Goal: Transaction & Acquisition: Book appointment/travel/reservation

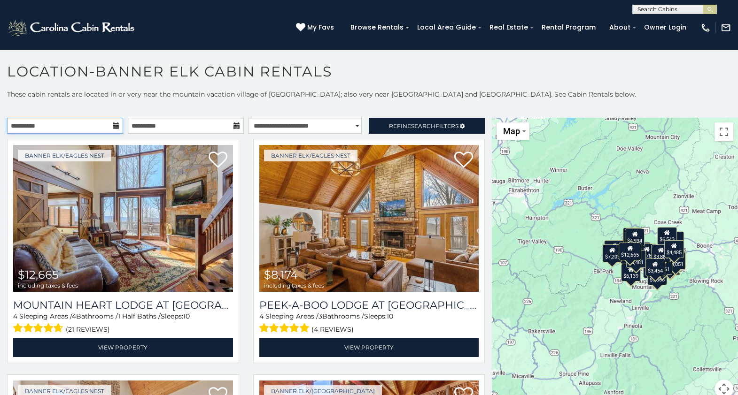
click at [108, 126] on input "**********" at bounding box center [65, 126] width 116 height 16
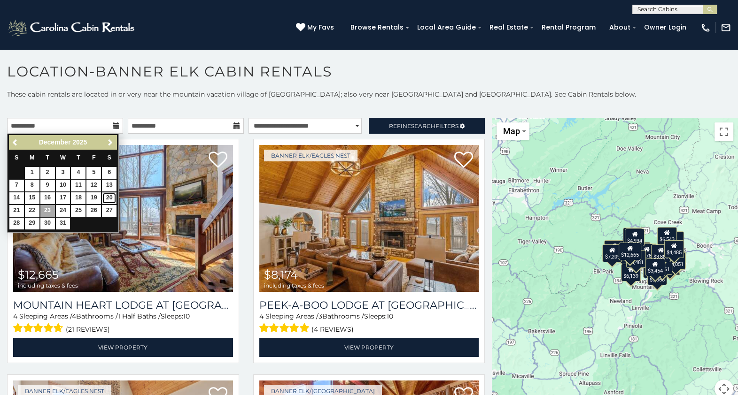
click at [109, 194] on link "20" at bounding box center [109, 199] width 15 height 12
type input "**********"
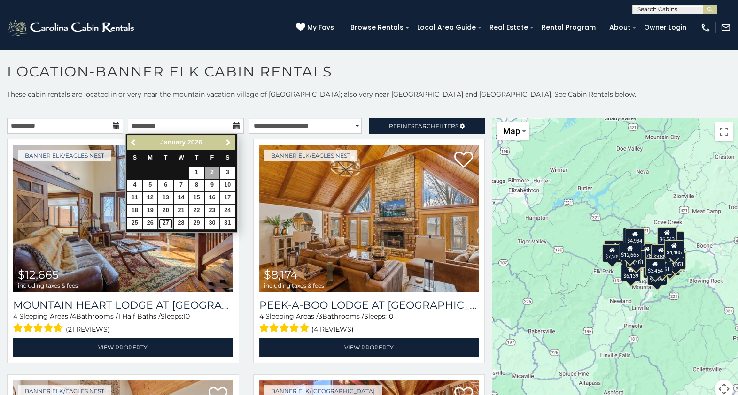
click at [163, 224] on link "27" at bounding box center [165, 224] width 15 height 12
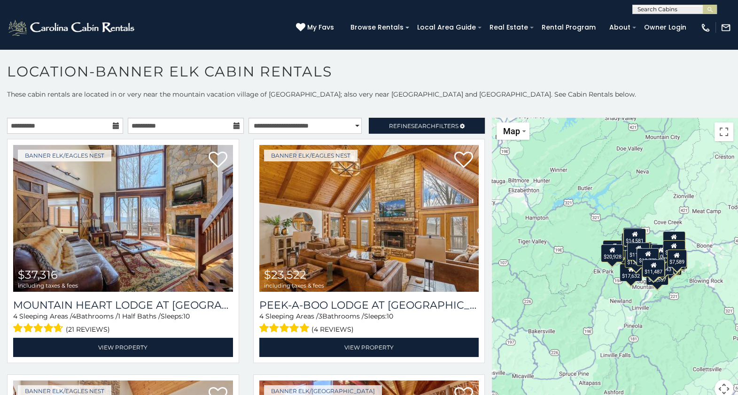
click at [233, 129] on icon at bounding box center [236, 126] width 7 height 7
click at [233, 126] on icon at bounding box center [236, 126] width 7 height 7
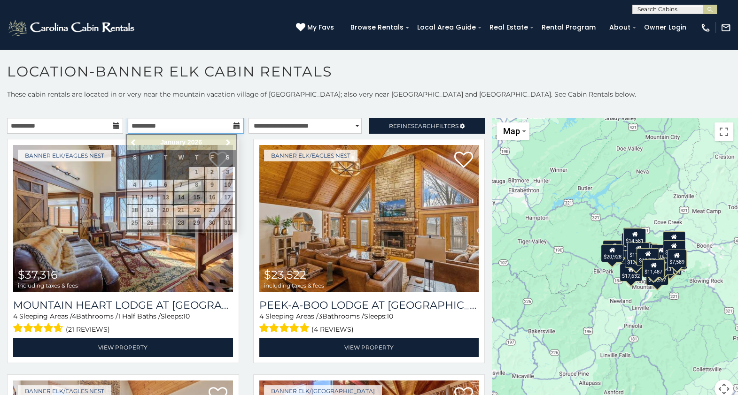
click at [218, 127] on input "**********" at bounding box center [186, 126] width 116 height 16
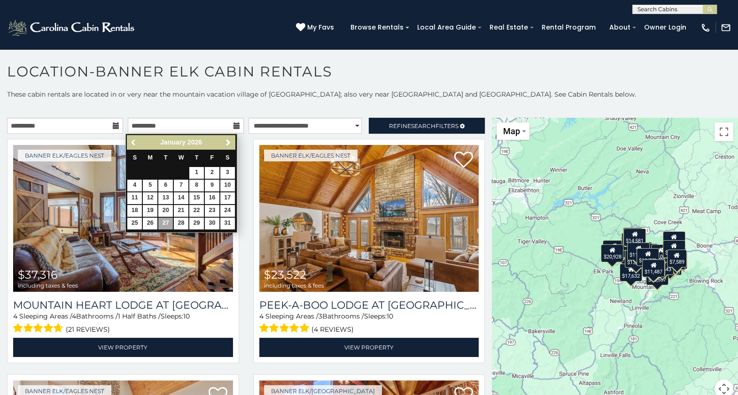
click at [133, 145] on span "Previous" at bounding box center [134, 143] width 8 height 8
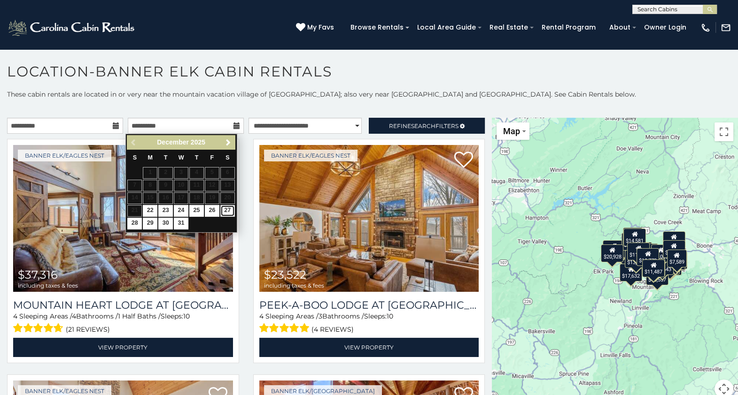
click at [228, 209] on link "27" at bounding box center [227, 211] width 15 height 12
type input "**********"
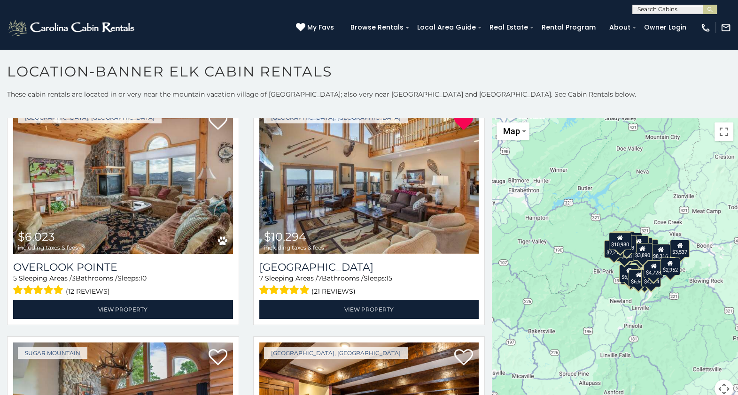
scroll to position [765, 0]
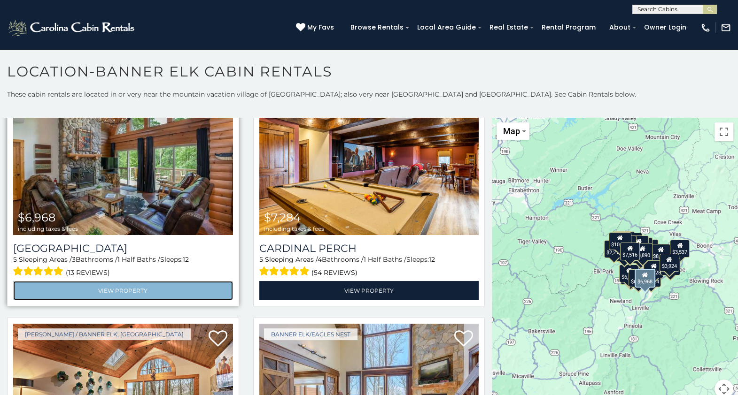
click at [146, 281] on link "View Property" at bounding box center [123, 290] width 220 height 19
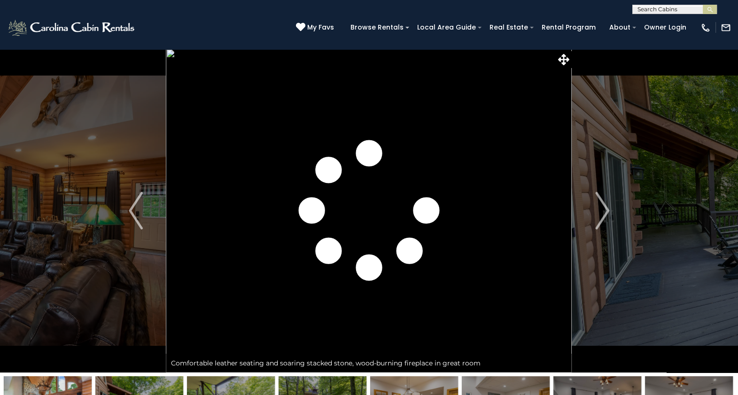
click at [609, 217] on button "Next" at bounding box center [602, 211] width 60 height 324
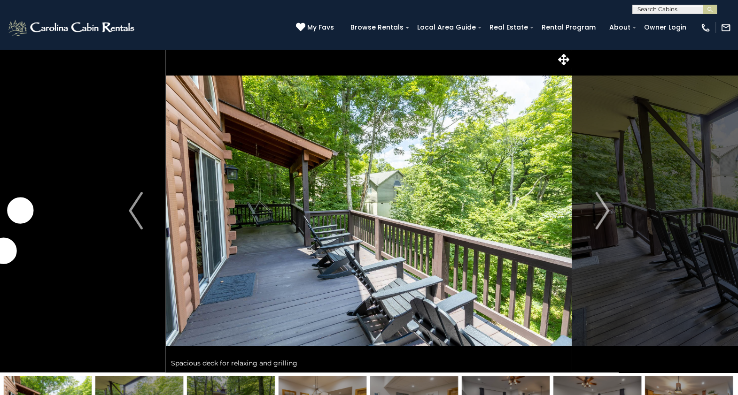
click at [609, 217] on button "Next" at bounding box center [602, 211] width 60 height 324
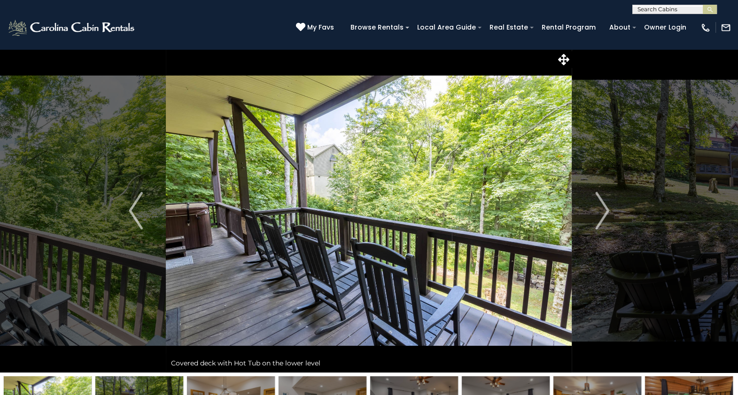
click at [609, 217] on button "Next" at bounding box center [602, 211] width 60 height 324
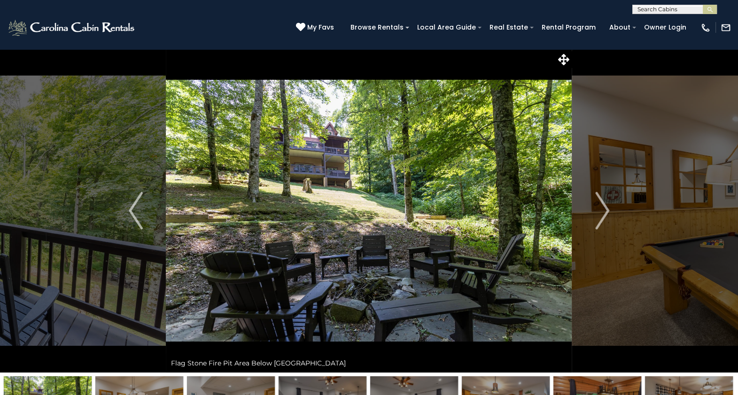
click at [609, 217] on button "Next" at bounding box center [602, 211] width 60 height 324
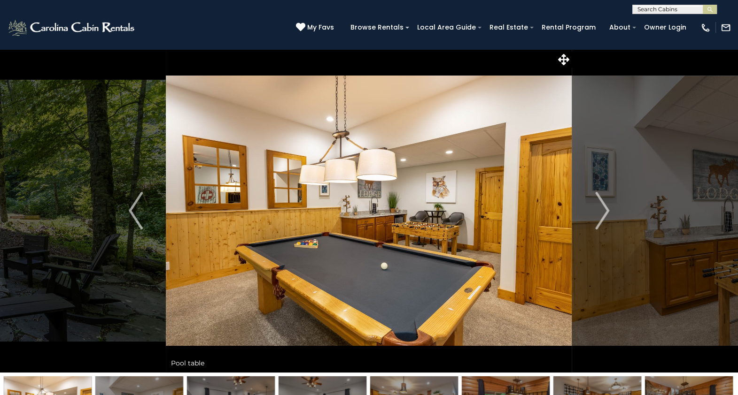
click at [609, 217] on button "Next" at bounding box center [602, 211] width 60 height 324
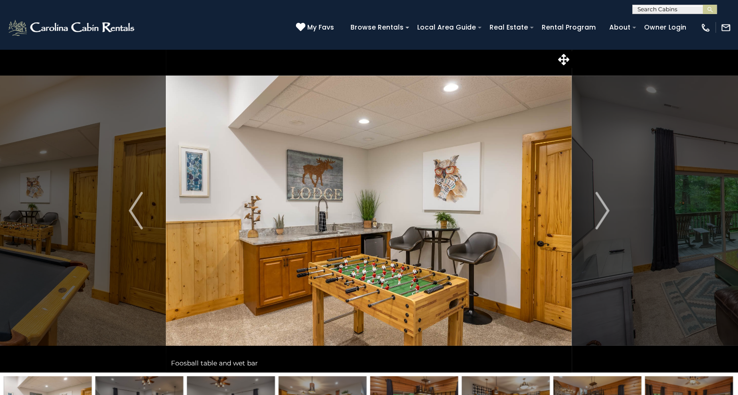
click at [609, 217] on button "Next" at bounding box center [602, 211] width 60 height 324
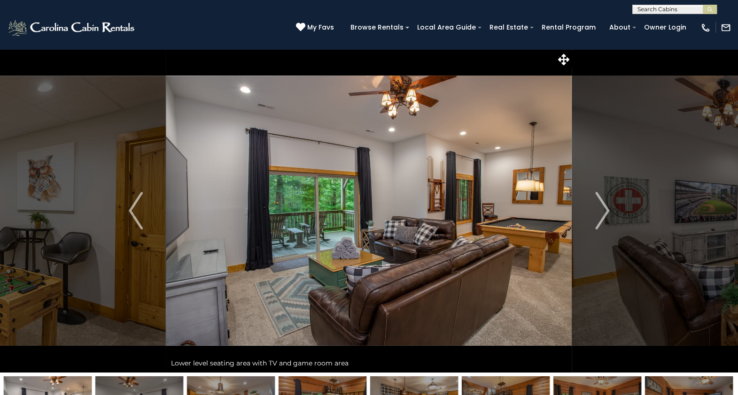
click at [609, 217] on button "Next" at bounding box center [602, 211] width 60 height 324
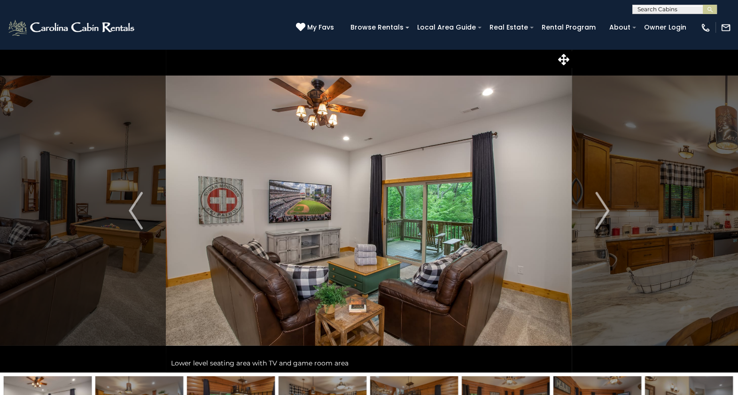
click at [609, 217] on button "Next" at bounding box center [602, 211] width 60 height 324
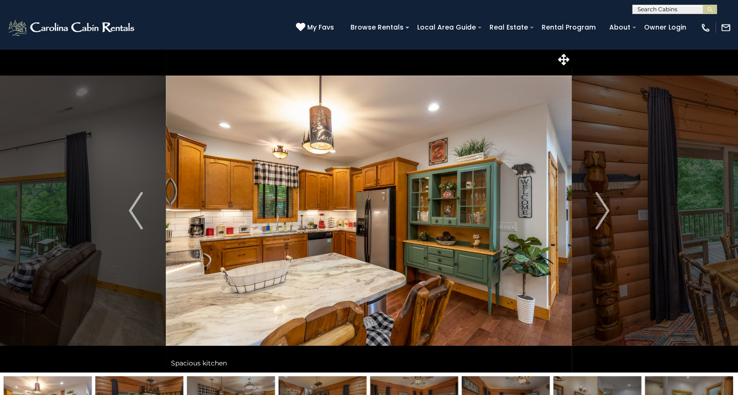
click at [609, 217] on button "Next" at bounding box center [602, 211] width 60 height 324
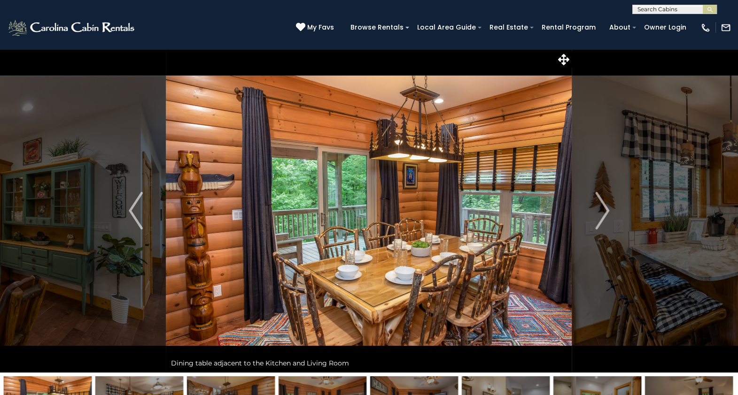
click at [609, 217] on button "Next" at bounding box center [602, 211] width 60 height 324
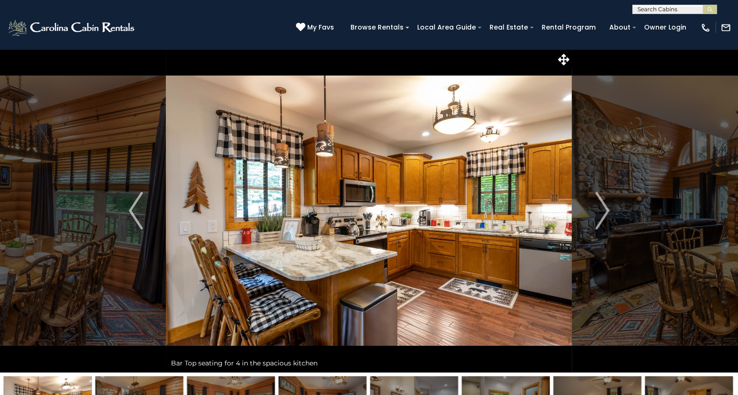
click at [609, 217] on button "Next" at bounding box center [602, 211] width 60 height 324
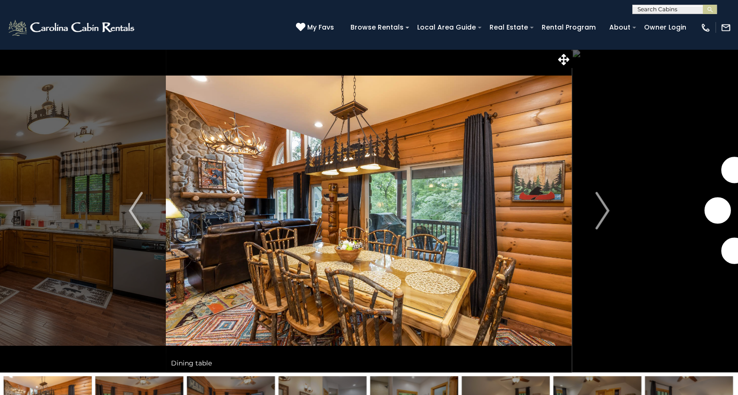
click at [609, 217] on button "Next" at bounding box center [602, 211] width 60 height 324
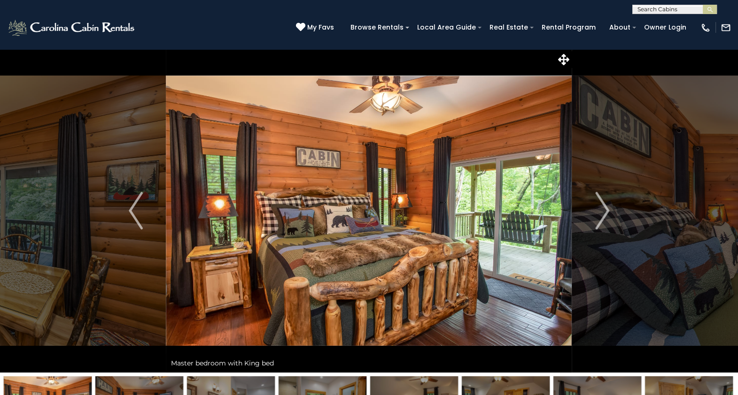
click at [609, 217] on button "Next" at bounding box center [602, 211] width 60 height 324
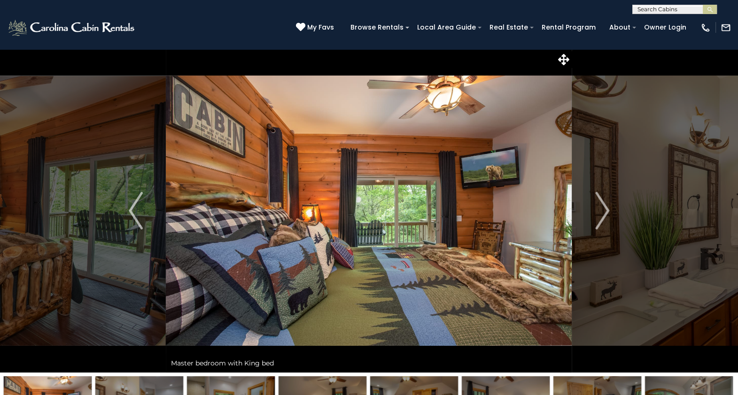
click at [609, 217] on button "Next" at bounding box center [602, 211] width 60 height 324
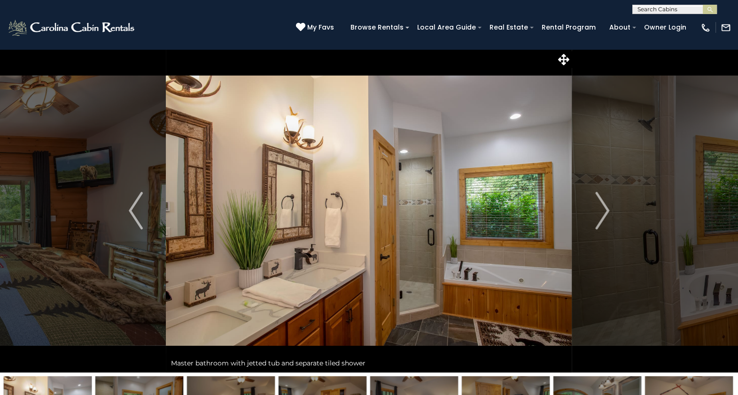
click at [609, 217] on button "Next" at bounding box center [602, 211] width 60 height 324
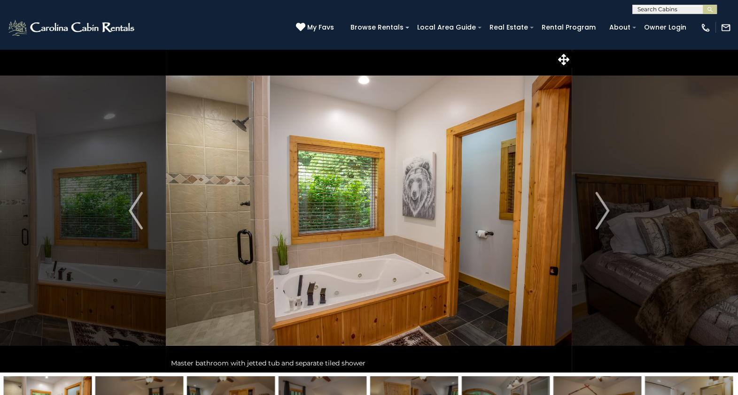
click at [609, 217] on button "Next" at bounding box center [602, 211] width 60 height 324
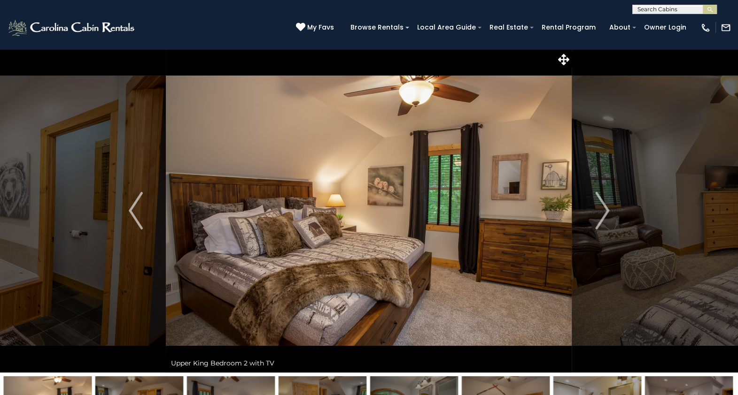
click at [609, 217] on button "Next" at bounding box center [602, 211] width 60 height 324
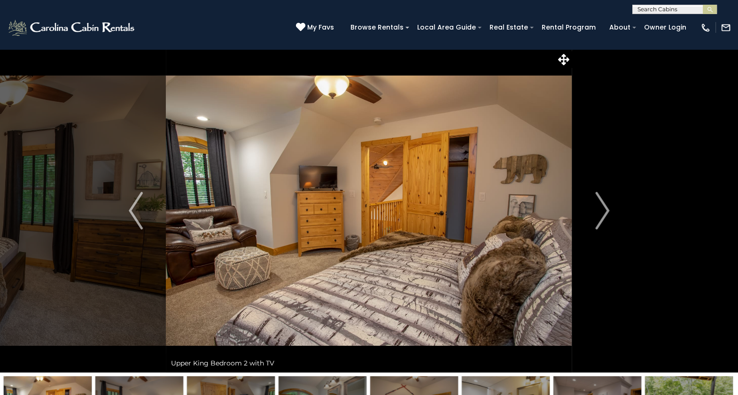
click at [609, 217] on button "Next" at bounding box center [602, 211] width 60 height 324
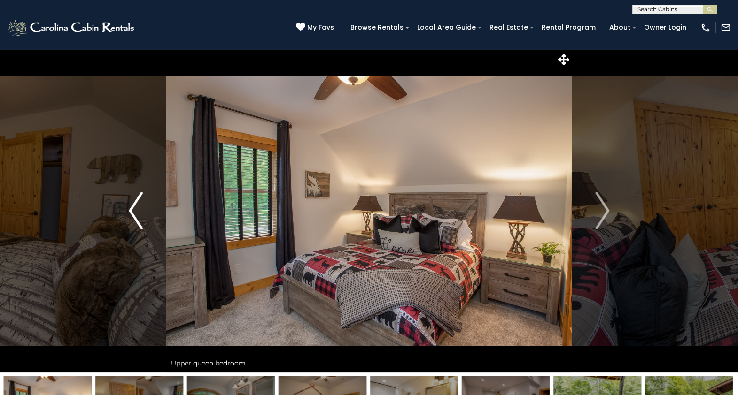
click at [139, 216] on img "Previous" at bounding box center [136, 211] width 14 height 38
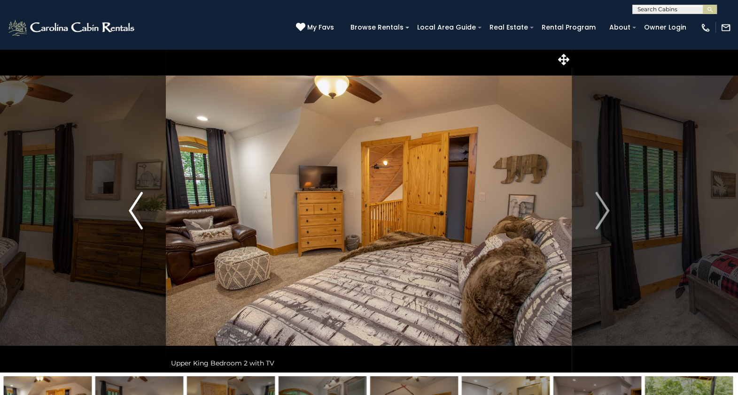
click at [139, 216] on img "Previous" at bounding box center [136, 211] width 14 height 38
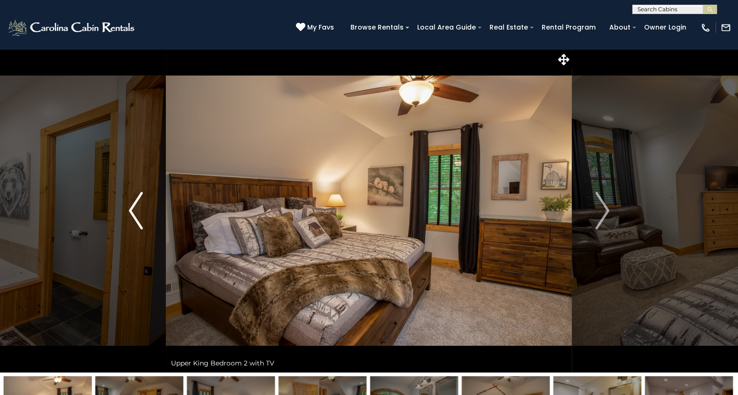
click at [142, 204] on img "Previous" at bounding box center [136, 211] width 14 height 38
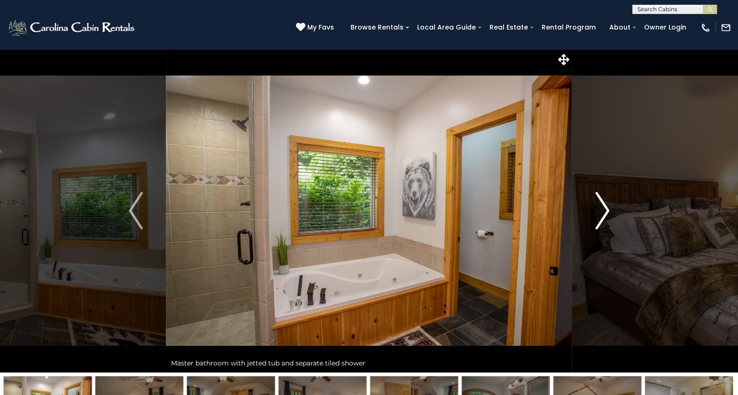
click at [595, 214] on img "Next" at bounding box center [602, 211] width 14 height 38
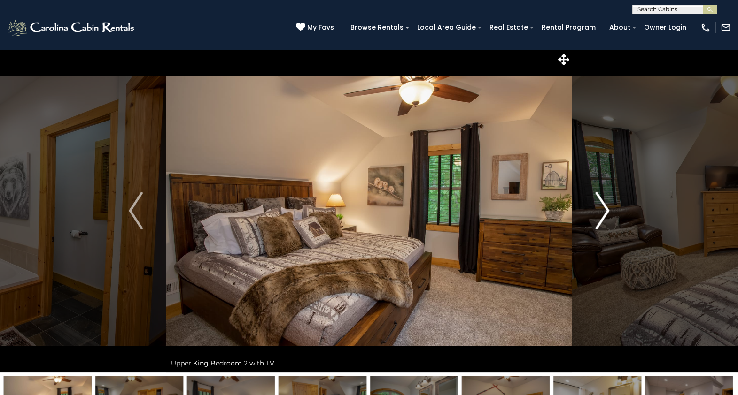
click at [595, 214] on img "Next" at bounding box center [602, 211] width 14 height 38
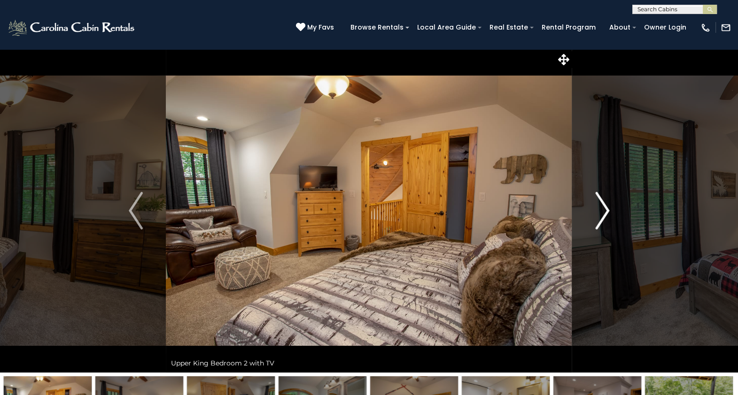
click at [595, 214] on img "Next" at bounding box center [602, 211] width 14 height 38
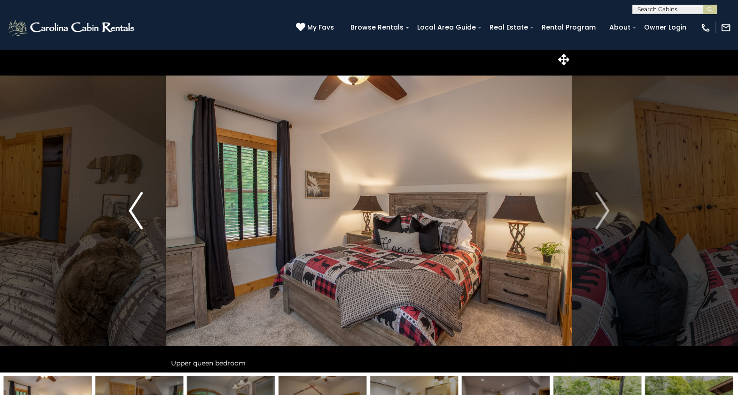
click at [138, 214] on img "Previous" at bounding box center [136, 211] width 14 height 38
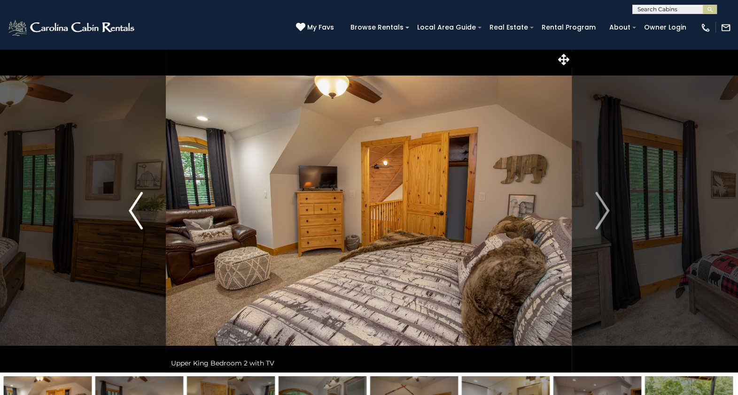
click at [138, 214] on img "Previous" at bounding box center [136, 211] width 14 height 38
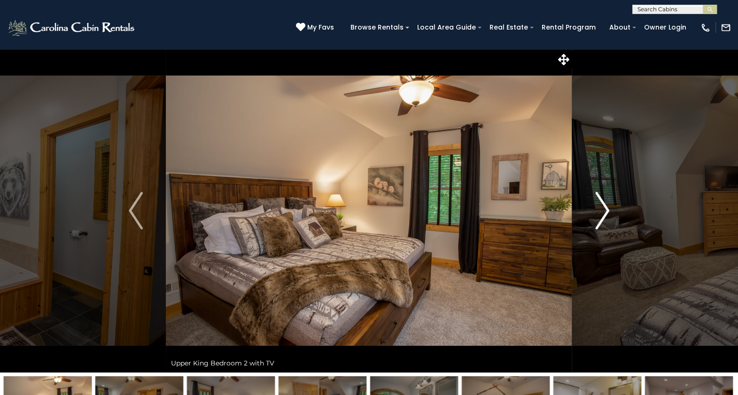
click at [603, 216] on img "Next" at bounding box center [602, 211] width 14 height 38
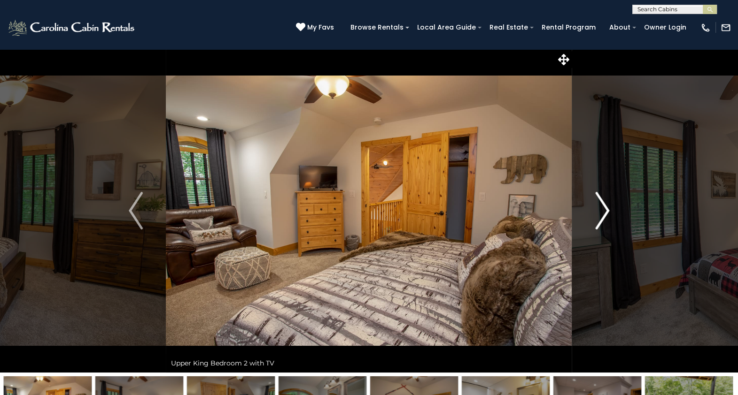
click at [603, 216] on img "Next" at bounding box center [602, 211] width 14 height 38
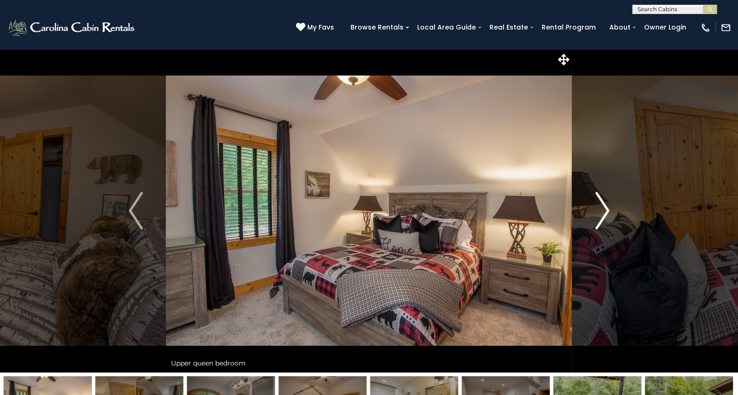
click at [603, 216] on img "Next" at bounding box center [602, 211] width 14 height 38
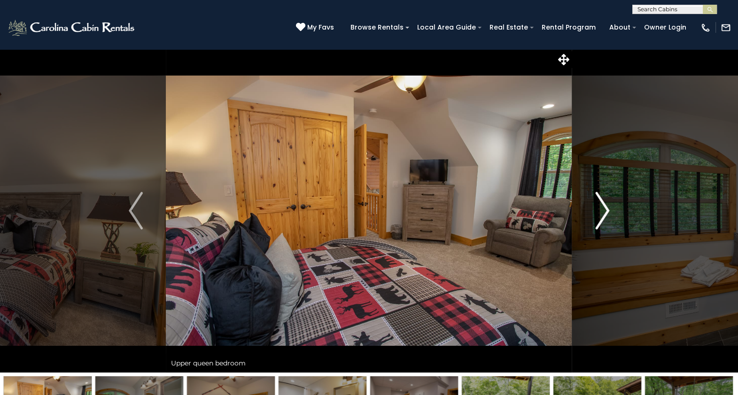
click at [603, 216] on img "Next" at bounding box center [602, 211] width 14 height 38
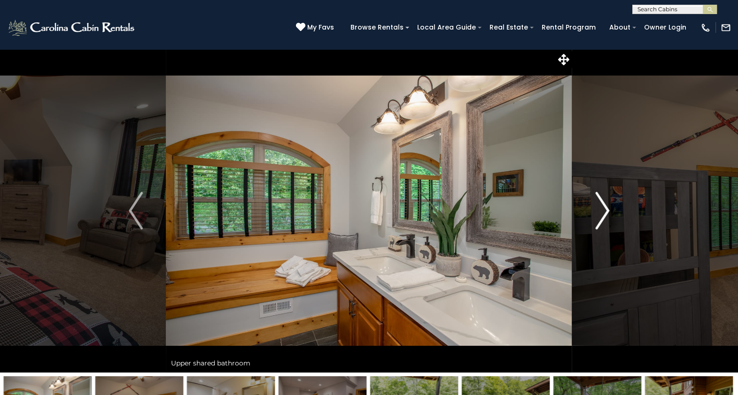
click at [603, 216] on img "Next" at bounding box center [602, 211] width 14 height 38
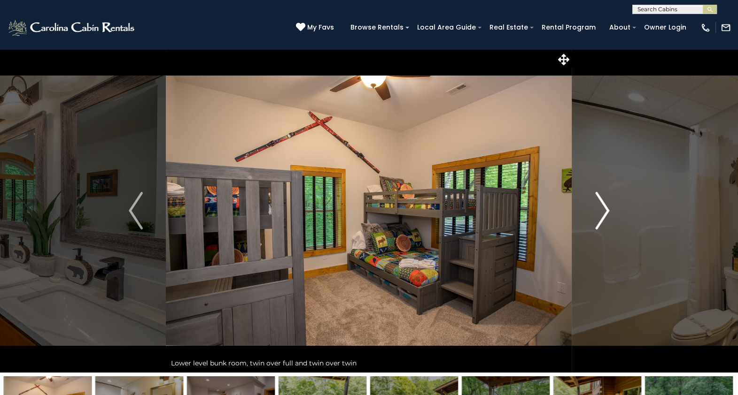
click at [603, 216] on img "Next" at bounding box center [602, 211] width 14 height 38
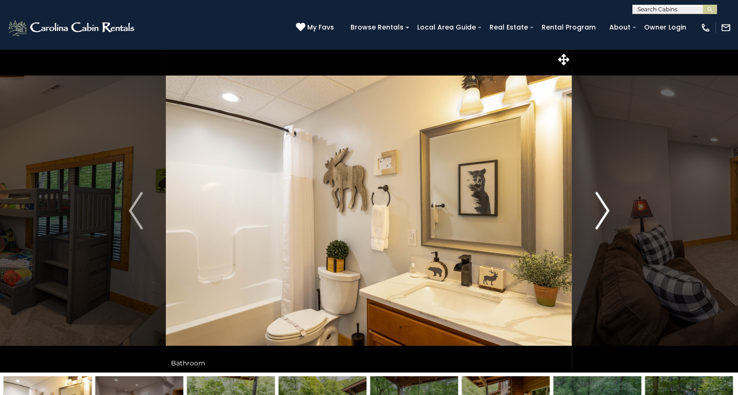
click at [601, 213] on img "Next" at bounding box center [602, 211] width 14 height 38
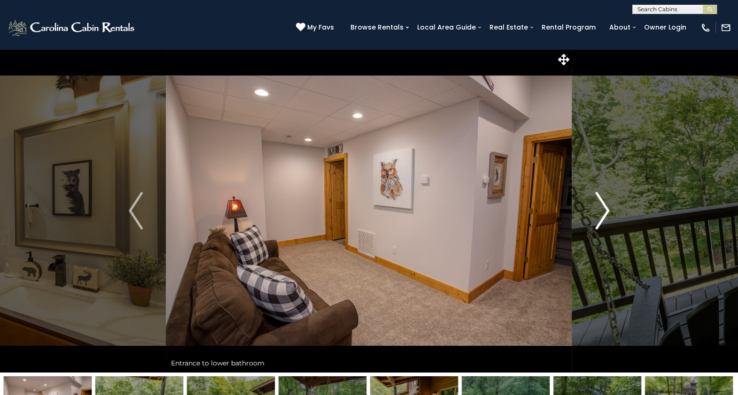
click at [601, 213] on img "Next" at bounding box center [602, 211] width 14 height 38
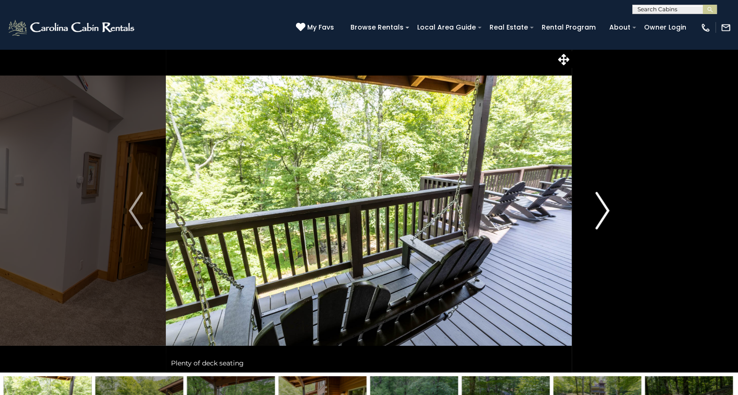
click at [601, 213] on img "Next" at bounding box center [602, 211] width 14 height 38
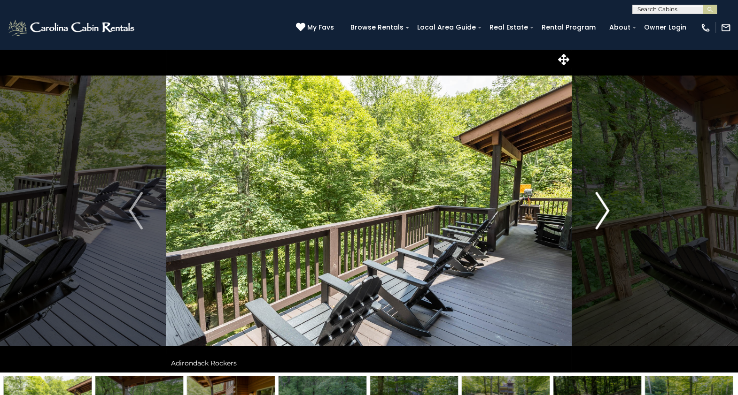
click at [601, 213] on img "Next" at bounding box center [602, 211] width 14 height 38
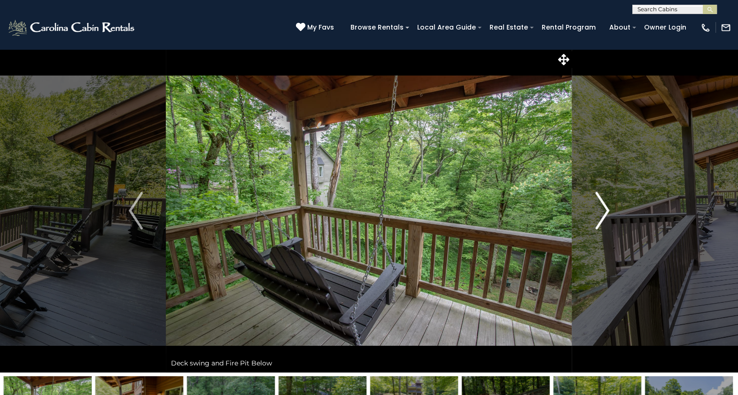
click at [601, 213] on img "Next" at bounding box center [602, 211] width 14 height 38
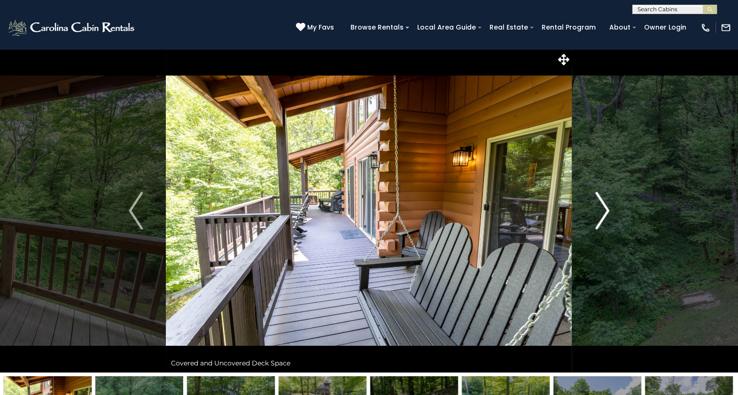
click at [601, 213] on img "Next" at bounding box center [602, 211] width 14 height 38
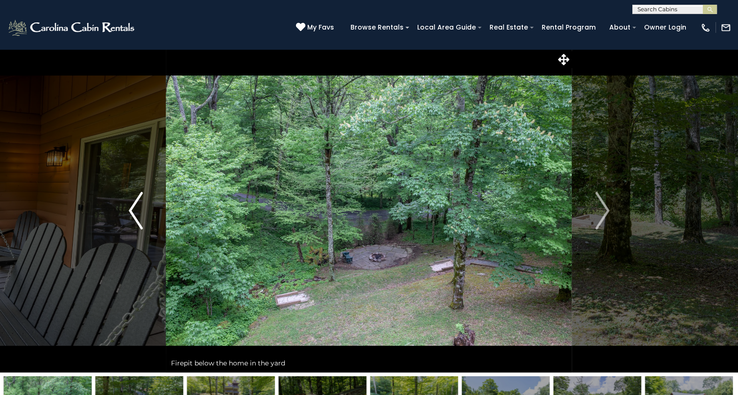
click at [126, 217] on button "Previous" at bounding box center [136, 211] width 60 height 324
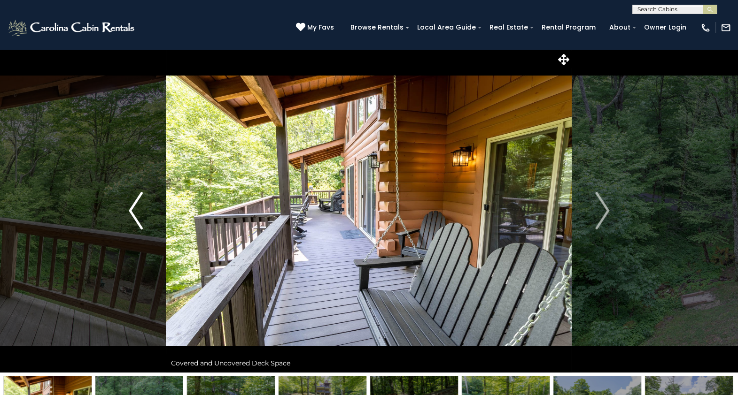
click at [126, 217] on button "Previous" at bounding box center [136, 211] width 60 height 324
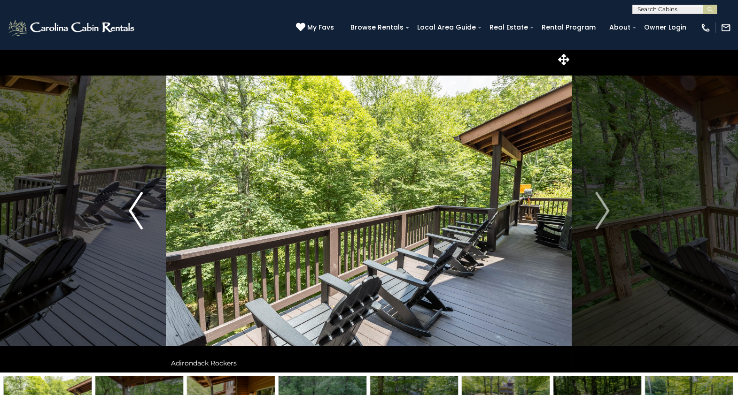
click at [126, 217] on button "Previous" at bounding box center [136, 211] width 60 height 324
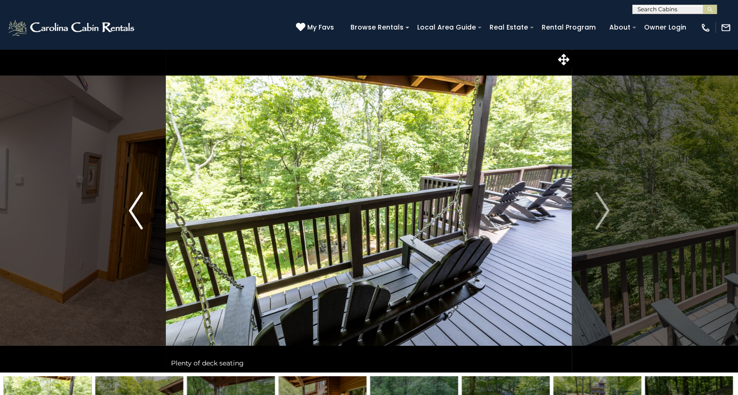
click at [126, 217] on button "Previous" at bounding box center [136, 211] width 60 height 324
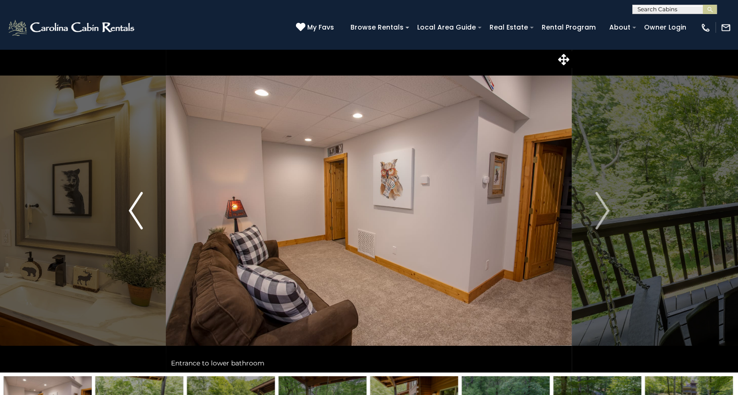
click at [126, 217] on button "Previous" at bounding box center [136, 211] width 60 height 324
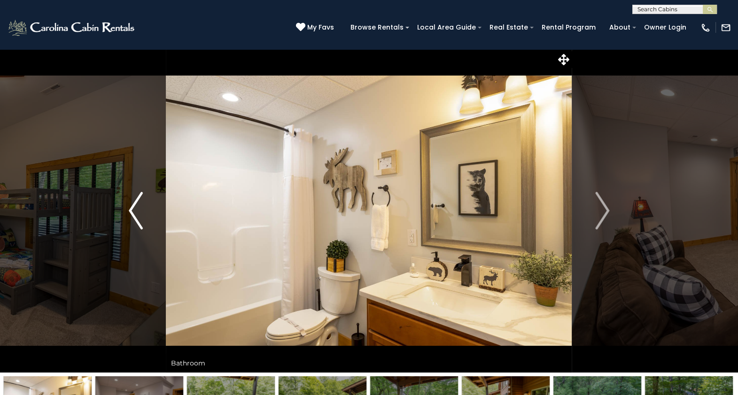
click at [126, 217] on button "Previous" at bounding box center [136, 211] width 60 height 324
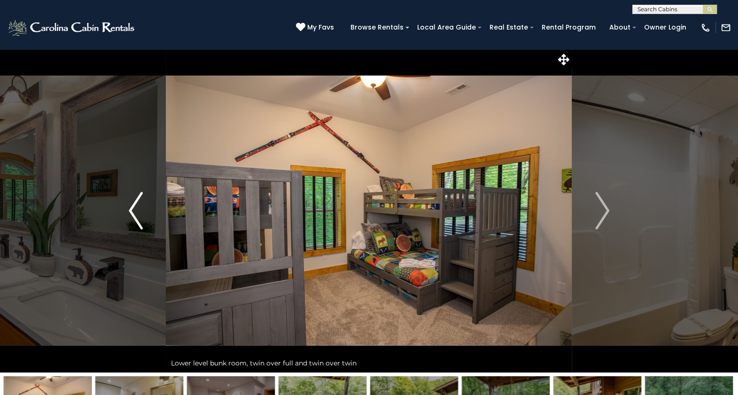
click at [126, 217] on button "Previous" at bounding box center [136, 211] width 60 height 324
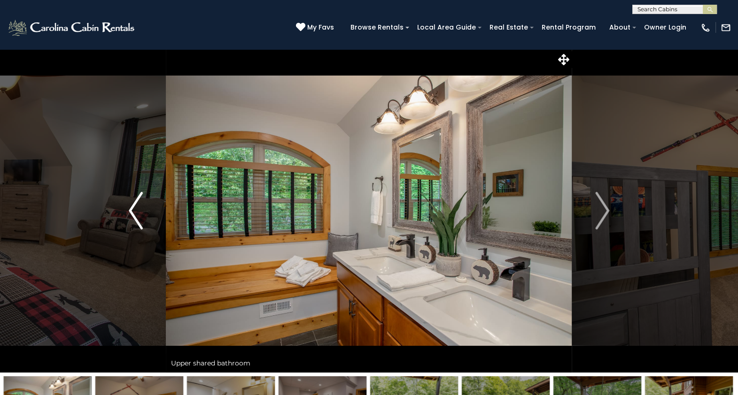
click at [126, 217] on button "Previous" at bounding box center [136, 211] width 60 height 324
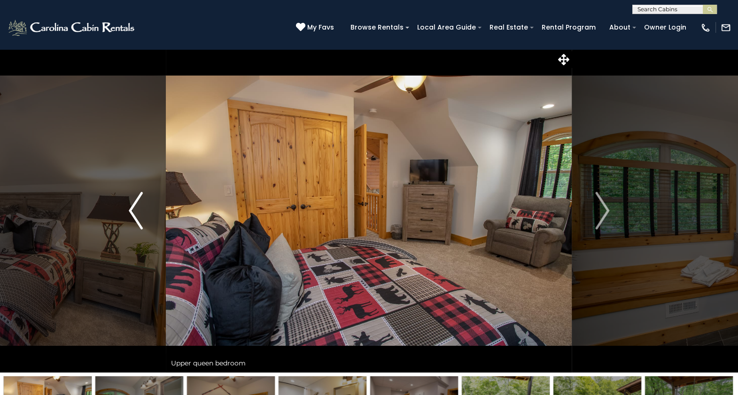
click at [126, 217] on button "Previous" at bounding box center [136, 211] width 60 height 324
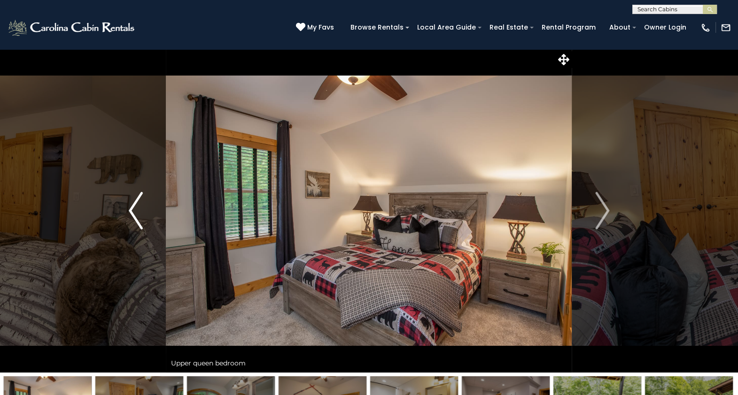
click at [126, 217] on button "Previous" at bounding box center [136, 211] width 60 height 324
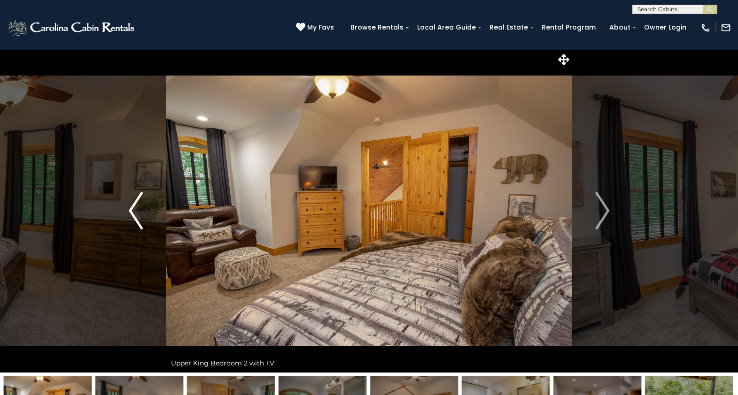
click at [126, 217] on button "Previous" at bounding box center [136, 211] width 60 height 324
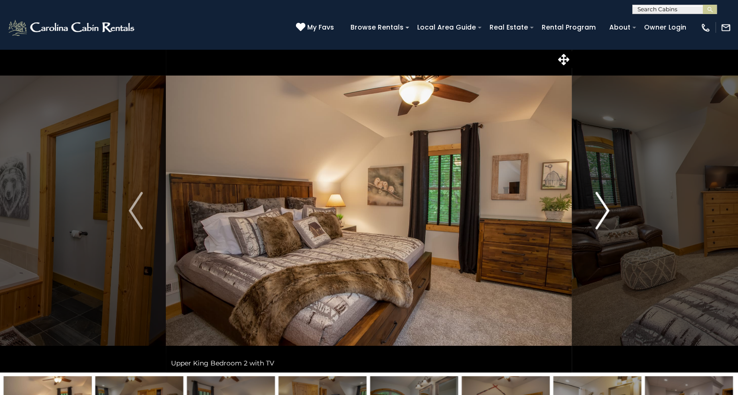
click at [600, 221] on img "Next" at bounding box center [602, 211] width 14 height 38
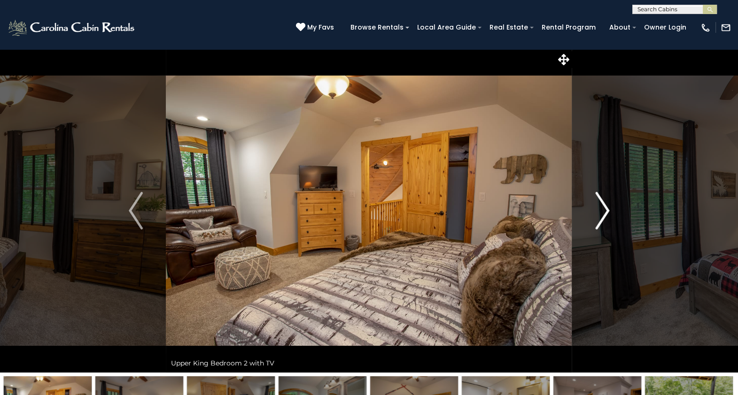
click at [603, 216] on img "Next" at bounding box center [602, 211] width 14 height 38
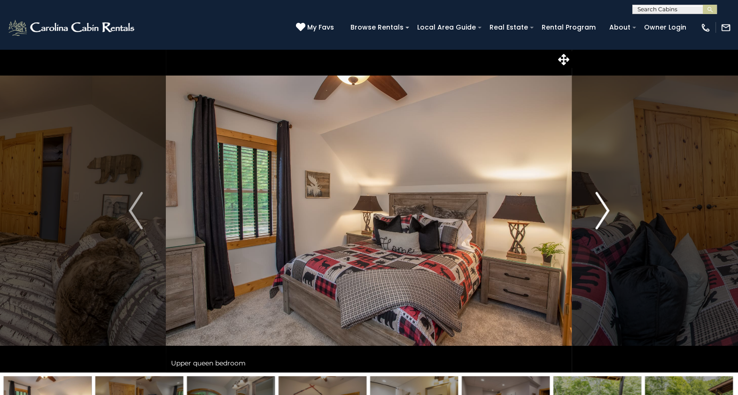
click at [603, 216] on img "Next" at bounding box center [602, 211] width 14 height 38
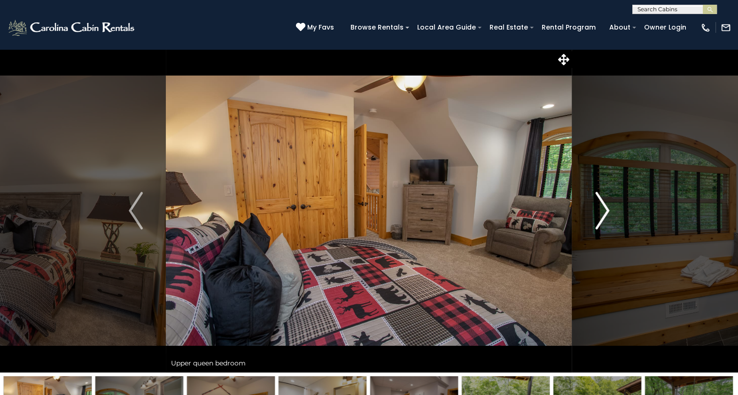
click at [603, 216] on img "Next" at bounding box center [602, 211] width 14 height 38
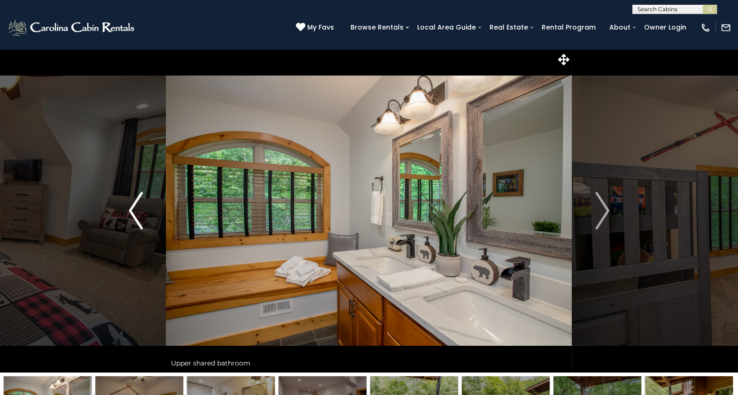
click at [139, 215] on img "Previous" at bounding box center [136, 211] width 14 height 38
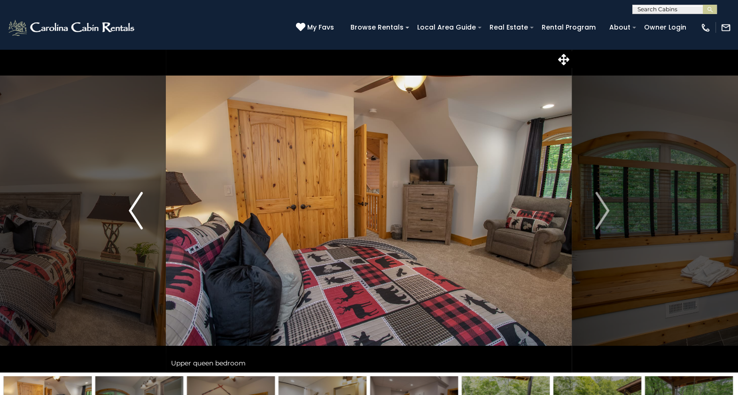
click at [139, 215] on img "Previous" at bounding box center [136, 211] width 14 height 38
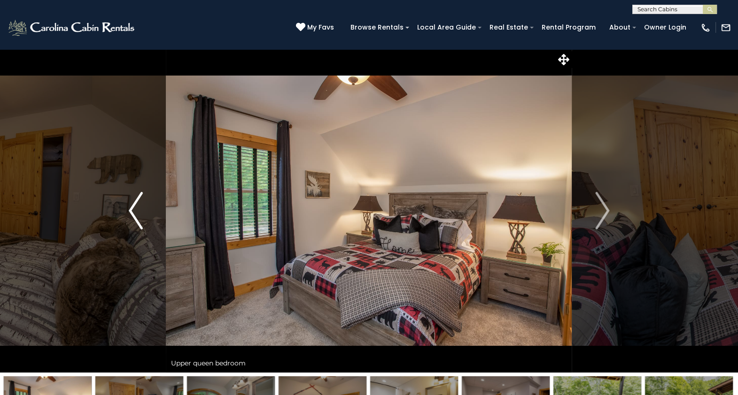
click at [139, 215] on img "Previous" at bounding box center [136, 211] width 14 height 38
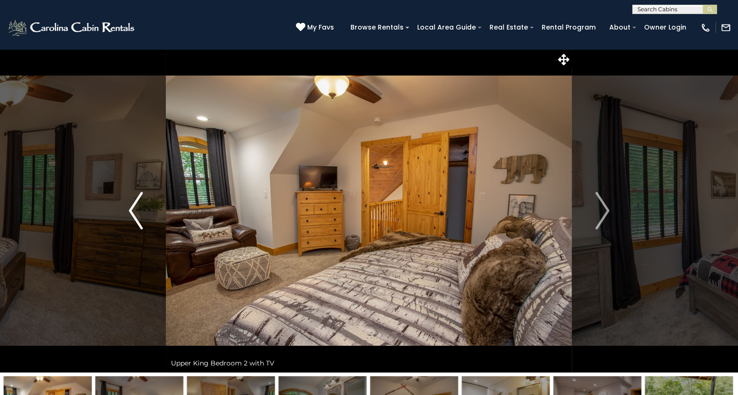
click at [139, 215] on img "Previous" at bounding box center [136, 211] width 14 height 38
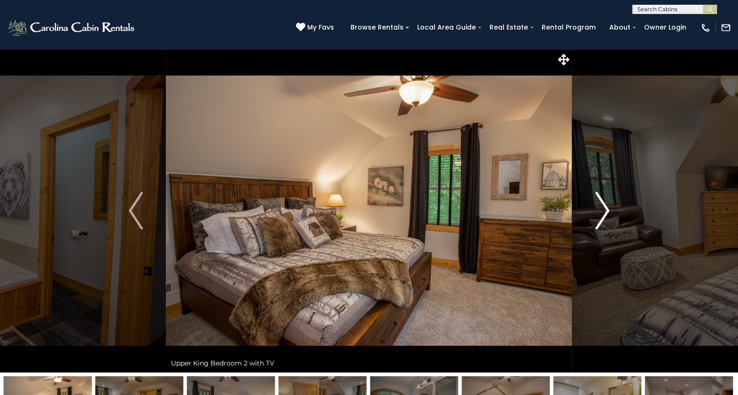
click at [594, 212] on button "Next" at bounding box center [602, 211] width 60 height 324
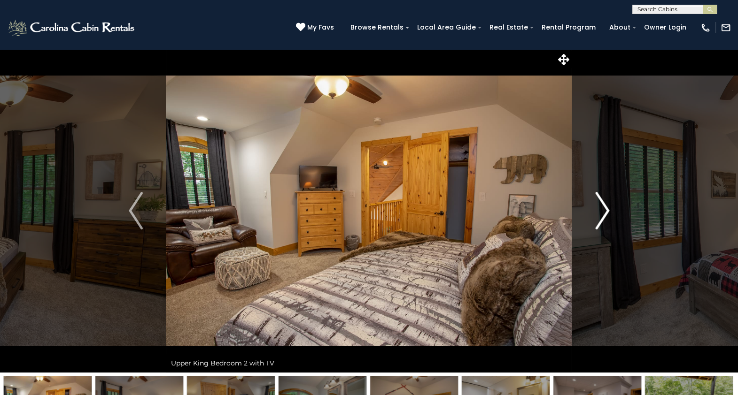
click at [594, 212] on button "Next" at bounding box center [602, 211] width 60 height 324
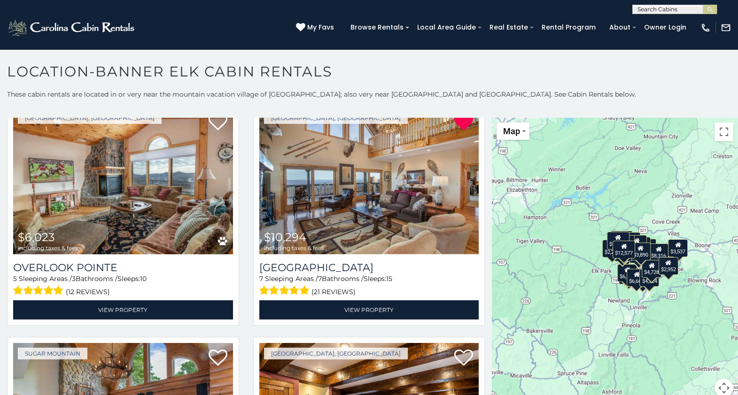
scroll to position [764, 0]
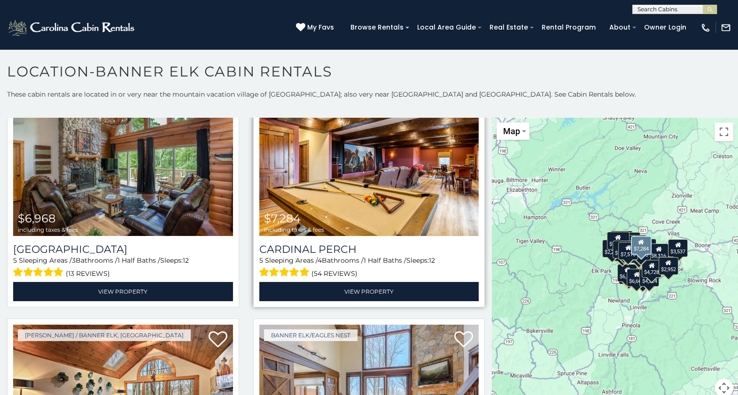
click at [395, 166] on img at bounding box center [369, 162] width 220 height 147
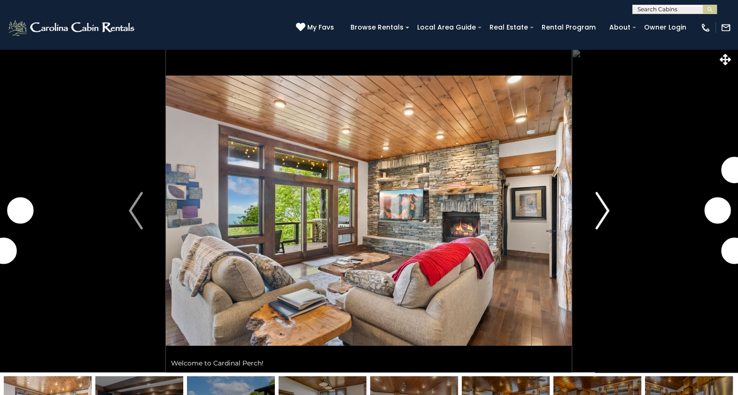
click at [606, 211] on img "Next" at bounding box center [602, 211] width 14 height 38
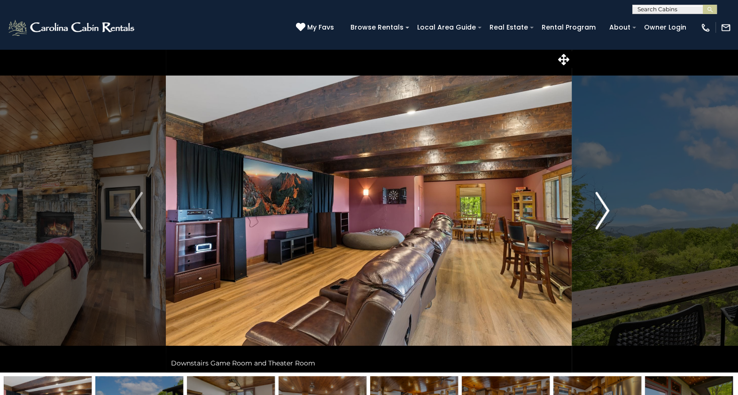
click at [606, 211] on img "Next" at bounding box center [602, 211] width 14 height 38
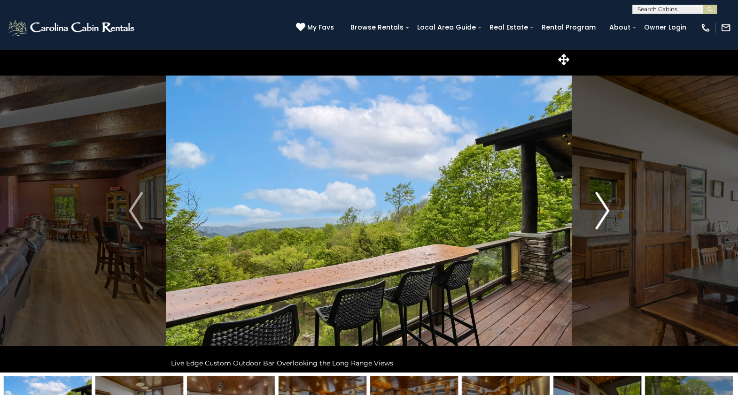
click at [606, 211] on img "Next" at bounding box center [602, 211] width 14 height 38
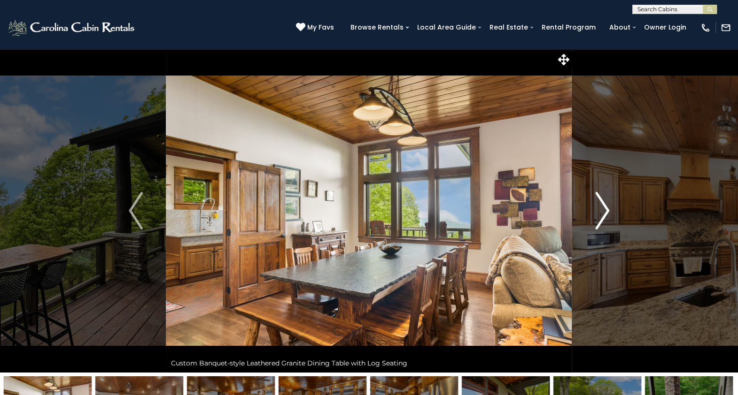
click at [606, 211] on img "Next" at bounding box center [602, 211] width 14 height 38
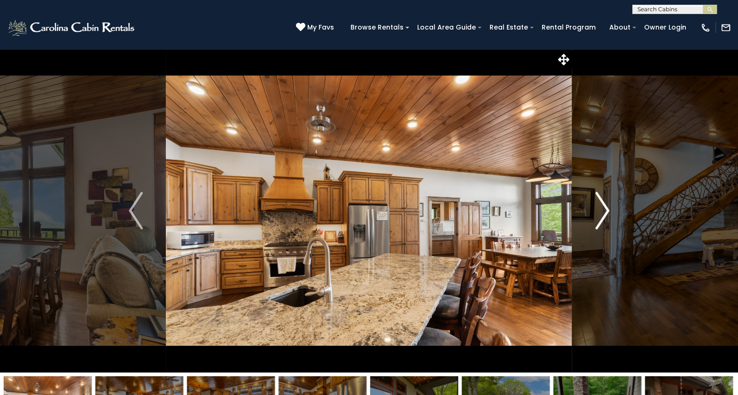
click at [606, 211] on img "Next" at bounding box center [602, 211] width 14 height 38
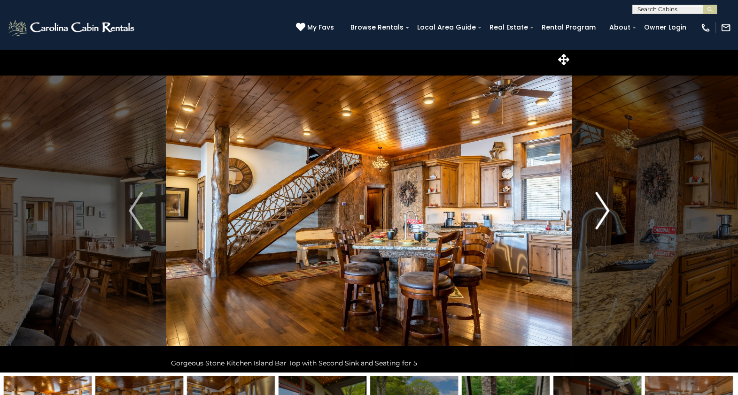
click at [606, 211] on img "Next" at bounding box center [602, 211] width 14 height 38
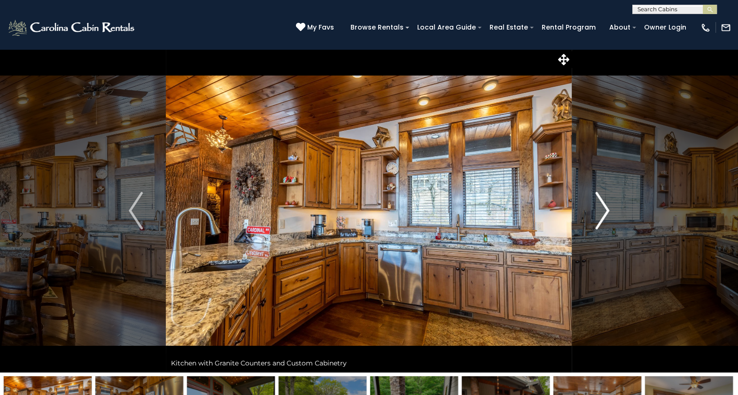
click at [606, 211] on img "Next" at bounding box center [602, 211] width 14 height 38
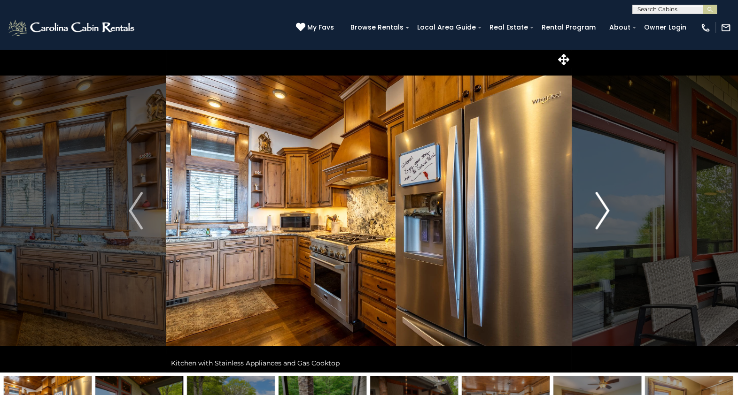
click at [606, 211] on img "Next" at bounding box center [602, 211] width 14 height 38
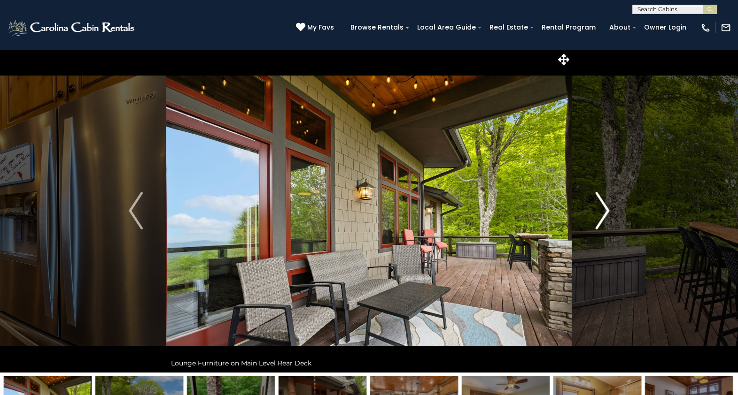
click at [606, 211] on img "Next" at bounding box center [602, 211] width 14 height 38
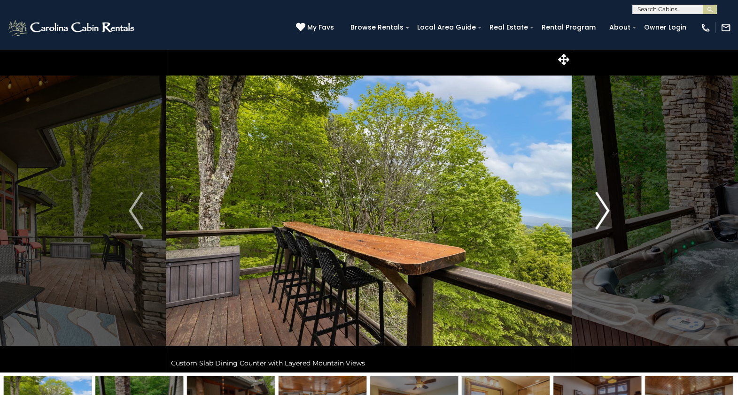
click at [606, 211] on img "Next" at bounding box center [602, 211] width 14 height 38
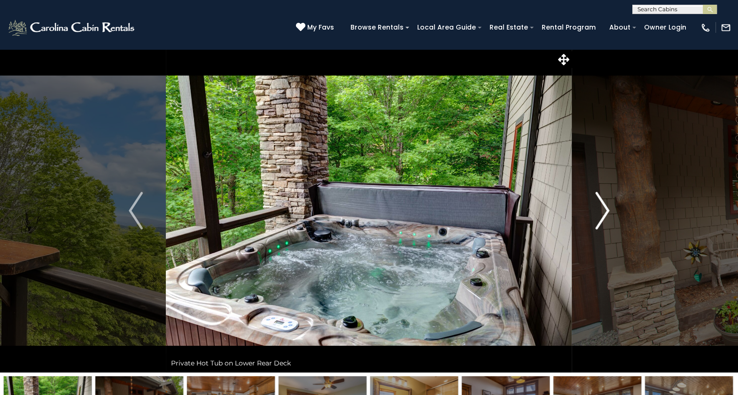
click at [606, 211] on img "Next" at bounding box center [602, 211] width 14 height 38
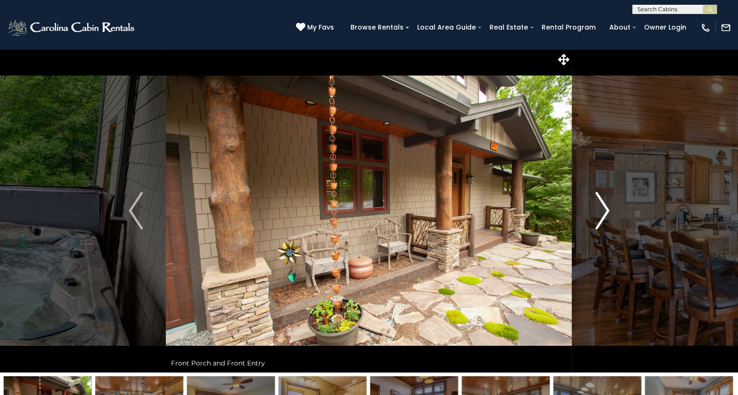
click at [606, 211] on img "Next" at bounding box center [602, 211] width 14 height 38
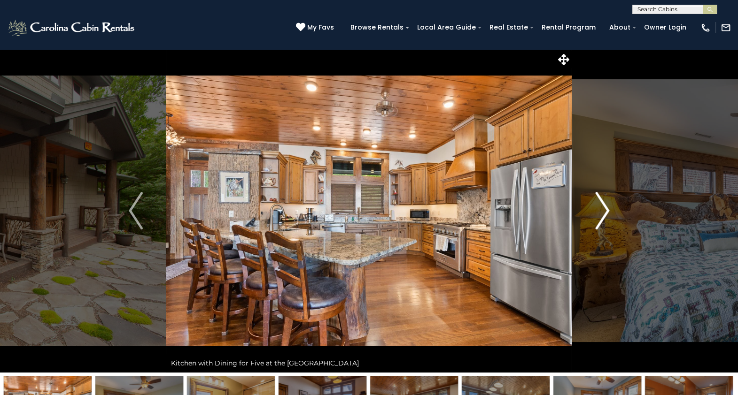
click at [606, 211] on img "Next" at bounding box center [602, 211] width 14 height 38
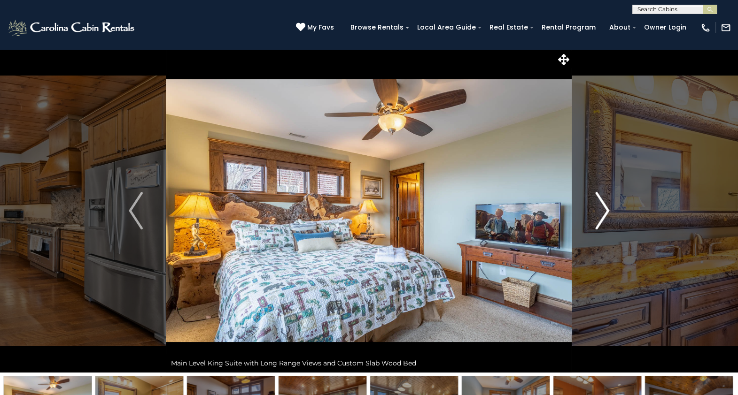
click at [606, 211] on img "Next" at bounding box center [602, 211] width 14 height 38
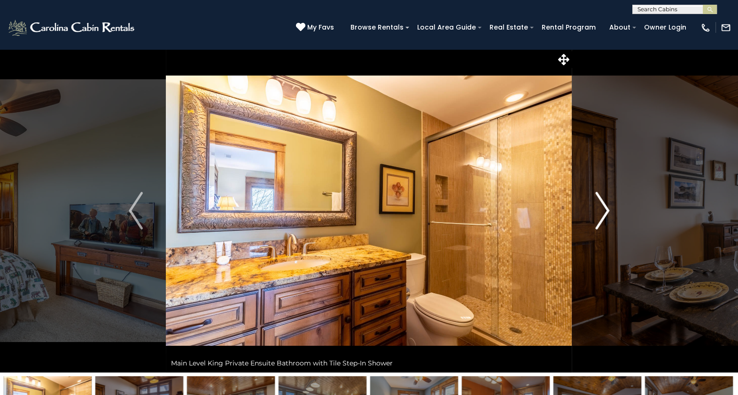
click at [606, 211] on img "Next" at bounding box center [602, 211] width 14 height 38
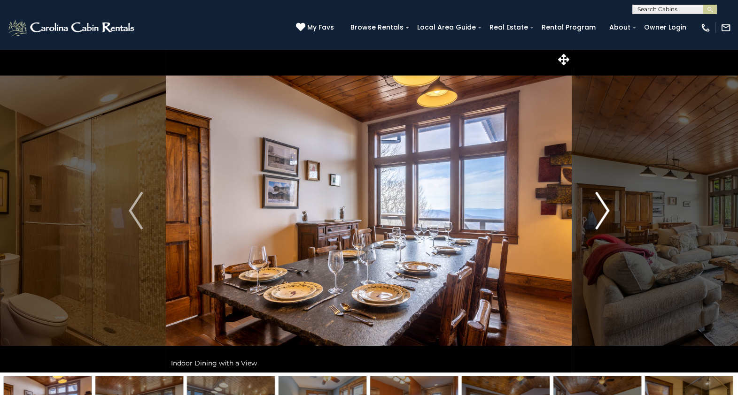
click at [606, 211] on img "Next" at bounding box center [602, 211] width 14 height 38
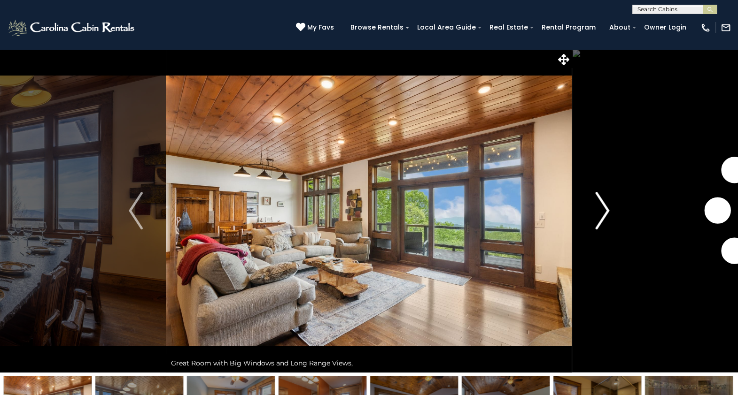
click at [606, 211] on img "Next" at bounding box center [602, 211] width 14 height 38
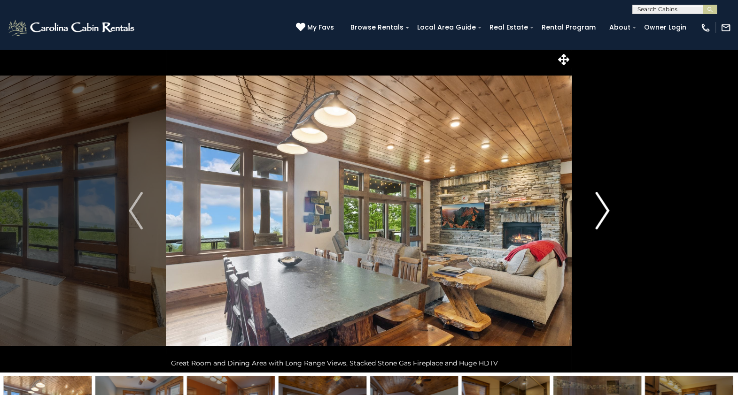
click at [606, 211] on img "Next" at bounding box center [602, 211] width 14 height 38
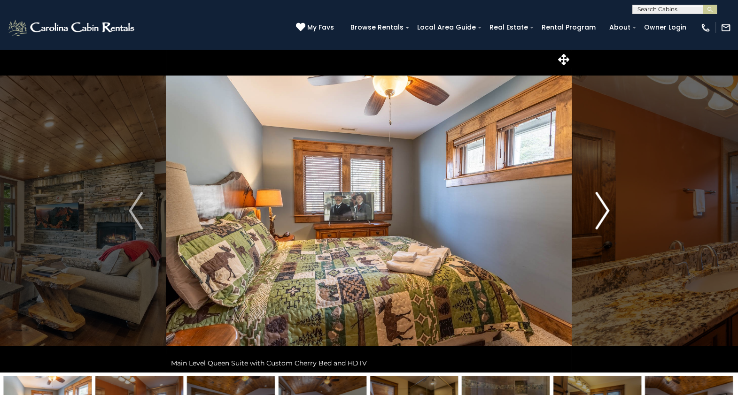
click at [606, 211] on img "Next" at bounding box center [602, 211] width 14 height 38
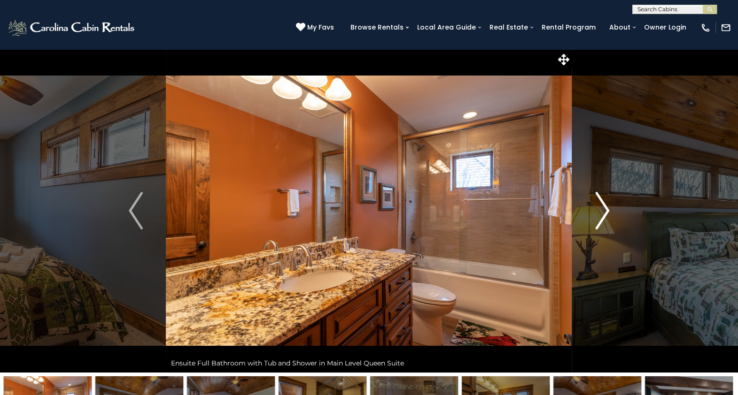
click at [606, 211] on img "Next" at bounding box center [602, 211] width 14 height 38
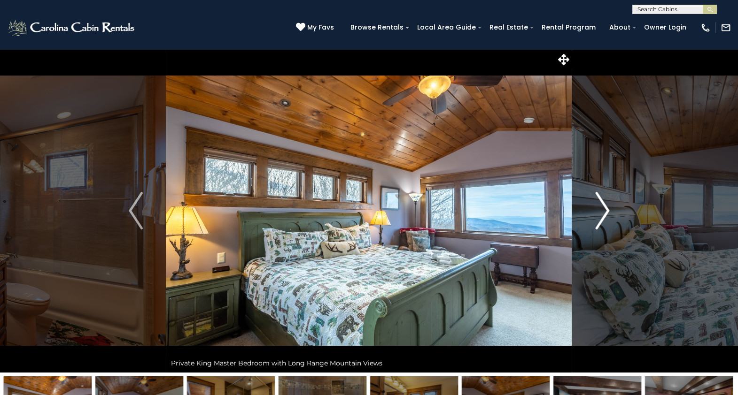
click at [606, 211] on img "Next" at bounding box center [602, 211] width 14 height 38
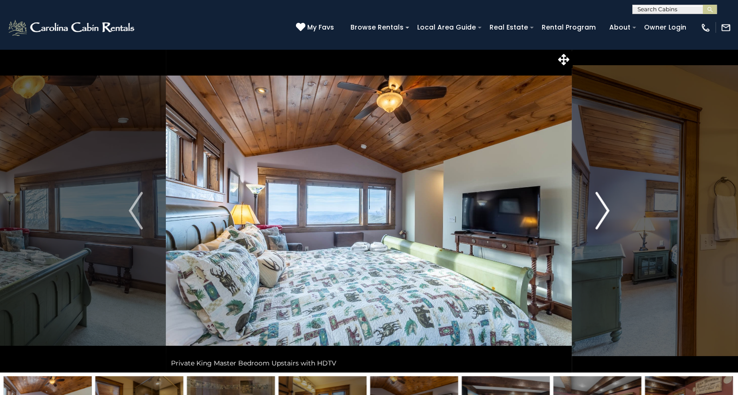
click at [606, 211] on img "Next" at bounding box center [602, 211] width 14 height 38
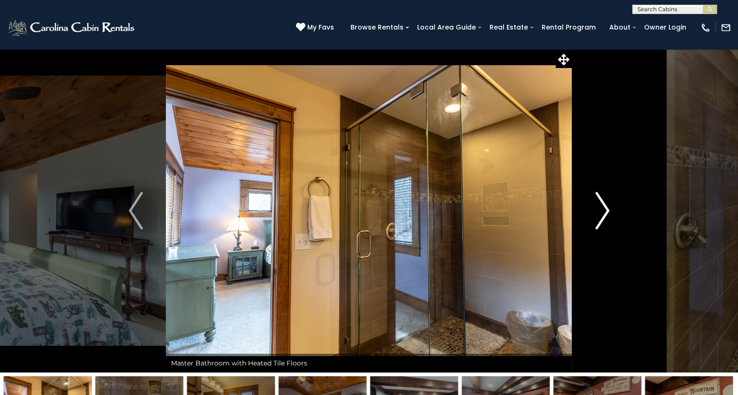
click at [606, 211] on img "Next" at bounding box center [602, 211] width 14 height 38
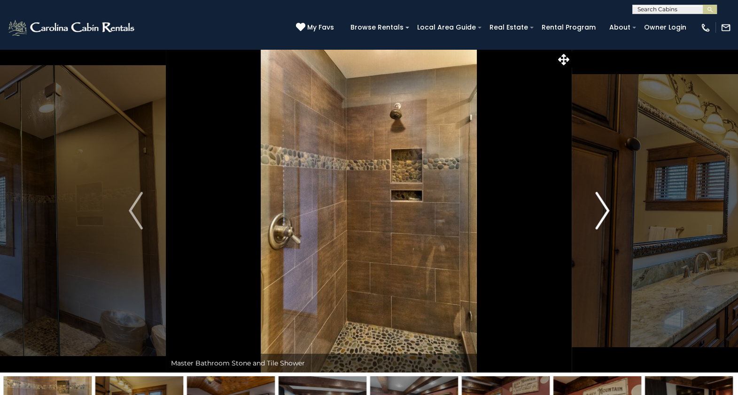
click at [606, 211] on img "Next" at bounding box center [602, 211] width 14 height 38
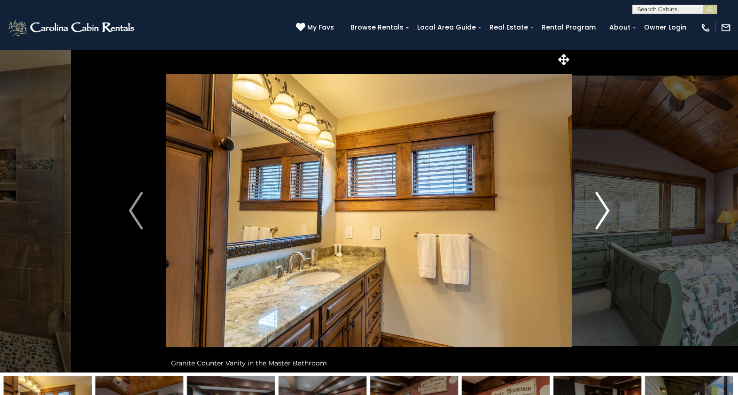
click at [606, 211] on img "Next" at bounding box center [602, 211] width 14 height 38
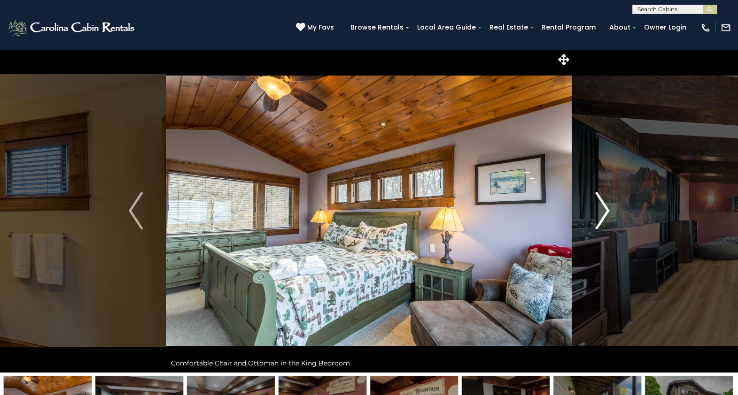
click at [606, 211] on img "Next" at bounding box center [602, 211] width 14 height 38
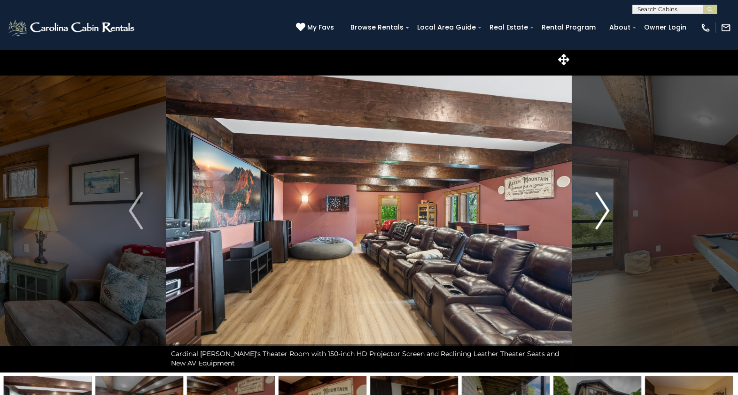
click at [606, 211] on img "Next" at bounding box center [602, 211] width 14 height 38
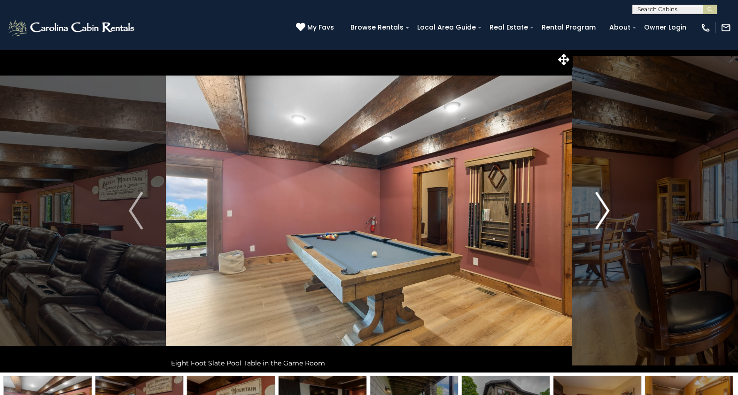
click at [606, 211] on img "Next" at bounding box center [602, 211] width 14 height 38
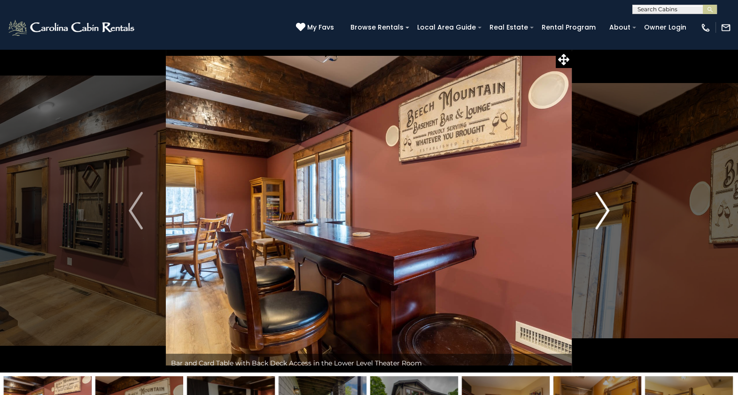
click at [606, 211] on img "Next" at bounding box center [602, 211] width 14 height 38
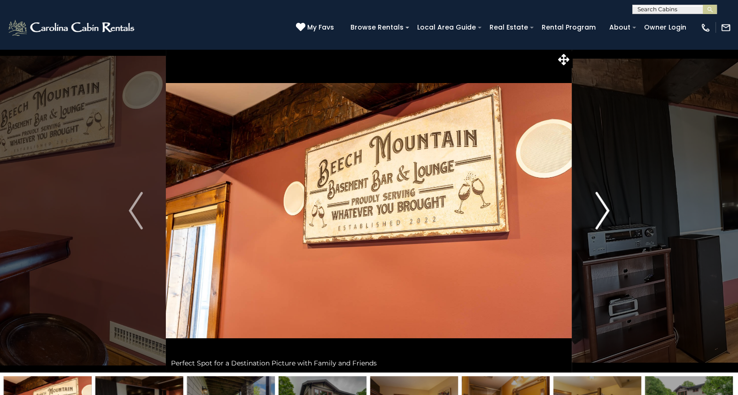
click at [606, 211] on img "Next" at bounding box center [602, 211] width 14 height 38
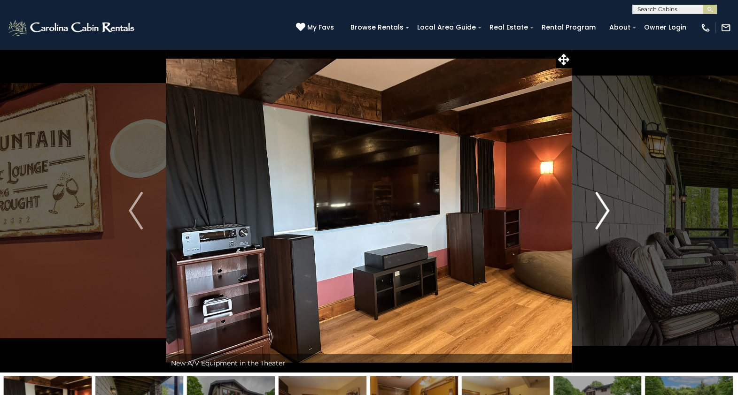
click at [606, 211] on img "Next" at bounding box center [602, 211] width 14 height 38
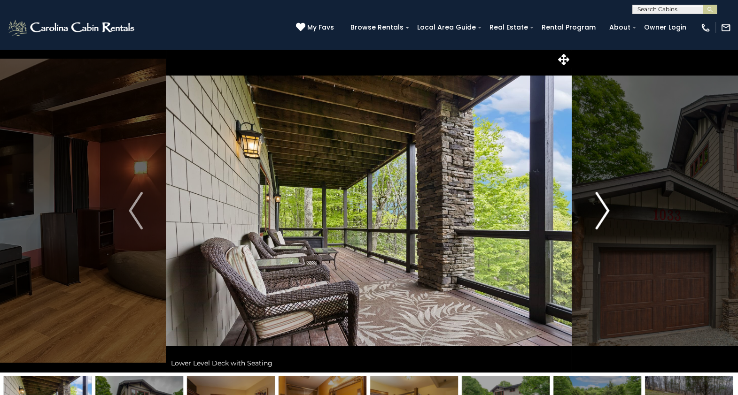
click at [606, 211] on img "Next" at bounding box center [602, 211] width 14 height 38
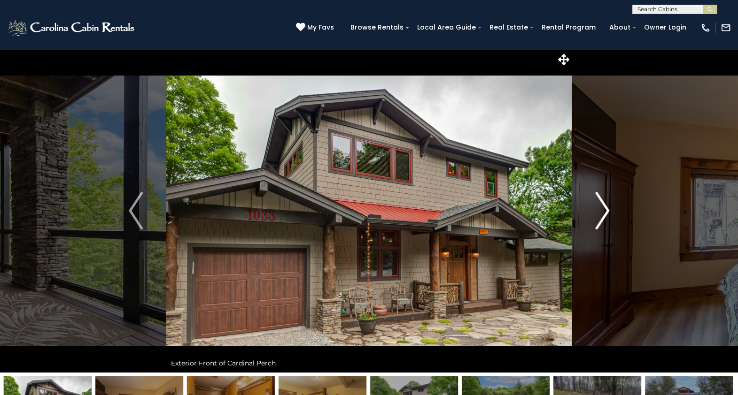
click at [606, 211] on img "Next" at bounding box center [602, 211] width 14 height 38
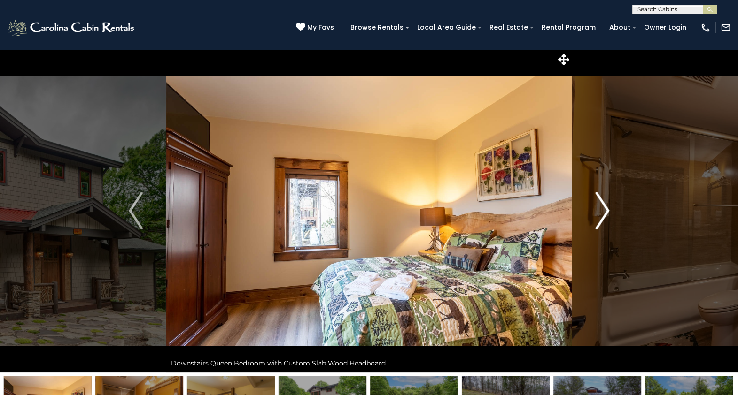
click at [606, 211] on img "Next" at bounding box center [602, 211] width 14 height 38
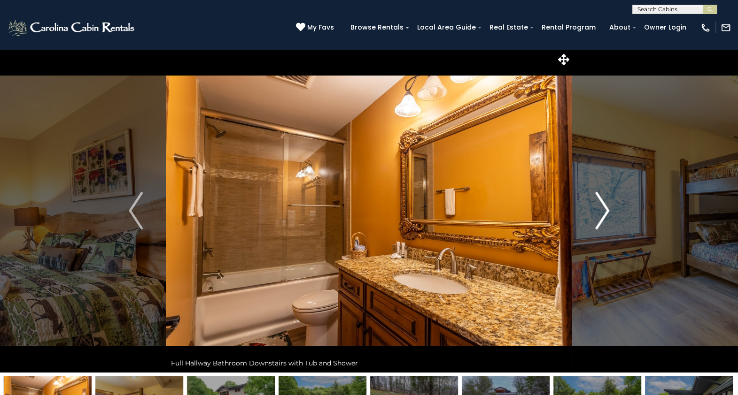
click at [606, 211] on img "Next" at bounding box center [602, 211] width 14 height 38
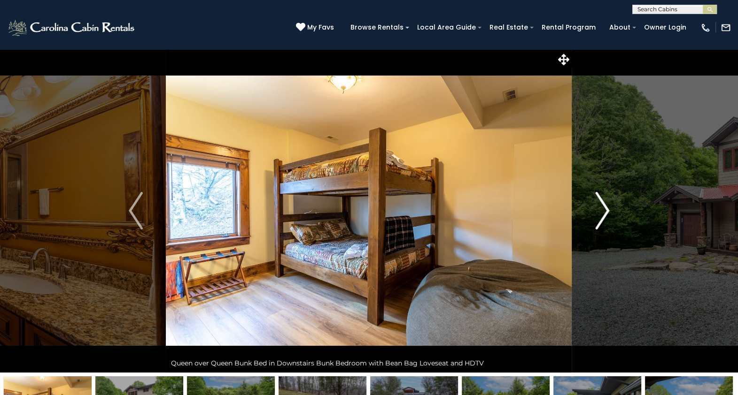
click at [606, 211] on img "Next" at bounding box center [602, 211] width 14 height 38
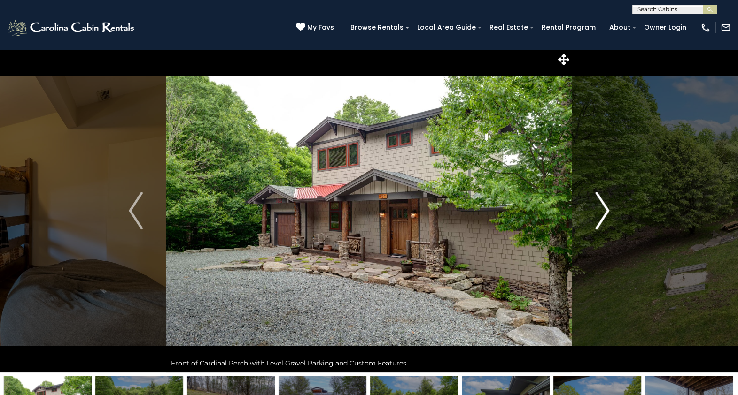
click at [606, 211] on img "Next" at bounding box center [602, 211] width 14 height 38
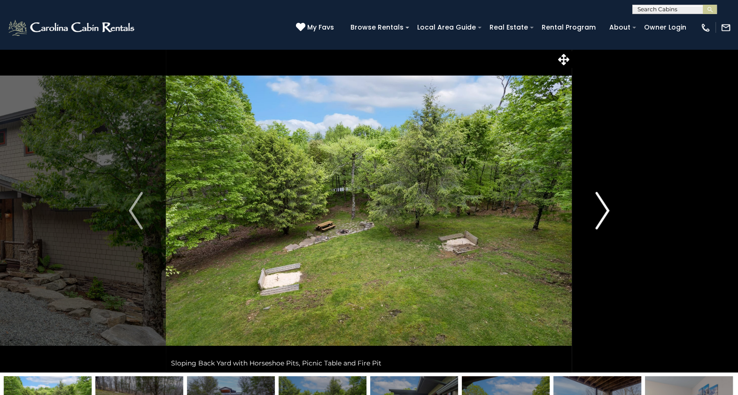
click at [606, 211] on img "Next" at bounding box center [602, 211] width 14 height 38
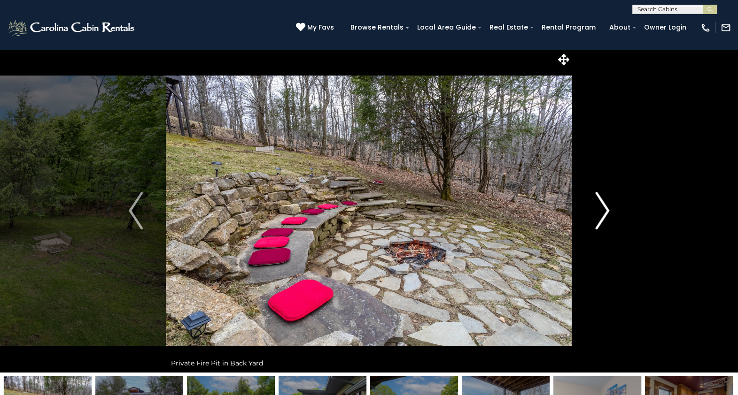
click at [606, 211] on img "Next" at bounding box center [602, 211] width 14 height 38
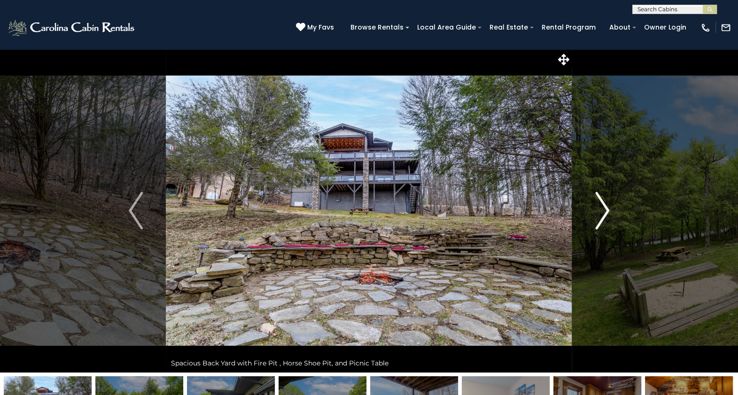
click at [606, 211] on img "Next" at bounding box center [602, 211] width 14 height 38
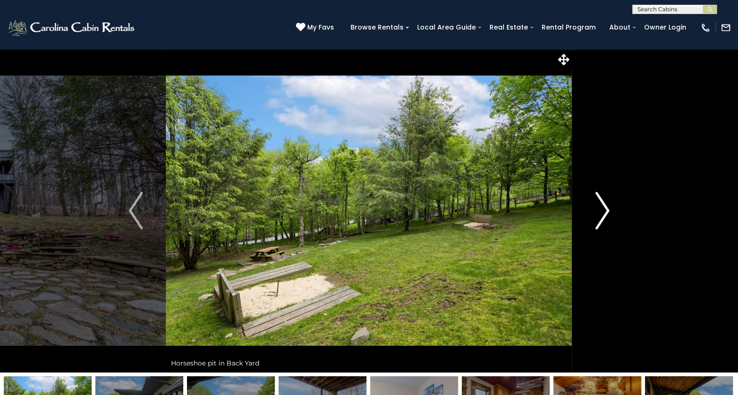
click at [606, 211] on img "Next" at bounding box center [602, 211] width 14 height 38
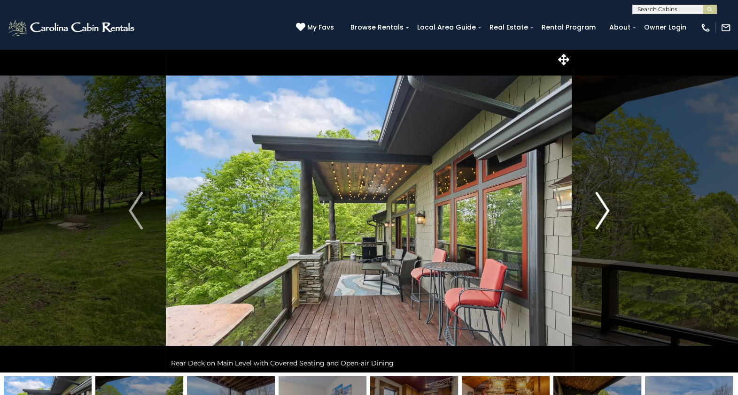
click at [606, 211] on img "Next" at bounding box center [602, 211] width 14 height 38
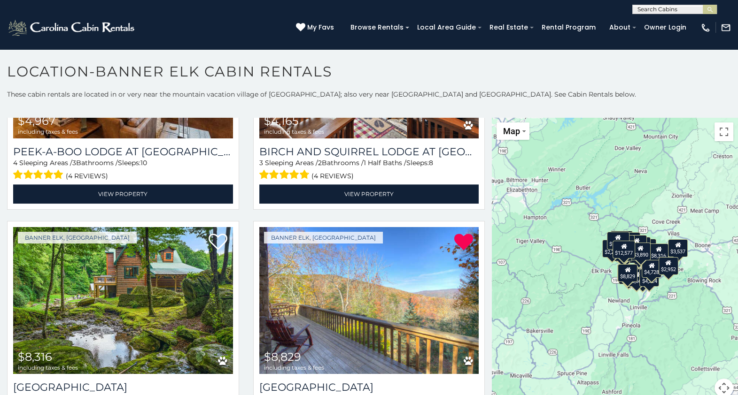
scroll to position [1379, 0]
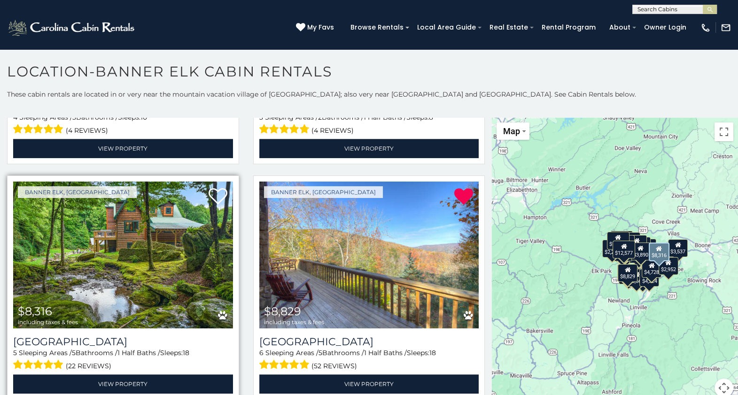
click at [110, 236] on img at bounding box center [123, 255] width 220 height 147
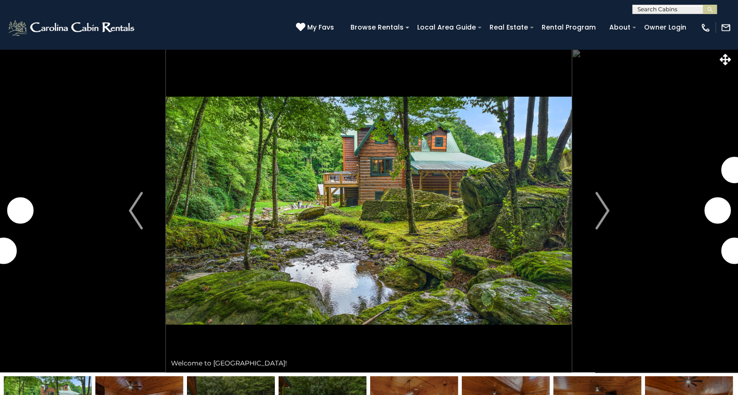
click at [598, 205] on img "Next" at bounding box center [602, 211] width 14 height 38
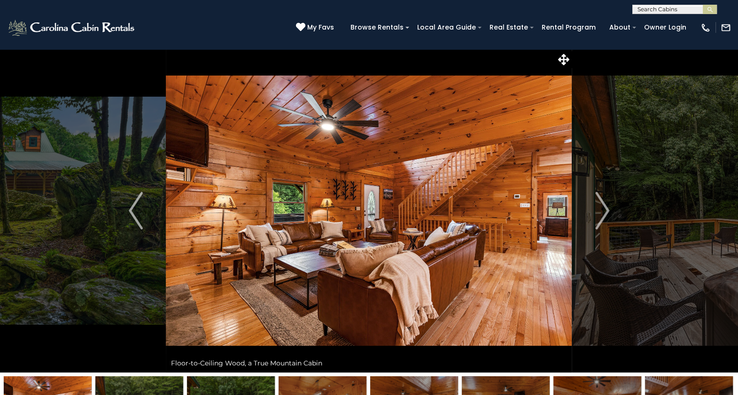
click at [598, 205] on img "Next" at bounding box center [602, 211] width 14 height 38
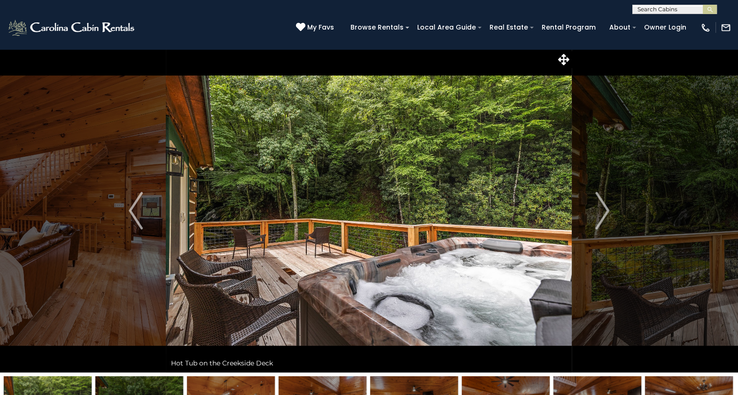
click at [598, 205] on img "Next" at bounding box center [602, 211] width 14 height 38
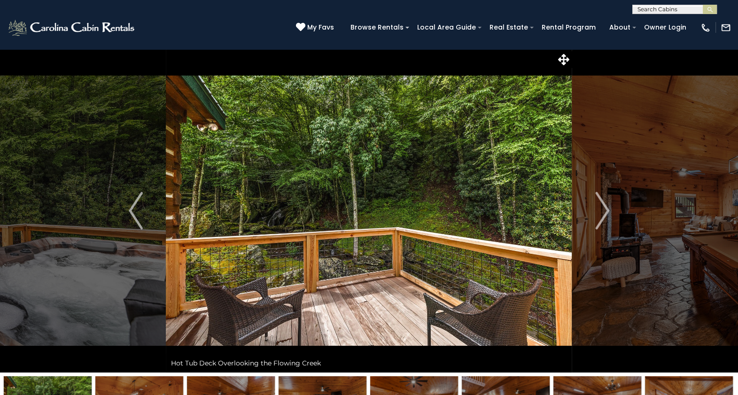
click at [598, 205] on img "Next" at bounding box center [602, 211] width 14 height 38
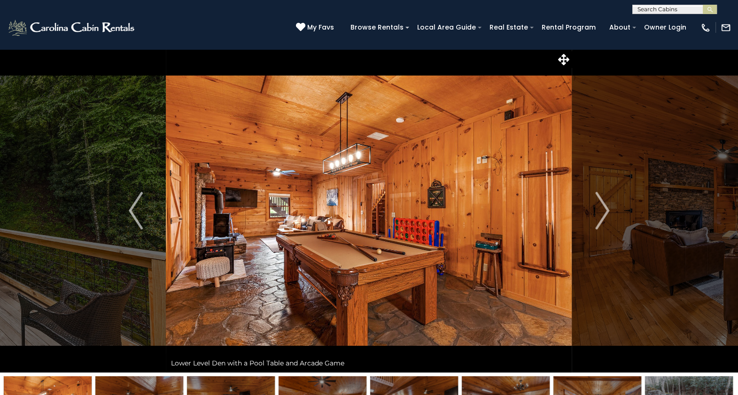
click at [598, 205] on img "Next" at bounding box center [602, 211] width 14 height 38
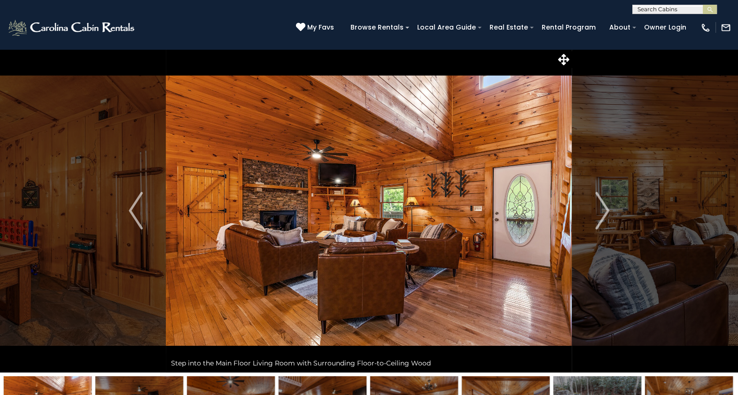
click at [598, 205] on img "Next" at bounding box center [602, 211] width 14 height 38
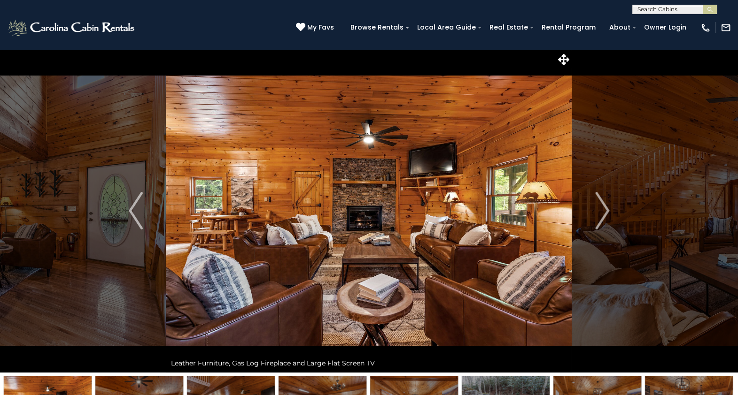
click at [598, 205] on img "Next" at bounding box center [602, 211] width 14 height 38
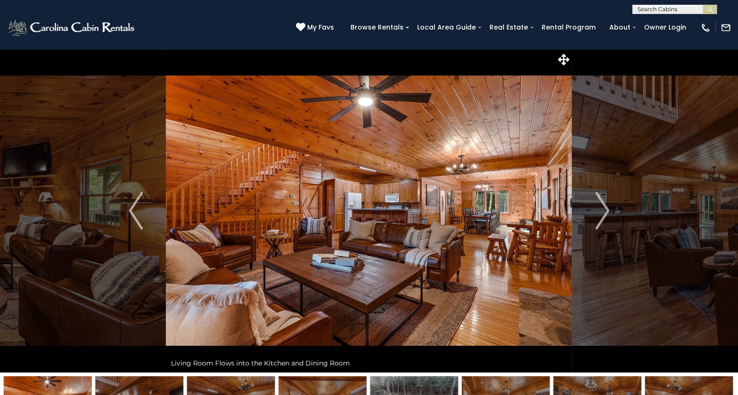
click at [598, 205] on img "Next" at bounding box center [602, 211] width 14 height 38
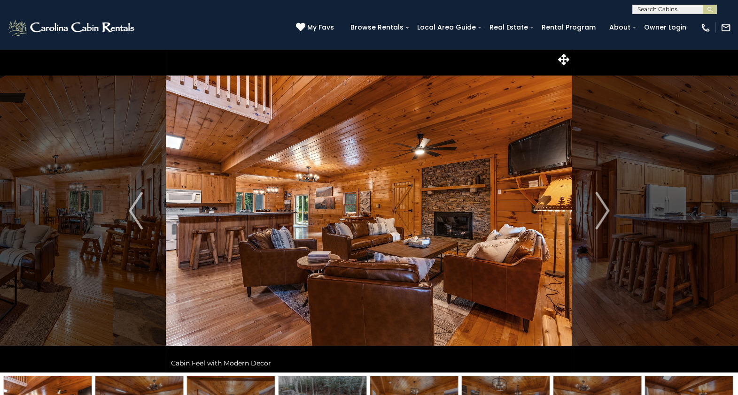
click at [598, 205] on img "Next" at bounding box center [602, 211] width 14 height 38
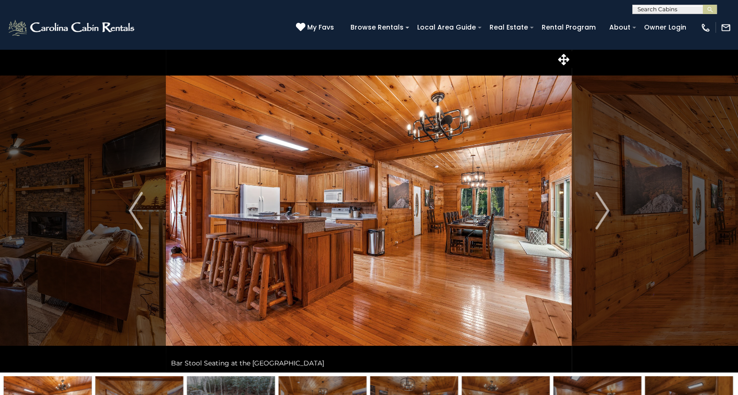
click at [598, 205] on img "Next" at bounding box center [602, 211] width 14 height 38
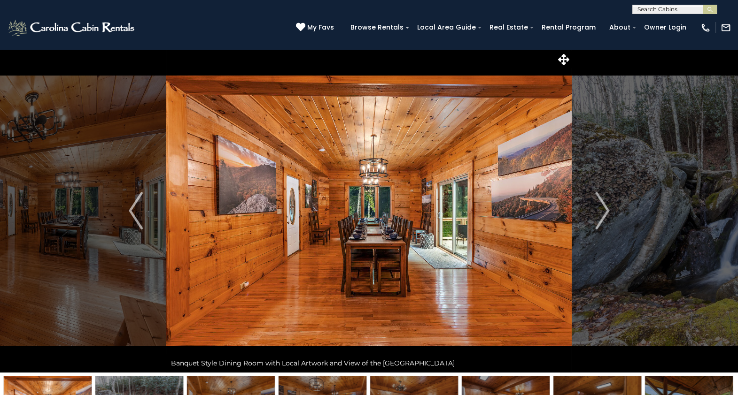
click at [598, 205] on img "Next" at bounding box center [602, 211] width 14 height 38
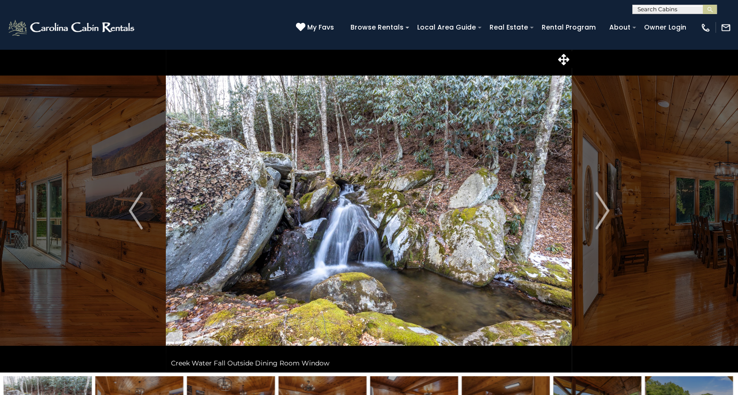
click at [598, 205] on img "Next" at bounding box center [602, 211] width 14 height 38
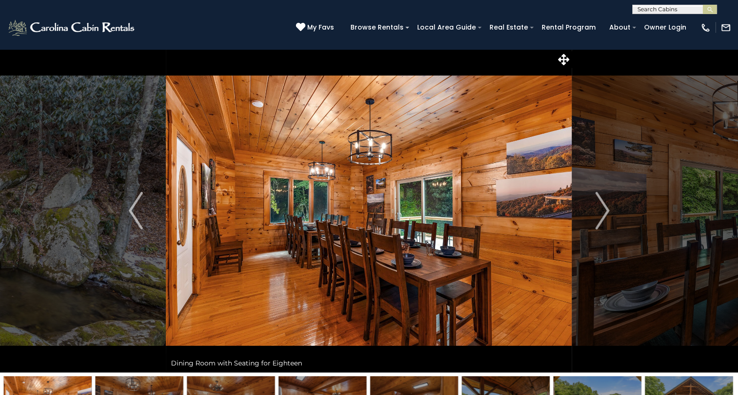
click at [598, 205] on img "Next" at bounding box center [602, 211] width 14 height 38
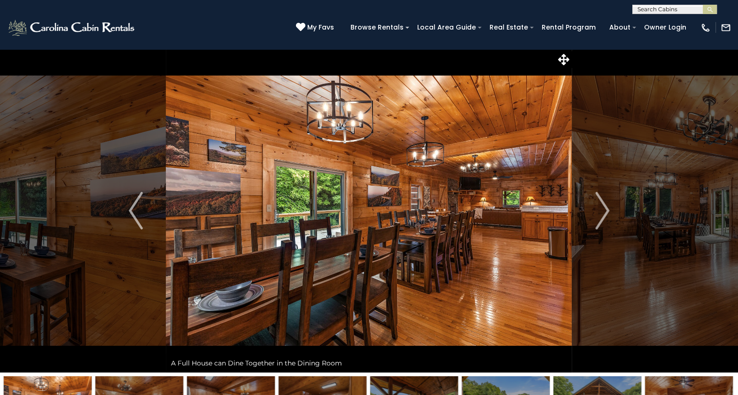
click at [598, 205] on img "Next" at bounding box center [602, 211] width 14 height 38
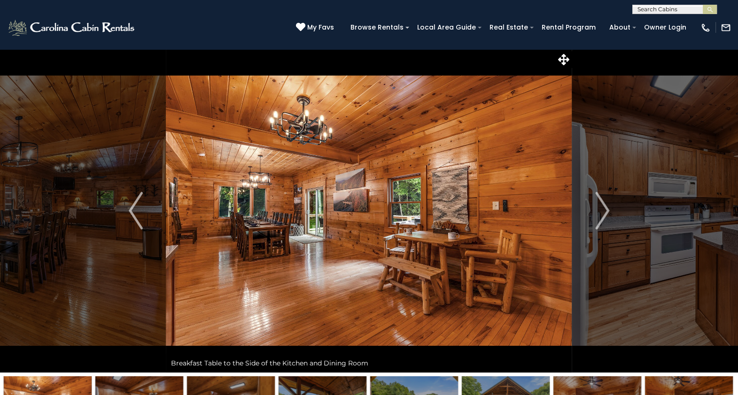
click at [598, 205] on img "Next" at bounding box center [602, 211] width 14 height 38
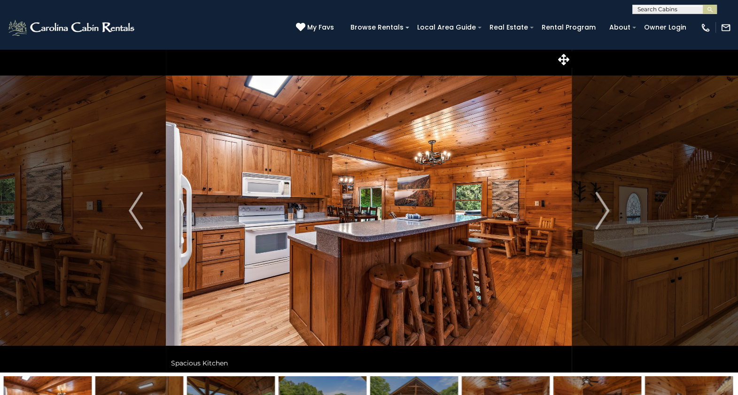
click at [598, 205] on img "Next" at bounding box center [602, 211] width 14 height 38
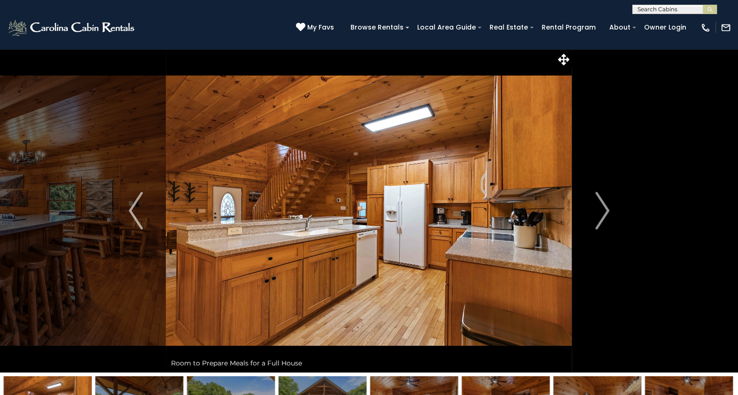
click at [598, 205] on img "Next" at bounding box center [602, 211] width 14 height 38
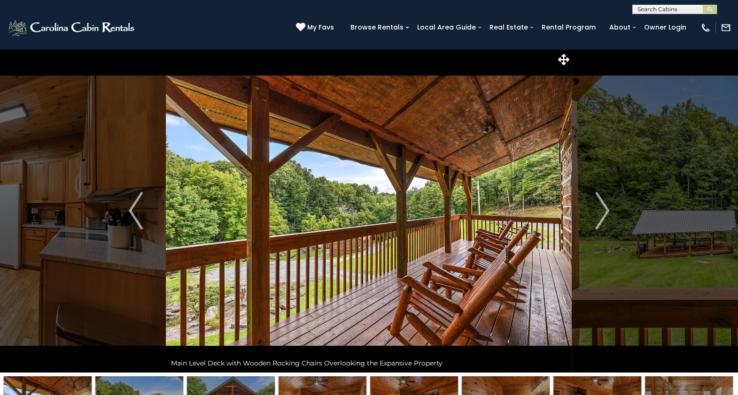
click at [598, 205] on img "Next" at bounding box center [602, 211] width 14 height 38
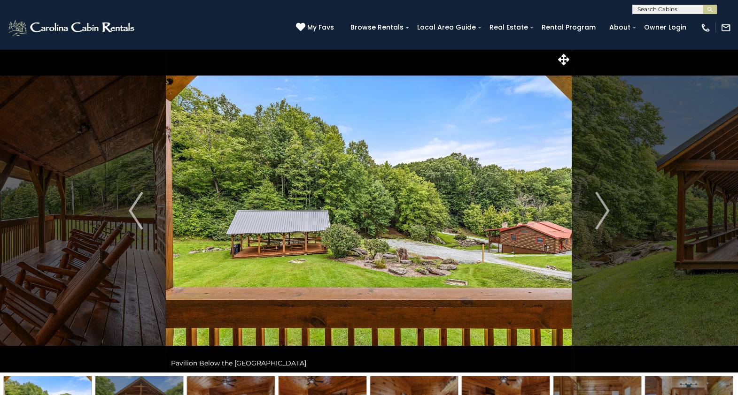
click at [598, 205] on img "Next" at bounding box center [602, 211] width 14 height 38
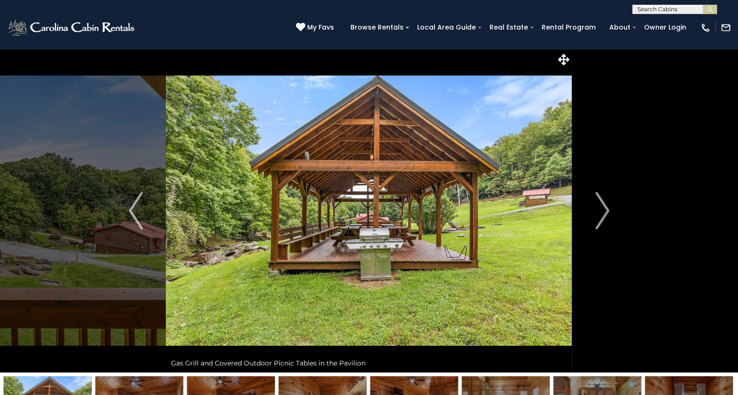
click at [598, 205] on img "Next" at bounding box center [602, 211] width 14 height 38
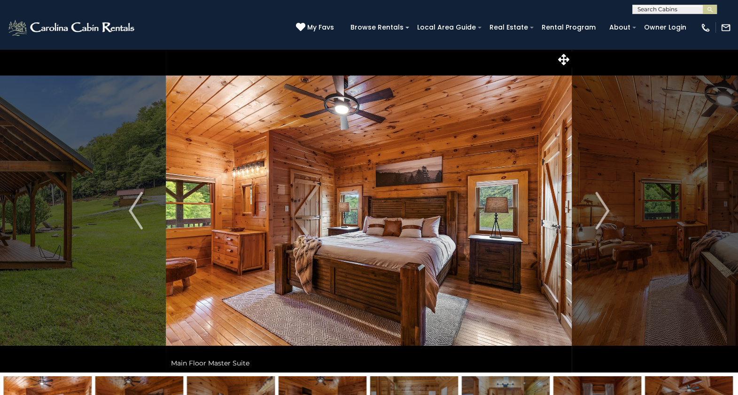
click at [598, 205] on img "Next" at bounding box center [602, 211] width 14 height 38
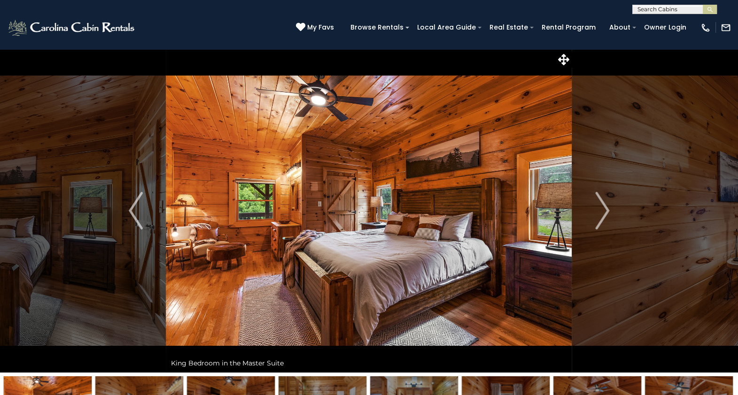
click at [598, 205] on img "Next" at bounding box center [602, 211] width 14 height 38
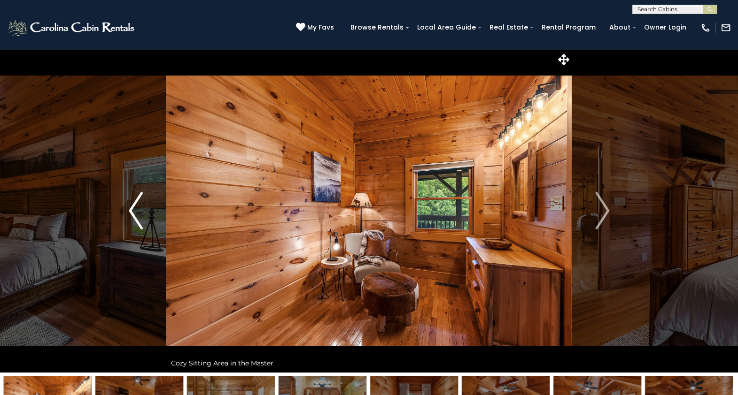
click at [139, 215] on img "Previous" at bounding box center [136, 211] width 14 height 38
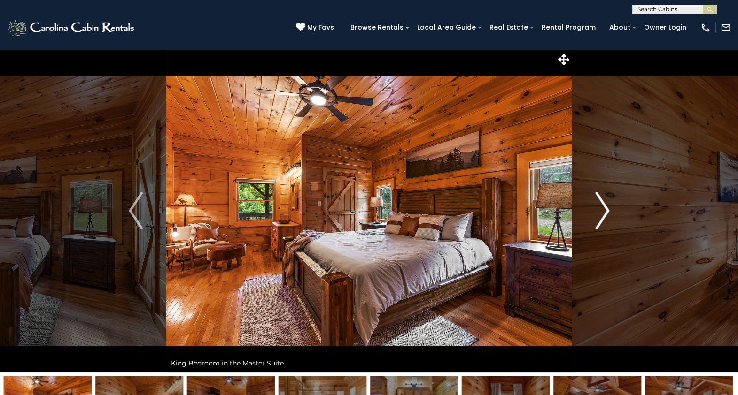
click at [600, 209] on img "Next" at bounding box center [602, 211] width 14 height 38
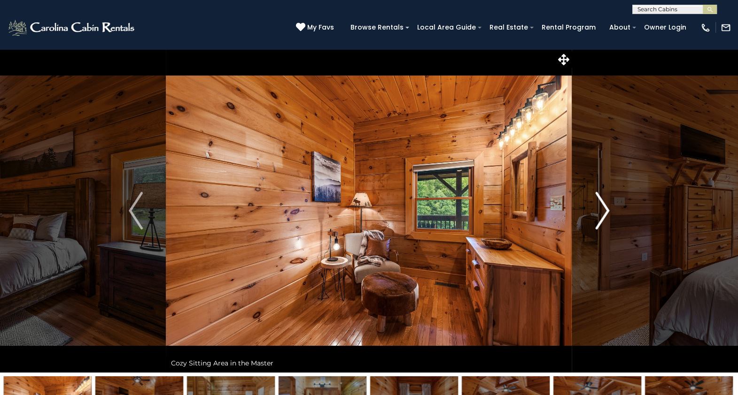
click at [600, 209] on img "Next" at bounding box center [602, 211] width 14 height 38
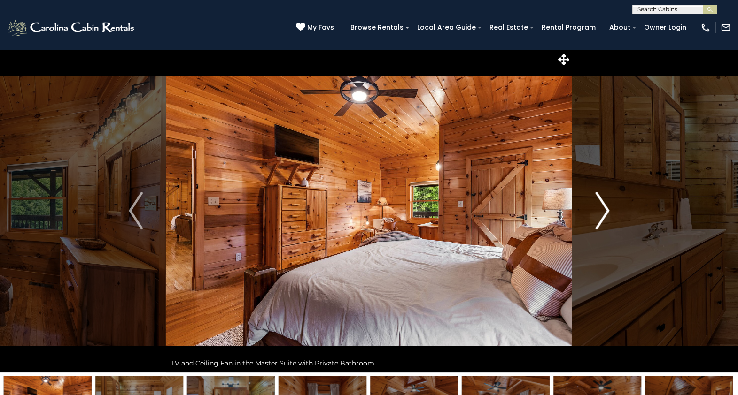
click at [600, 209] on img "Next" at bounding box center [602, 211] width 14 height 38
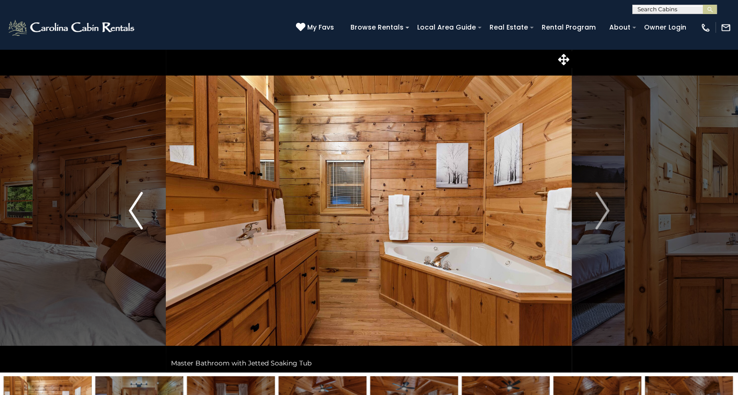
click at [131, 207] on img "Previous" at bounding box center [136, 211] width 14 height 38
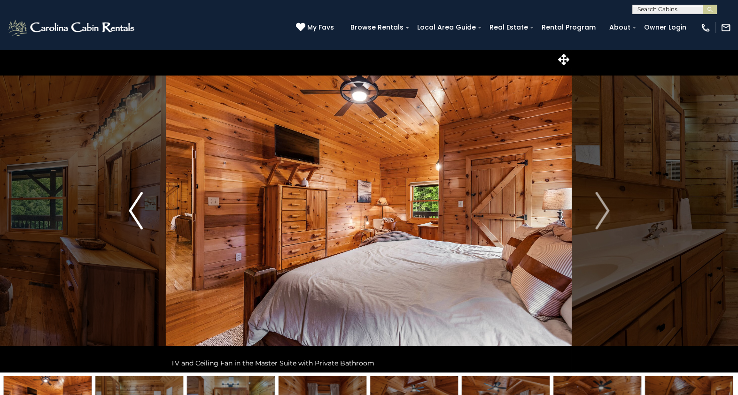
click at [131, 207] on img "Previous" at bounding box center [136, 211] width 14 height 38
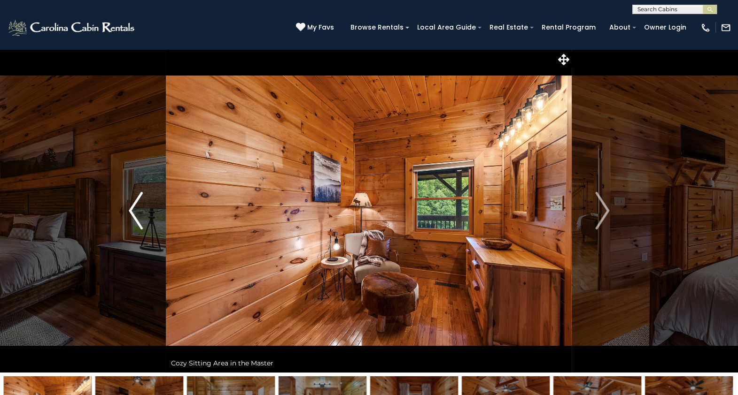
click at [131, 207] on img "Previous" at bounding box center [136, 211] width 14 height 38
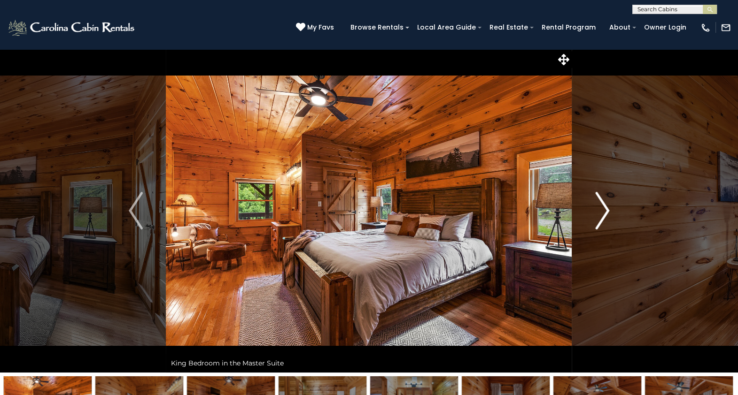
click at [591, 211] on button "Next" at bounding box center [602, 211] width 60 height 324
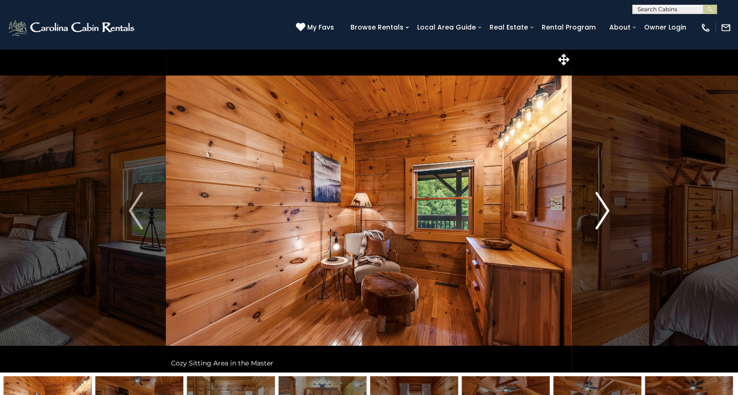
click at [591, 211] on button "Next" at bounding box center [602, 211] width 60 height 324
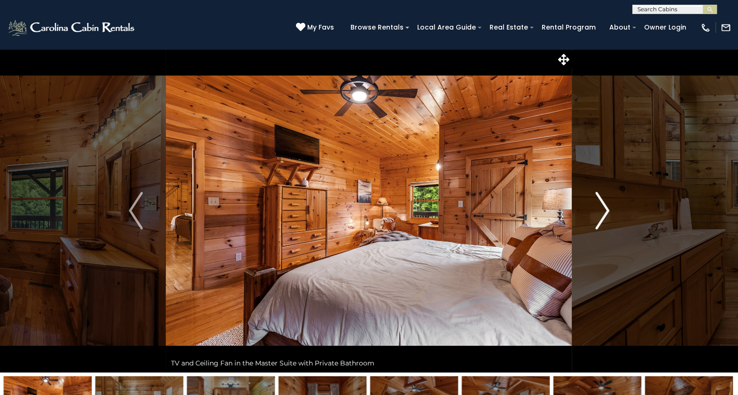
click at [591, 211] on button "Next" at bounding box center [602, 211] width 60 height 324
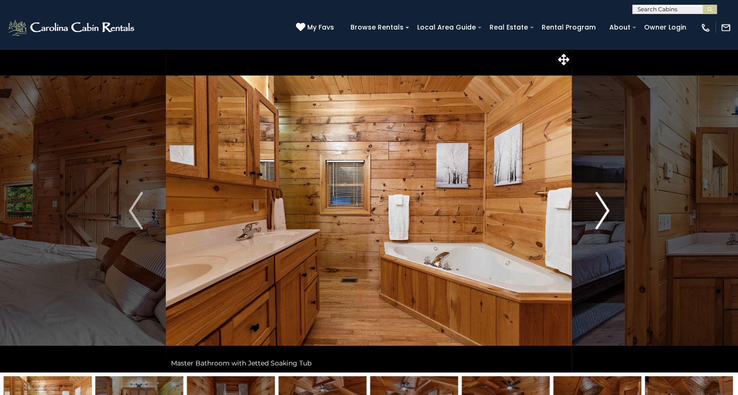
click at [591, 211] on button "Next" at bounding box center [602, 211] width 60 height 324
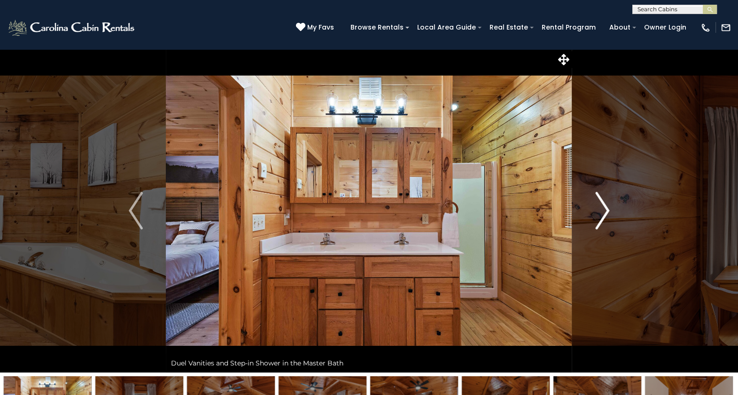
click at [591, 211] on button "Next" at bounding box center [602, 211] width 60 height 324
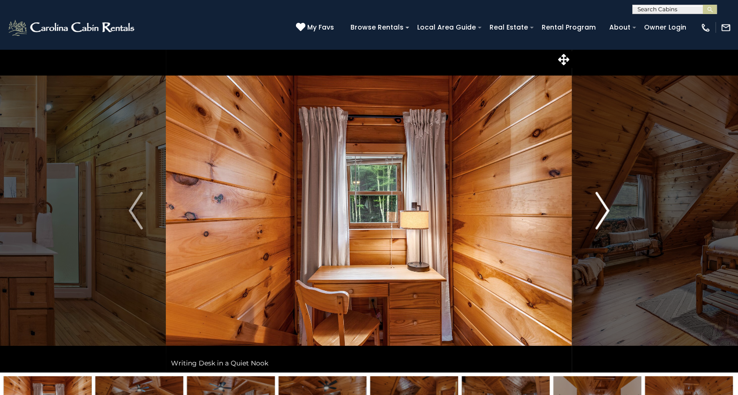
click at [591, 211] on button "Next" at bounding box center [602, 211] width 60 height 324
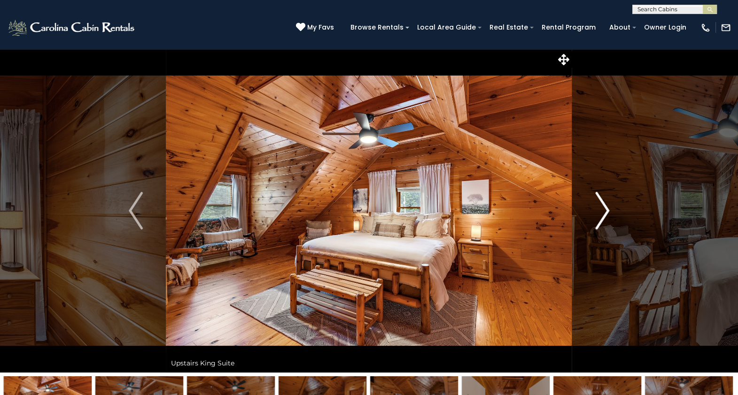
click at [591, 211] on button "Next" at bounding box center [602, 211] width 60 height 324
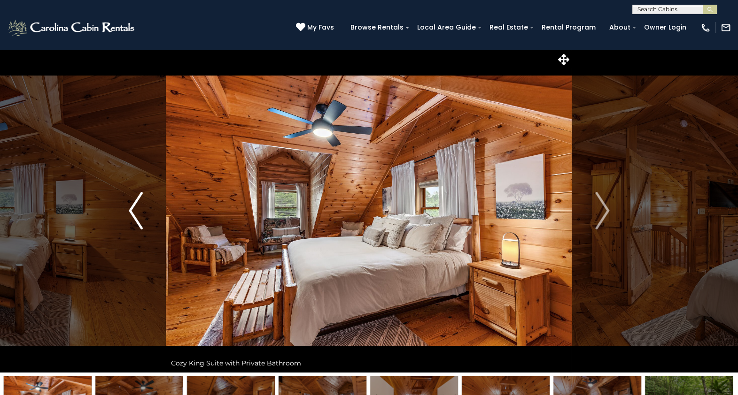
click at [149, 240] on button "Previous" at bounding box center [136, 211] width 60 height 324
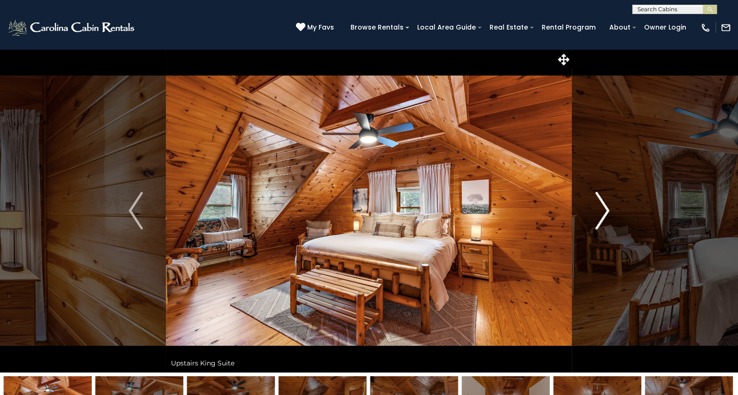
click at [597, 211] on img "Next" at bounding box center [602, 211] width 14 height 38
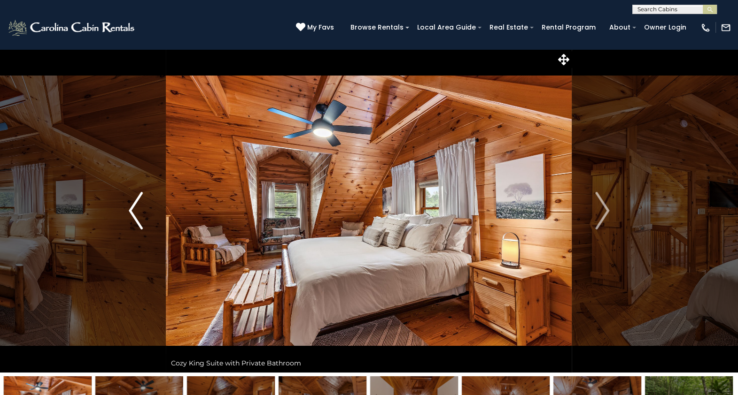
click at [126, 223] on button "Previous" at bounding box center [136, 211] width 60 height 324
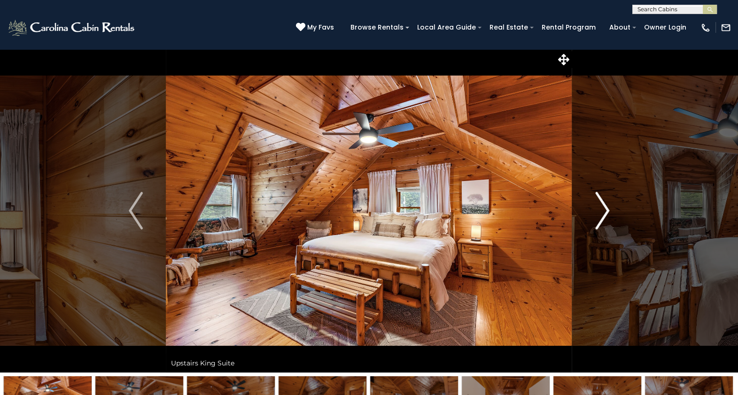
click at [609, 201] on img "Next" at bounding box center [602, 211] width 14 height 38
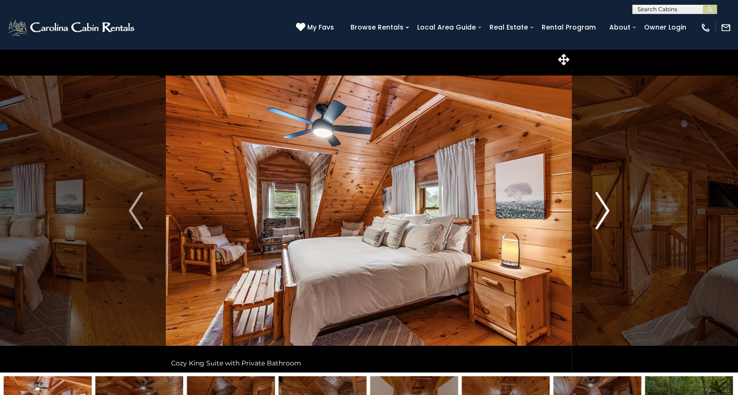
click at [609, 201] on img "Next" at bounding box center [602, 211] width 14 height 38
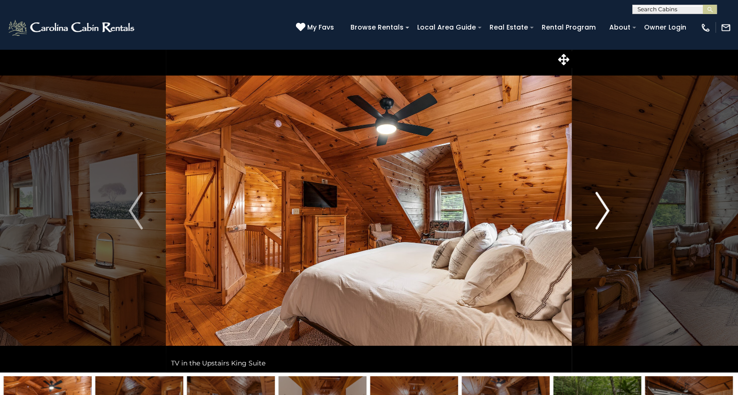
click at [609, 201] on img "Next" at bounding box center [602, 211] width 14 height 38
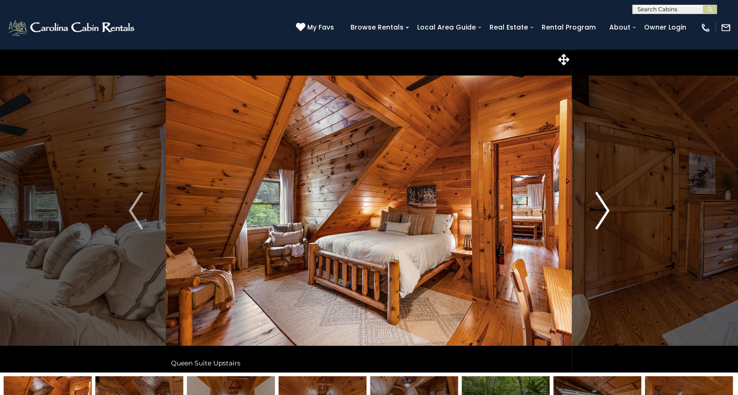
click at [609, 201] on img "Next" at bounding box center [602, 211] width 14 height 38
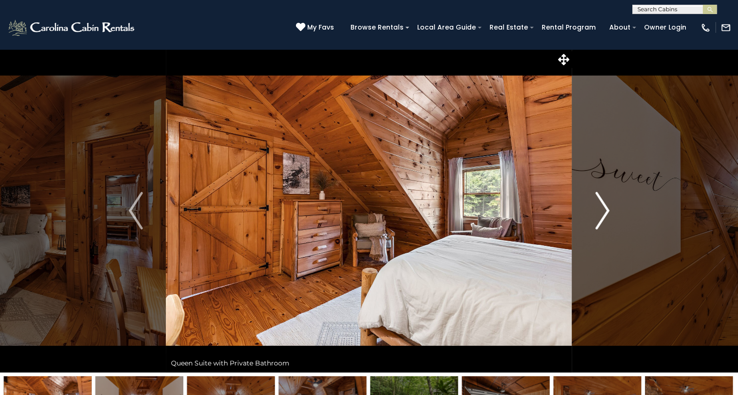
click at [609, 201] on img "Next" at bounding box center [602, 211] width 14 height 38
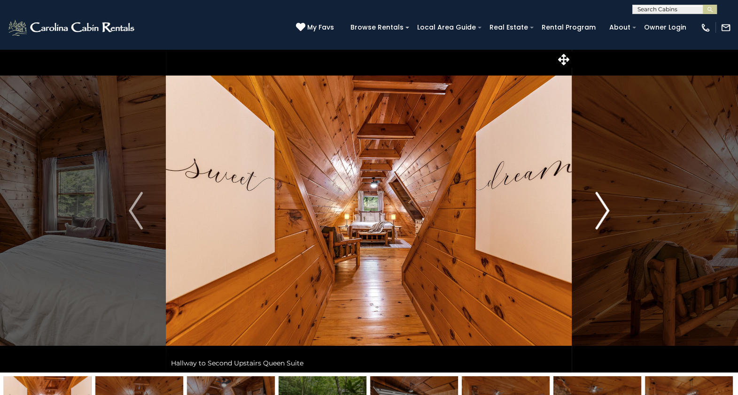
click at [609, 201] on img "Next" at bounding box center [602, 211] width 14 height 38
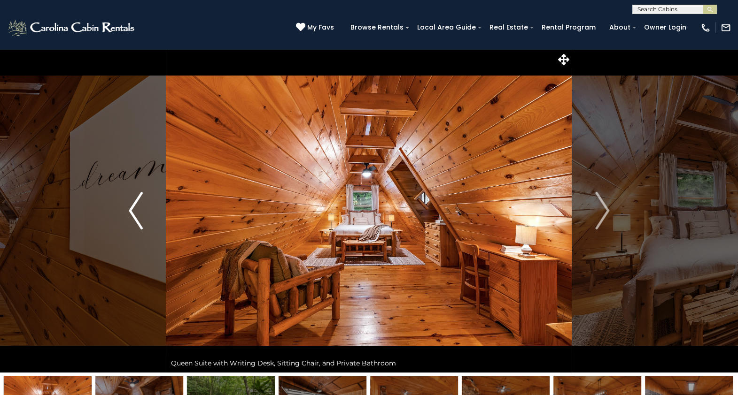
click at [146, 213] on button "Previous" at bounding box center [136, 211] width 60 height 324
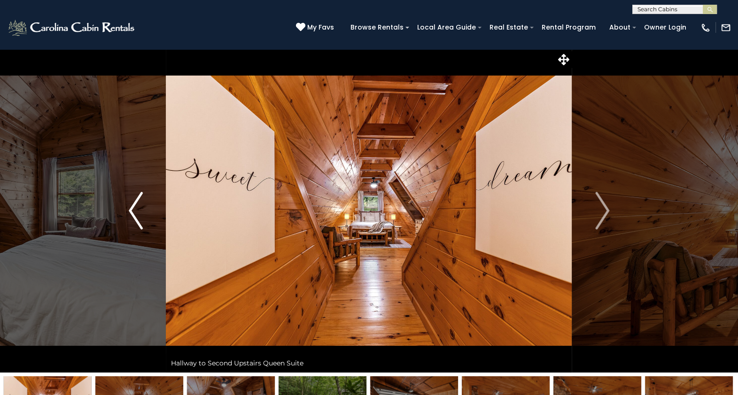
click at [146, 213] on button "Previous" at bounding box center [136, 211] width 60 height 324
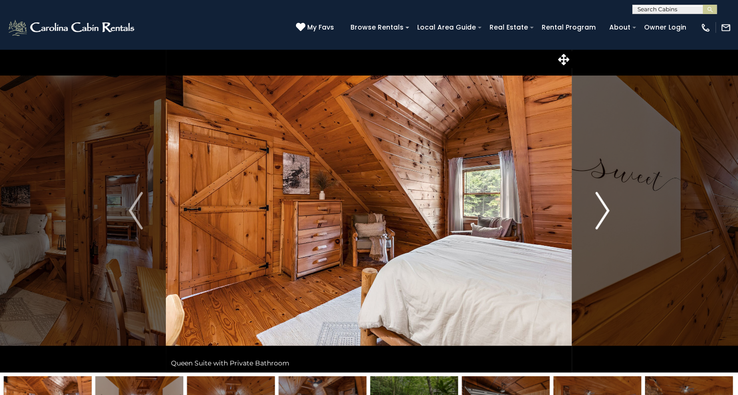
click at [600, 207] on img "Next" at bounding box center [602, 211] width 14 height 38
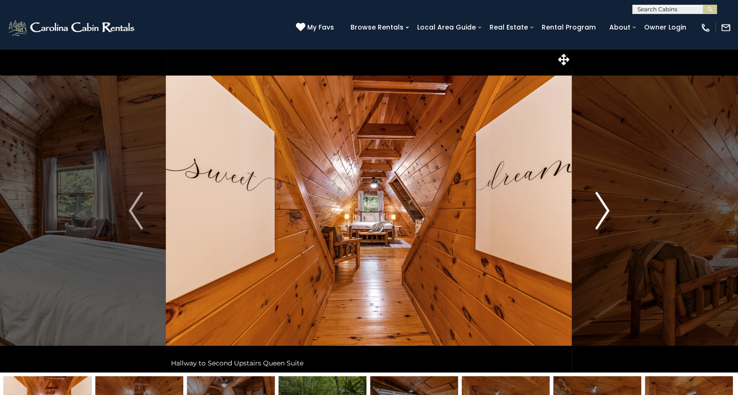
click at [600, 207] on img "Next" at bounding box center [602, 211] width 14 height 38
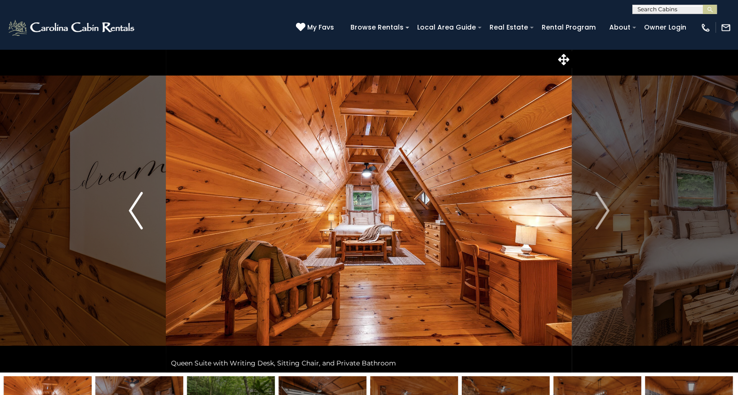
click at [130, 208] on img "Previous" at bounding box center [136, 211] width 14 height 38
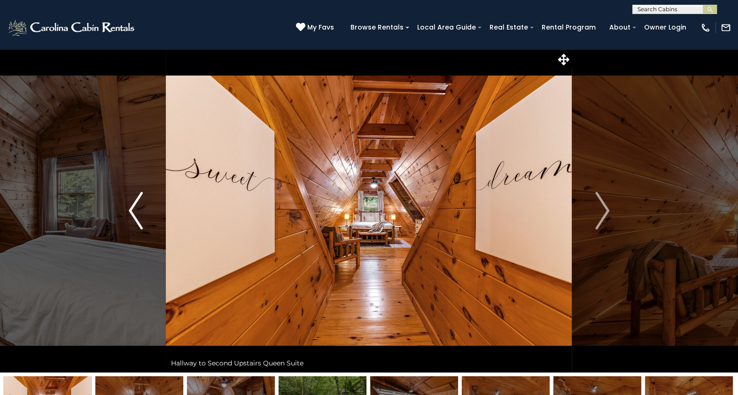
click at [130, 208] on img "Previous" at bounding box center [136, 211] width 14 height 38
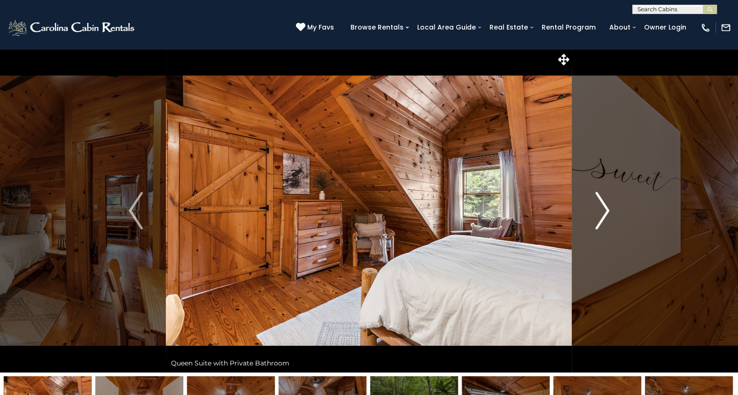
click at [605, 211] on img "Next" at bounding box center [602, 211] width 14 height 38
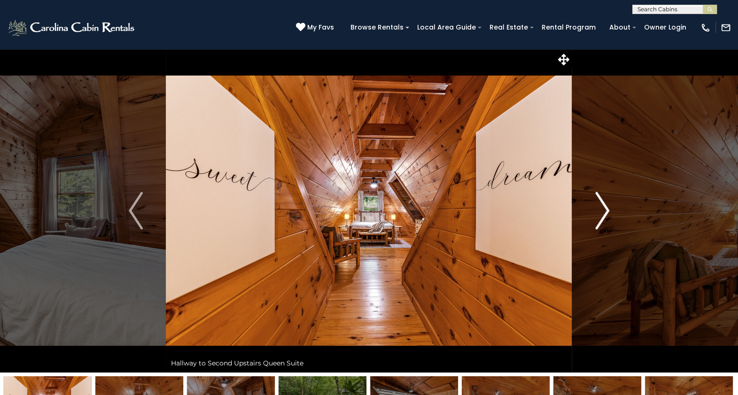
click at [605, 211] on img "Next" at bounding box center [602, 211] width 14 height 38
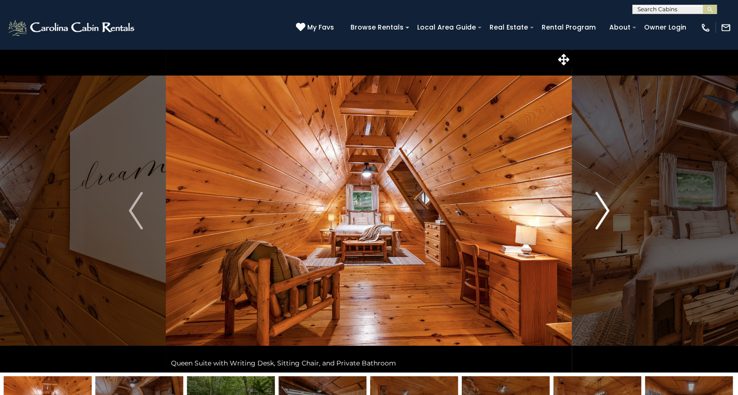
click at [605, 211] on img "Next" at bounding box center [602, 211] width 14 height 38
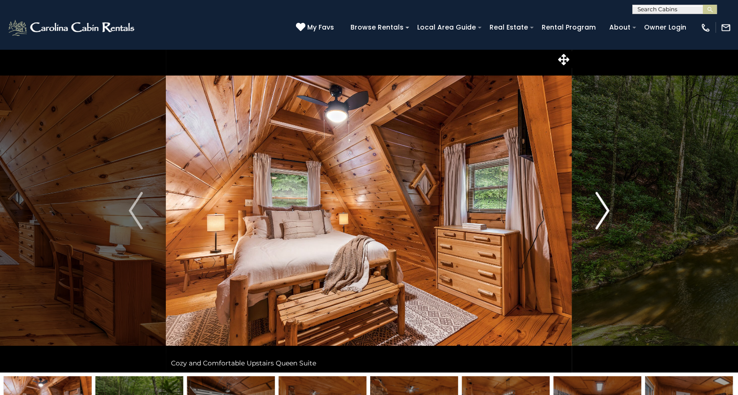
click at [605, 211] on img "Next" at bounding box center [602, 211] width 14 height 38
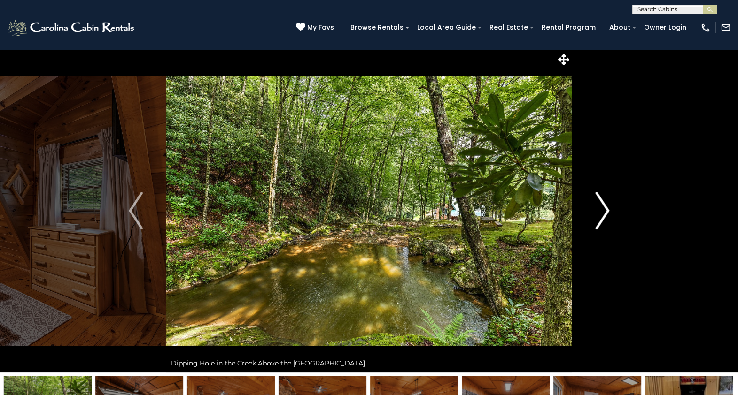
click at [605, 211] on img "Next" at bounding box center [602, 211] width 14 height 38
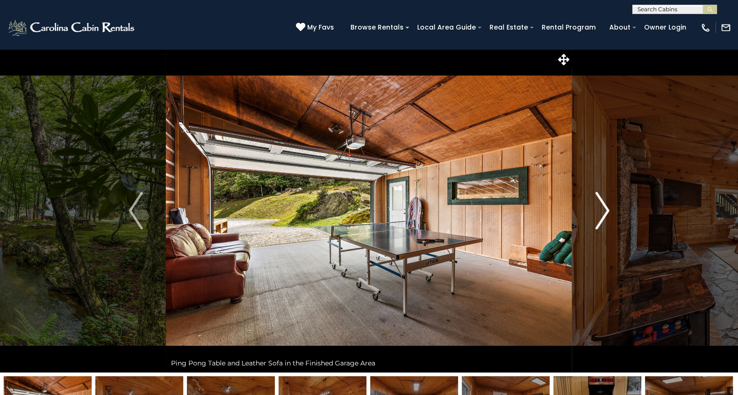
click at [605, 211] on img "Next" at bounding box center [602, 211] width 14 height 38
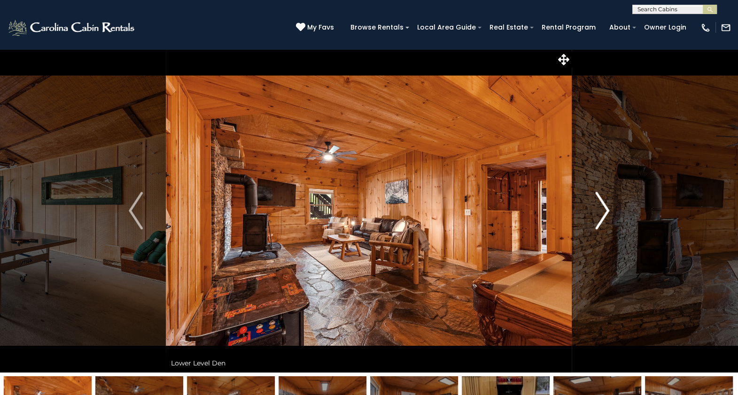
click at [605, 211] on img "Next" at bounding box center [602, 211] width 14 height 38
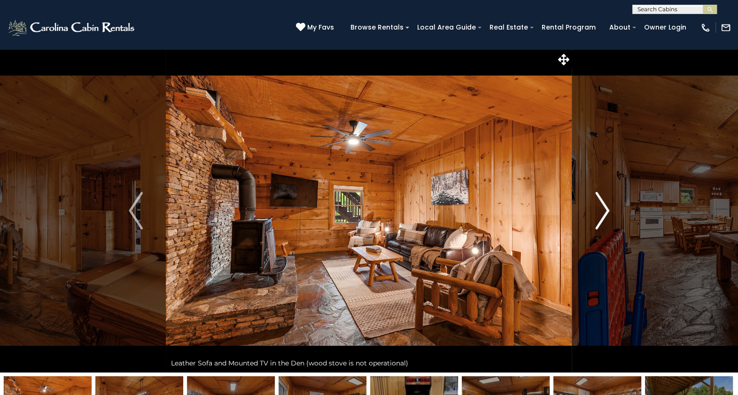
click at [605, 211] on img "Next" at bounding box center [602, 211] width 14 height 38
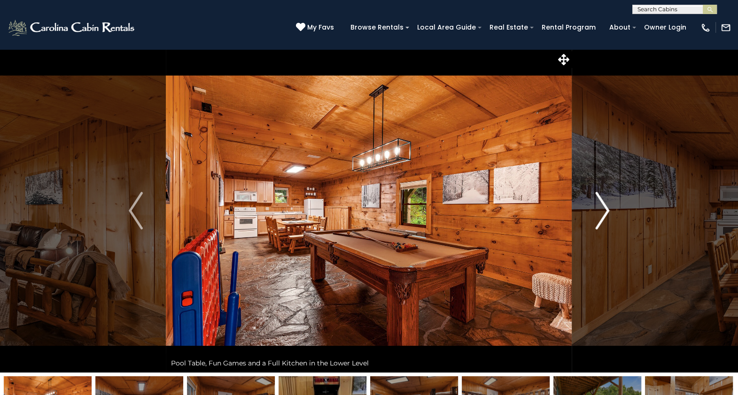
click at [605, 211] on img "Next" at bounding box center [602, 211] width 14 height 38
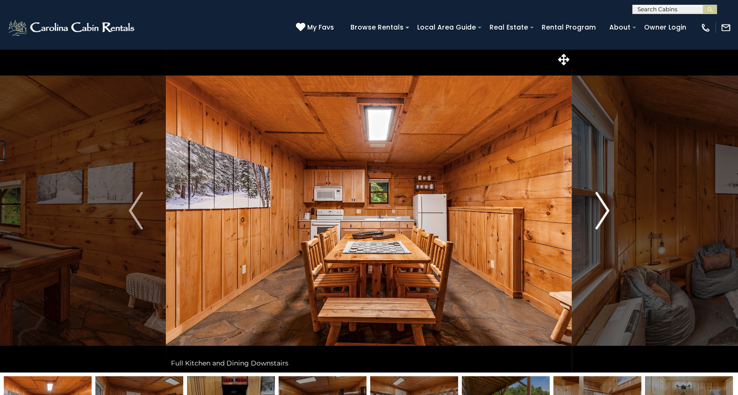
click at [605, 211] on img "Next" at bounding box center [602, 211] width 14 height 38
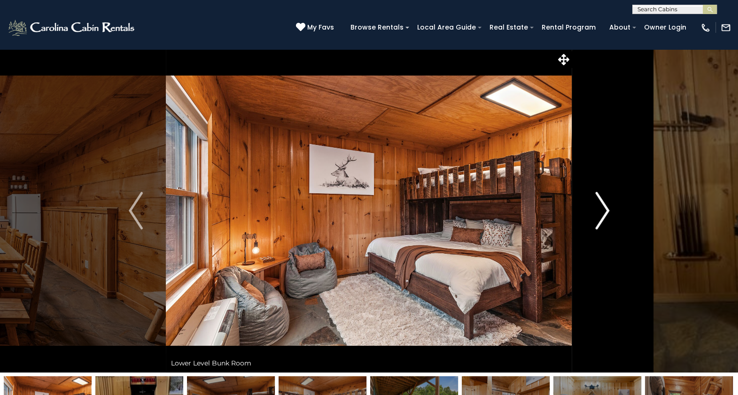
click at [605, 211] on img "Next" at bounding box center [602, 211] width 14 height 38
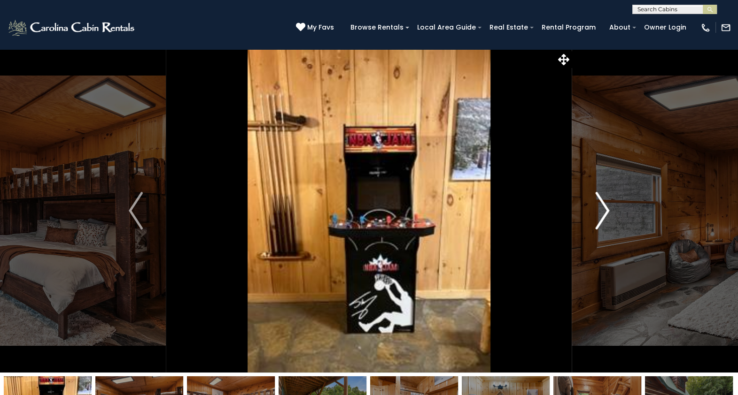
click at [605, 211] on img "Next" at bounding box center [602, 211] width 14 height 38
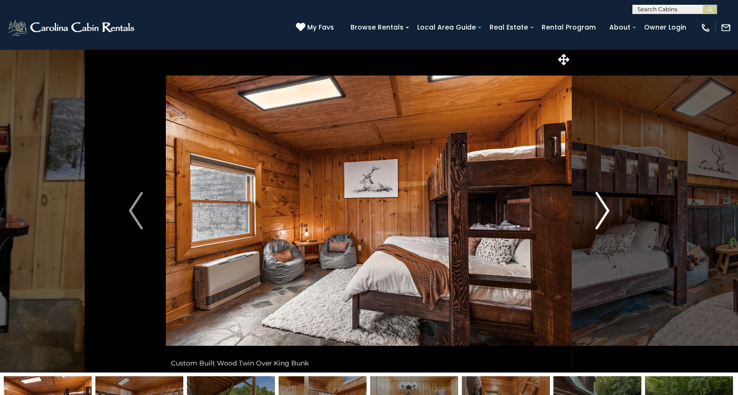
click at [605, 211] on img "Next" at bounding box center [602, 211] width 14 height 38
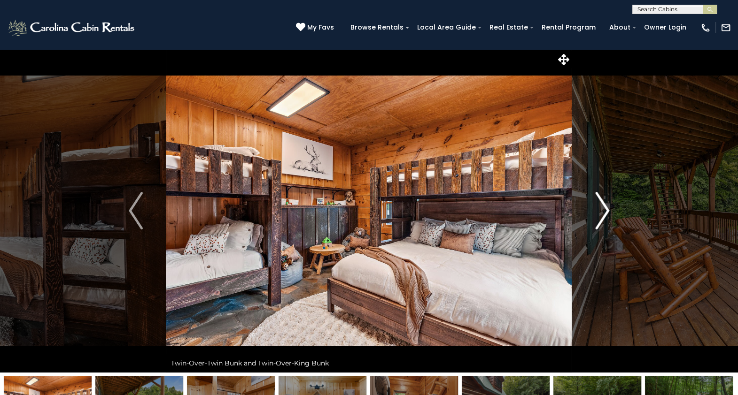
click at [605, 211] on img "Next" at bounding box center [602, 211] width 14 height 38
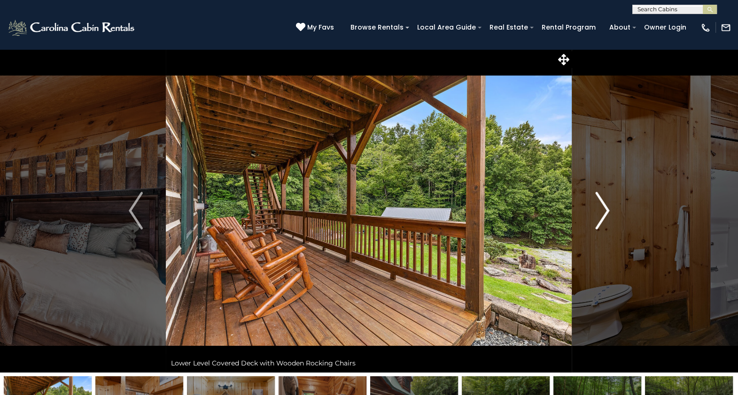
click at [605, 211] on img "Next" at bounding box center [602, 211] width 14 height 38
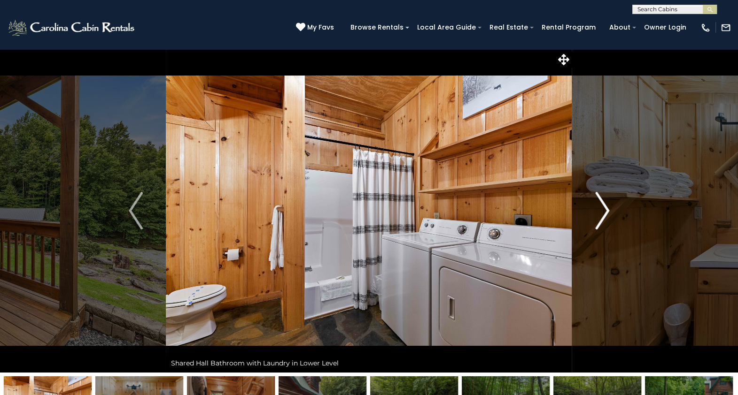
click at [605, 211] on img "Next" at bounding box center [602, 211] width 14 height 38
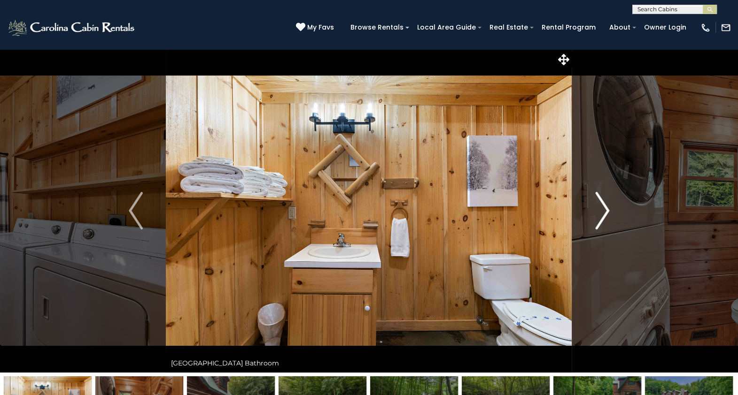
click at [605, 211] on img "Next" at bounding box center [602, 211] width 14 height 38
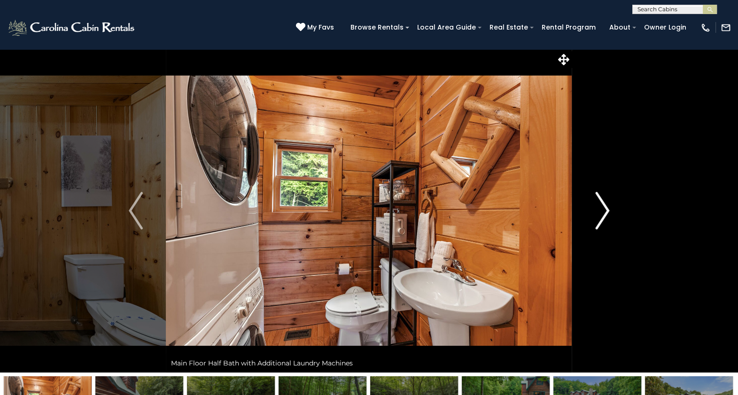
click at [605, 211] on img "Next" at bounding box center [602, 211] width 14 height 38
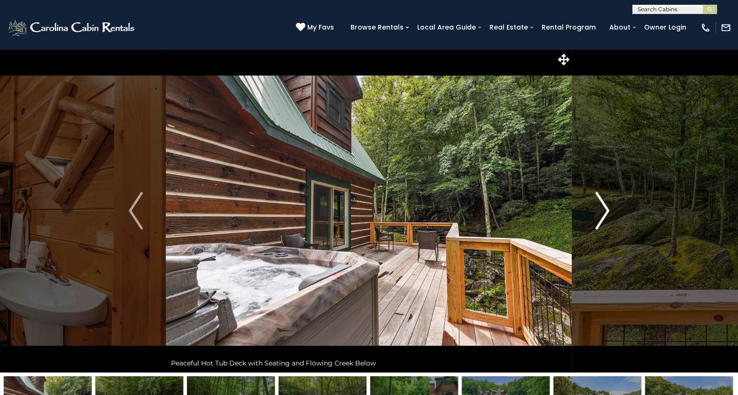
click at [605, 211] on img "Next" at bounding box center [602, 211] width 14 height 38
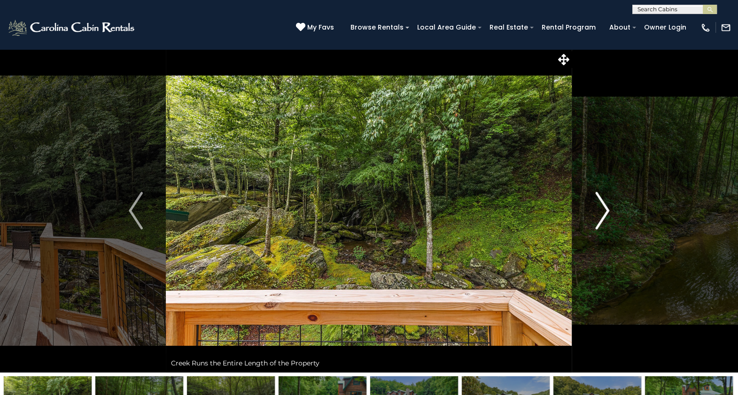
click at [605, 211] on img "Next" at bounding box center [602, 211] width 14 height 38
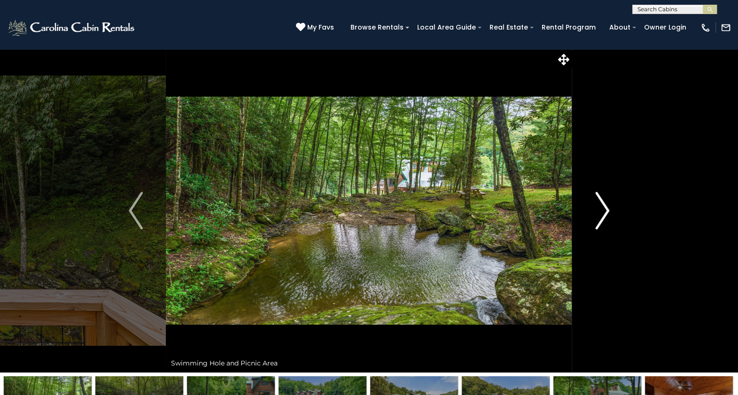
click at [605, 211] on img "Next" at bounding box center [602, 211] width 14 height 38
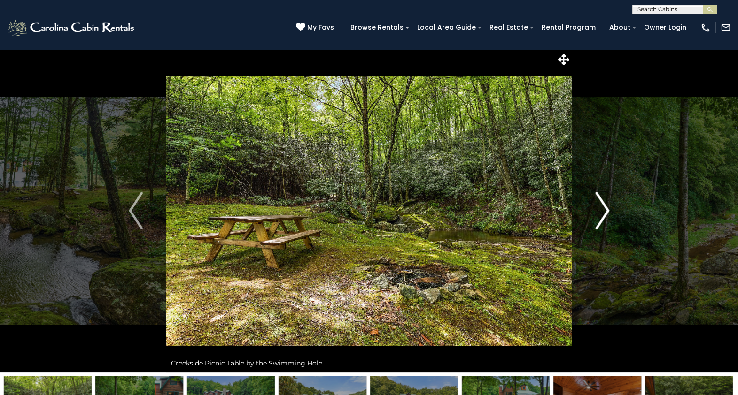
click at [605, 211] on img "Next" at bounding box center [602, 211] width 14 height 38
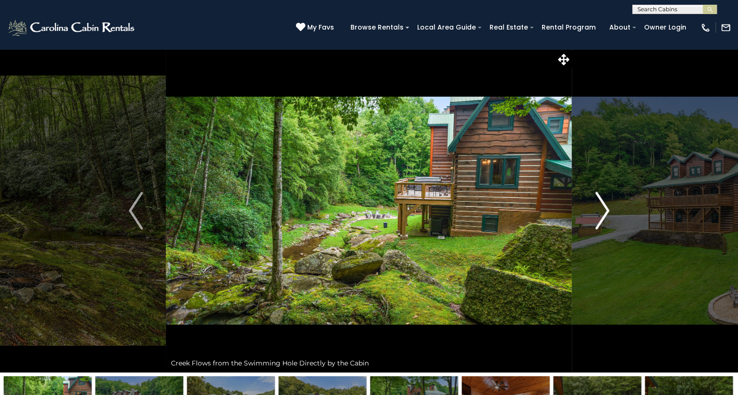
click at [605, 211] on img "Next" at bounding box center [602, 211] width 14 height 38
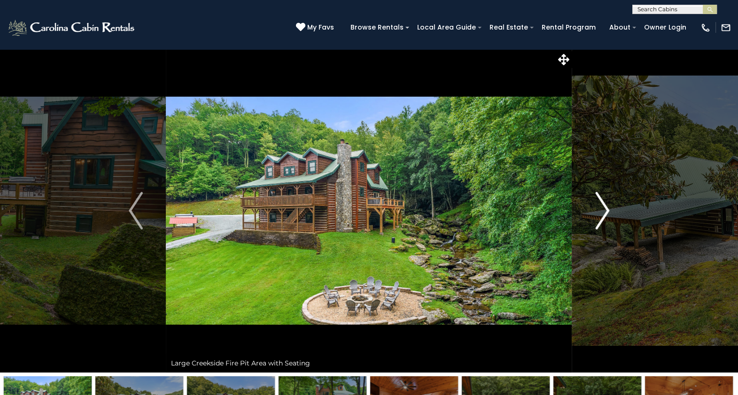
click at [605, 211] on img "Next" at bounding box center [602, 211] width 14 height 38
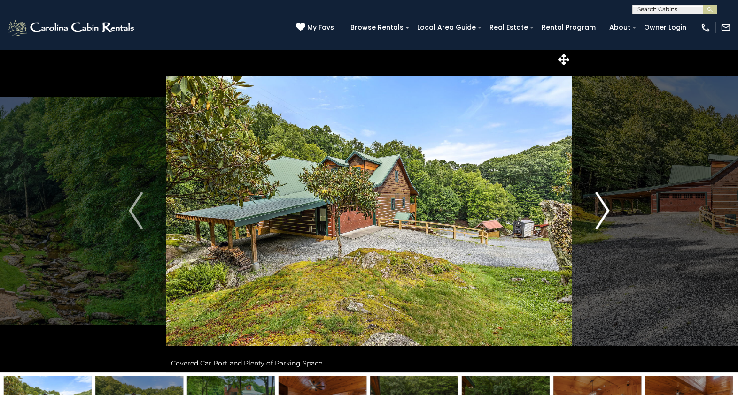
click at [605, 211] on img "Next" at bounding box center [602, 211] width 14 height 38
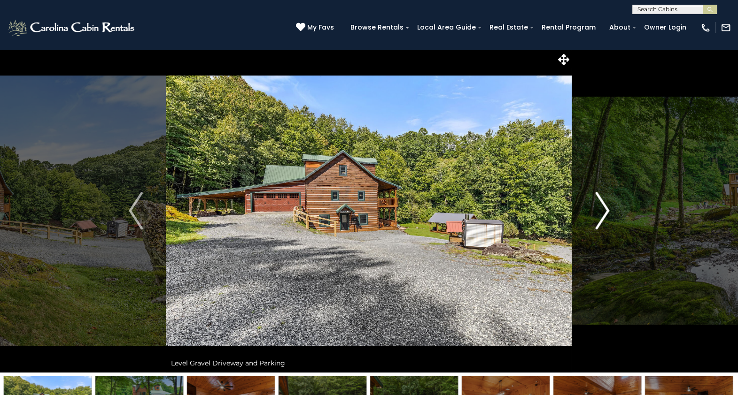
click at [605, 211] on img "Next" at bounding box center [602, 211] width 14 height 38
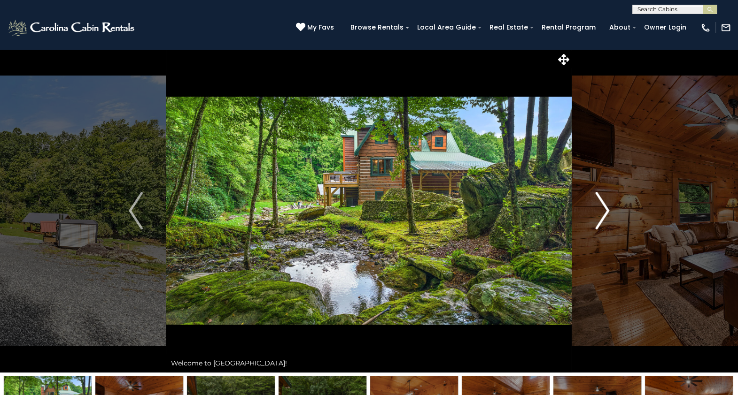
click at [605, 211] on img "Next" at bounding box center [602, 211] width 14 height 38
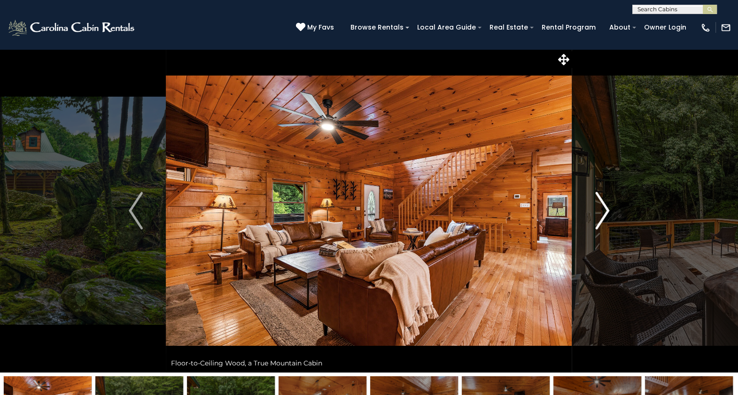
click at [605, 211] on img "Next" at bounding box center [602, 211] width 14 height 38
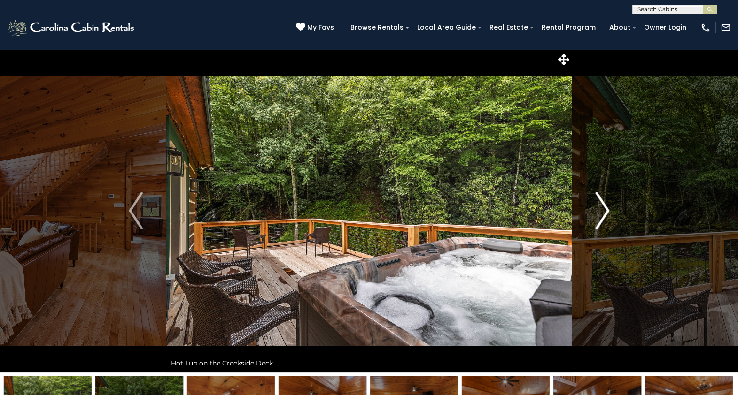
click at [605, 211] on img "Next" at bounding box center [602, 211] width 14 height 38
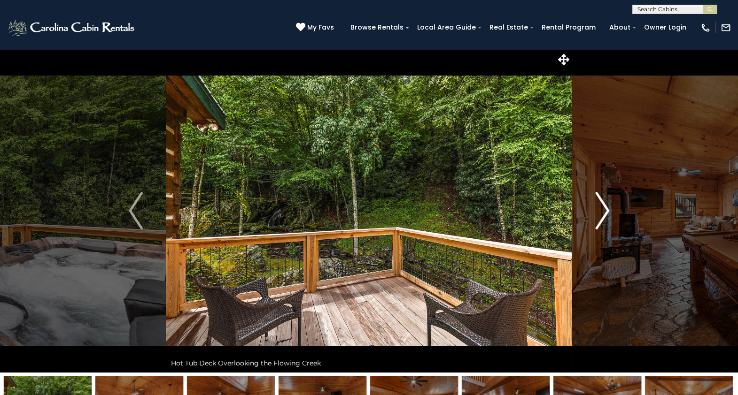
click at [605, 211] on img "Next" at bounding box center [602, 211] width 14 height 38
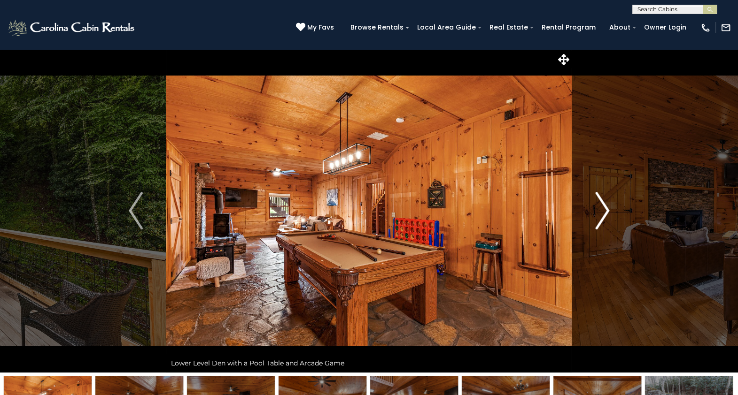
click at [605, 211] on img "Next" at bounding box center [602, 211] width 14 height 38
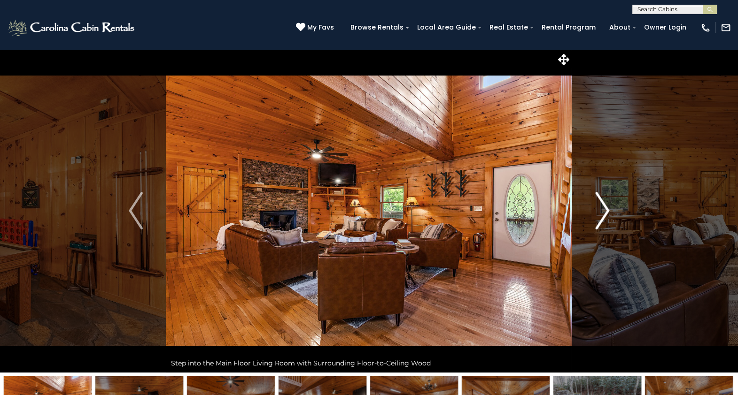
click at [605, 211] on img "Next" at bounding box center [602, 211] width 14 height 38
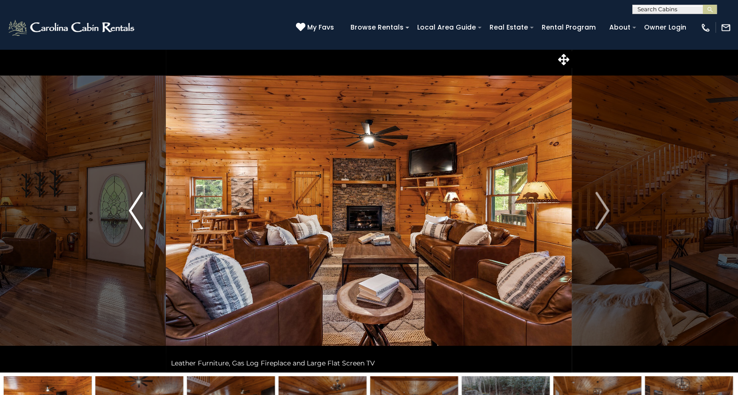
click at [124, 218] on button "Previous" at bounding box center [136, 211] width 60 height 324
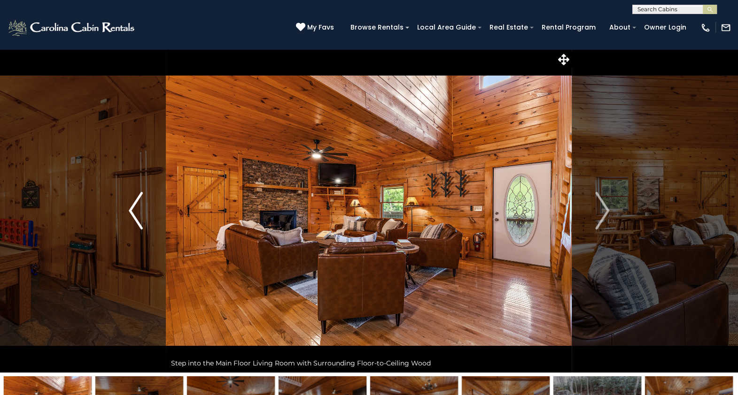
click at [124, 218] on button "Previous" at bounding box center [136, 211] width 60 height 324
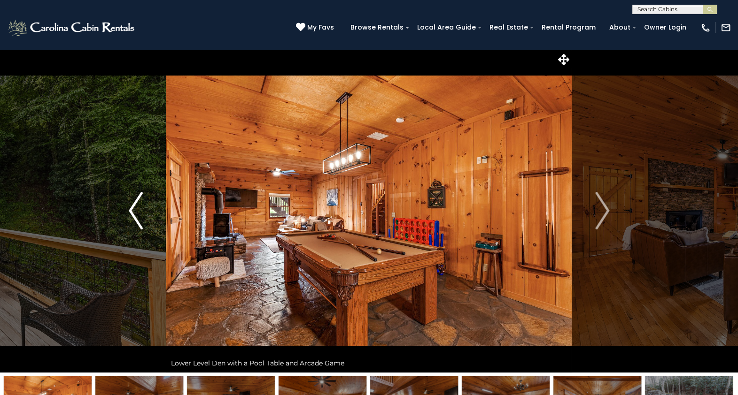
click at [124, 218] on button "Previous" at bounding box center [136, 211] width 60 height 324
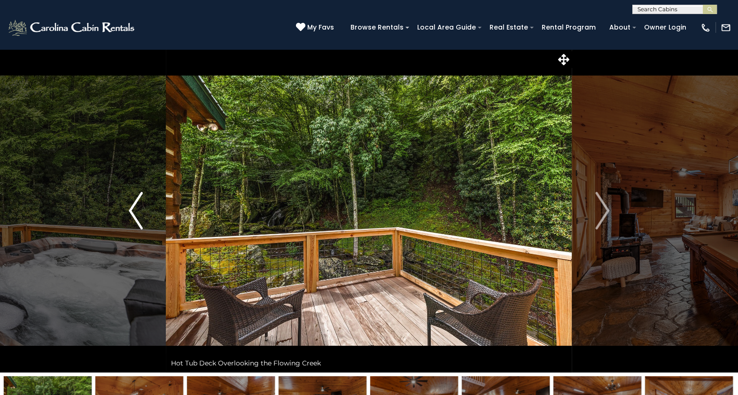
click at [124, 218] on button "Previous" at bounding box center [136, 211] width 60 height 324
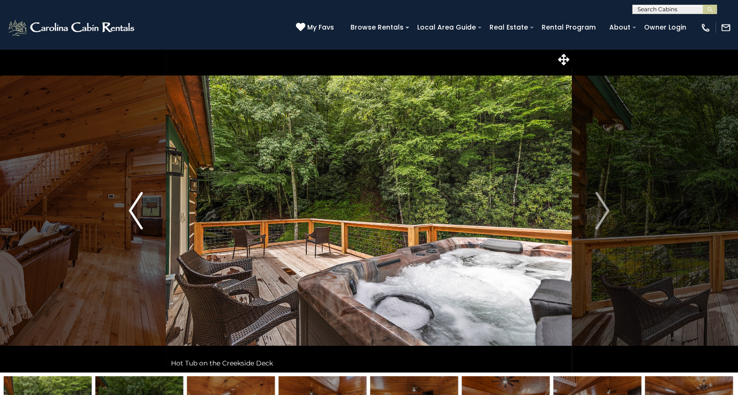
click at [124, 218] on button "Previous" at bounding box center [136, 211] width 60 height 324
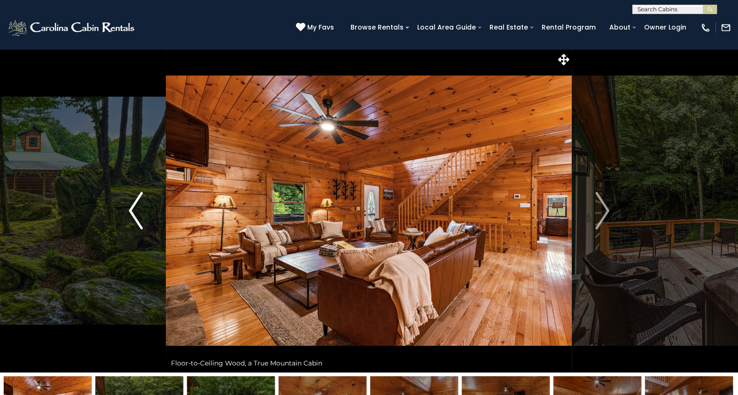
click at [124, 218] on button "Previous" at bounding box center [136, 211] width 60 height 324
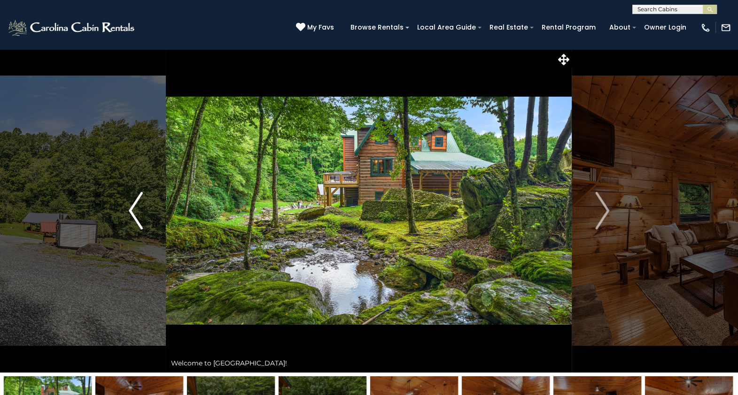
click at [124, 218] on button "Previous" at bounding box center [136, 211] width 60 height 324
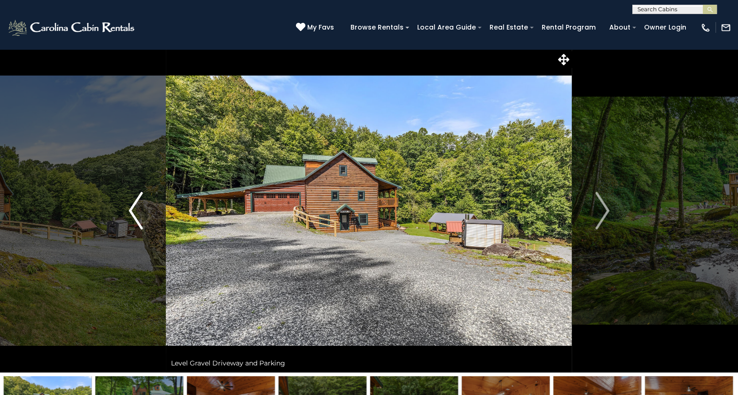
click at [124, 218] on button "Previous" at bounding box center [136, 211] width 60 height 324
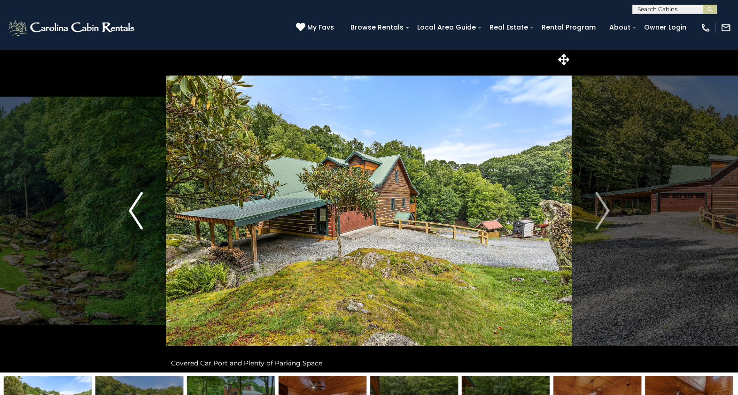
click at [124, 218] on button "Previous" at bounding box center [136, 211] width 60 height 324
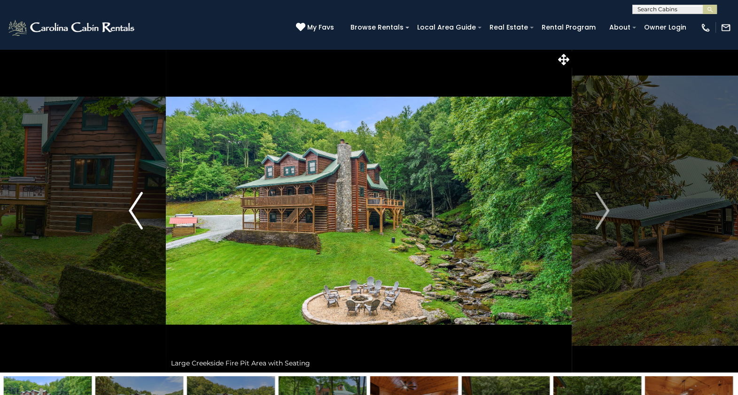
click at [124, 218] on button "Previous" at bounding box center [136, 211] width 60 height 324
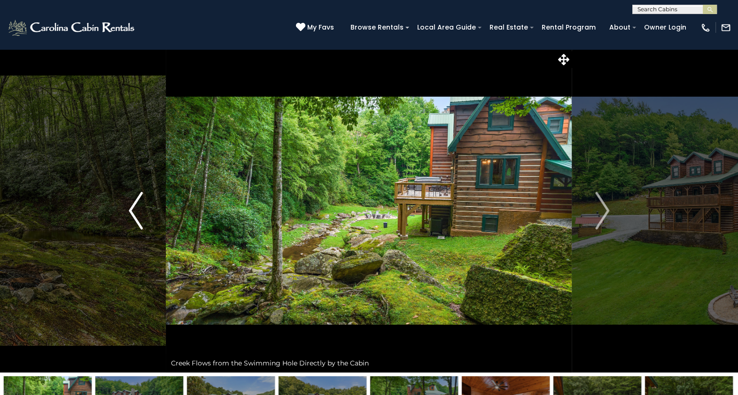
click at [124, 218] on button "Previous" at bounding box center [136, 211] width 60 height 324
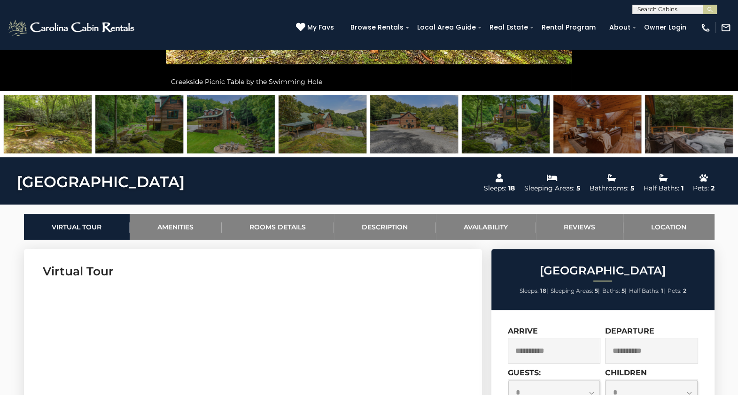
scroll to position [278, 0]
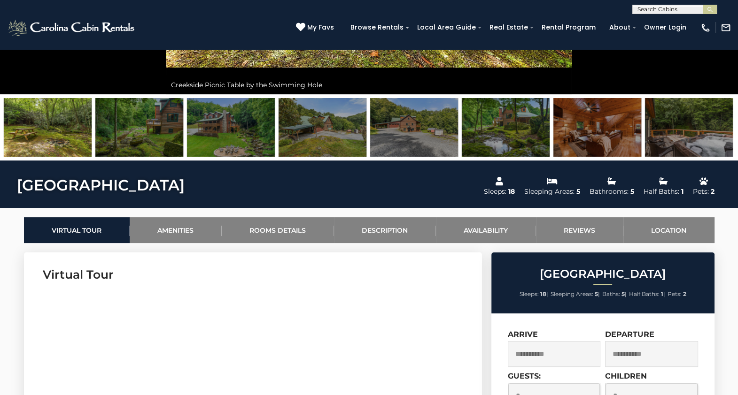
click at [700, 116] on img at bounding box center [689, 127] width 88 height 59
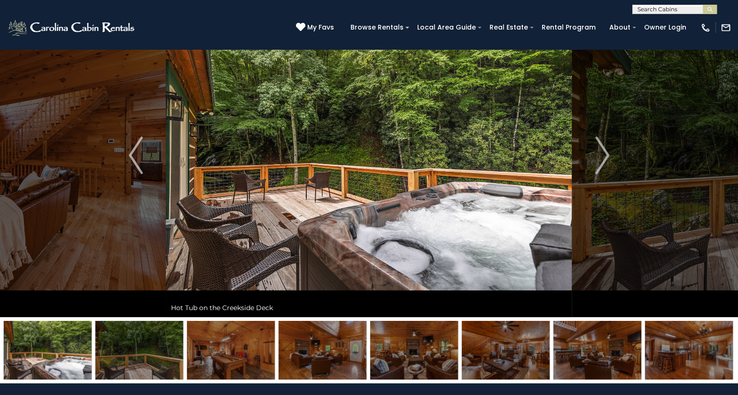
scroll to position [49, 0]
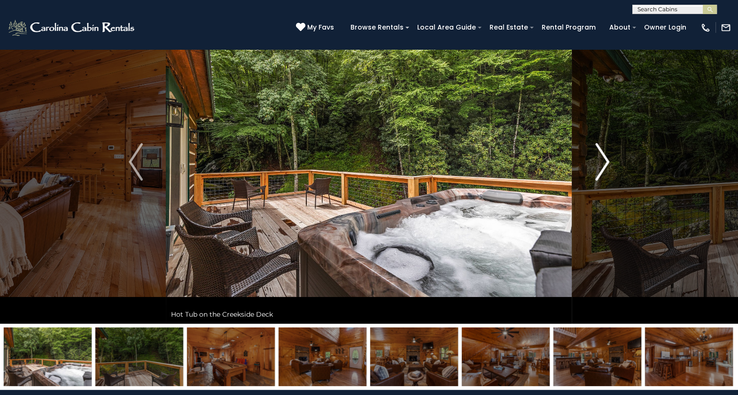
click at [606, 161] on img "Next" at bounding box center [602, 162] width 14 height 38
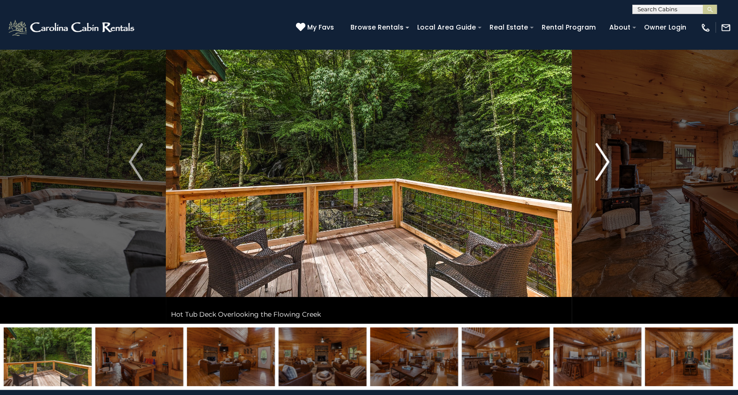
click at [606, 161] on img "Next" at bounding box center [602, 162] width 14 height 38
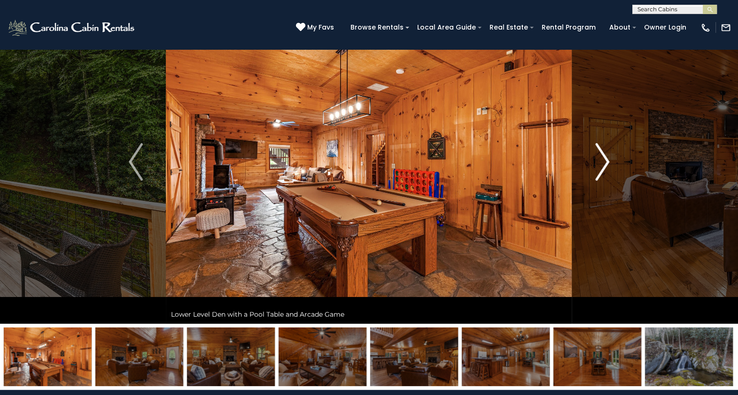
click at [606, 161] on img "Next" at bounding box center [602, 162] width 14 height 38
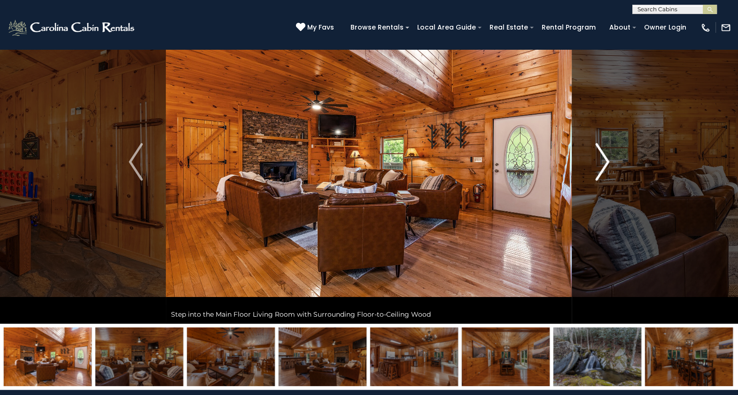
click at [606, 161] on img "Next" at bounding box center [602, 162] width 14 height 38
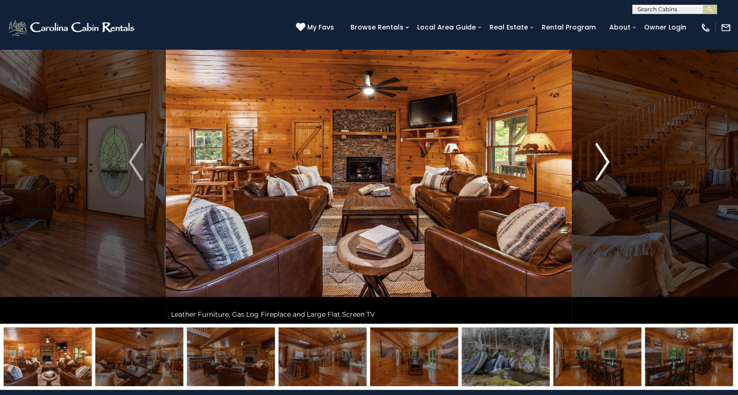
click at [606, 161] on img "Next" at bounding box center [602, 162] width 14 height 38
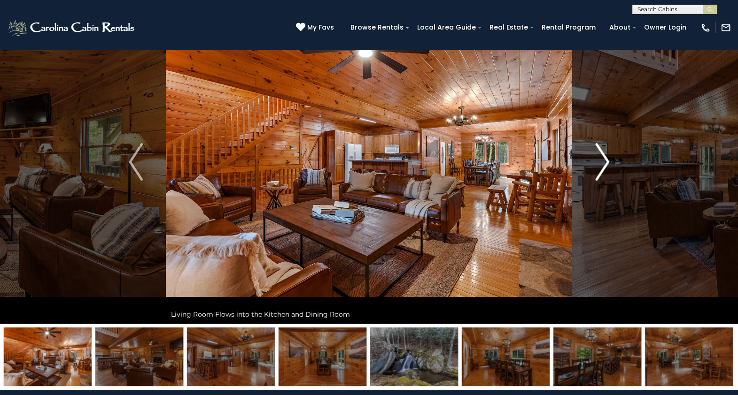
click at [606, 161] on img "Next" at bounding box center [602, 162] width 14 height 38
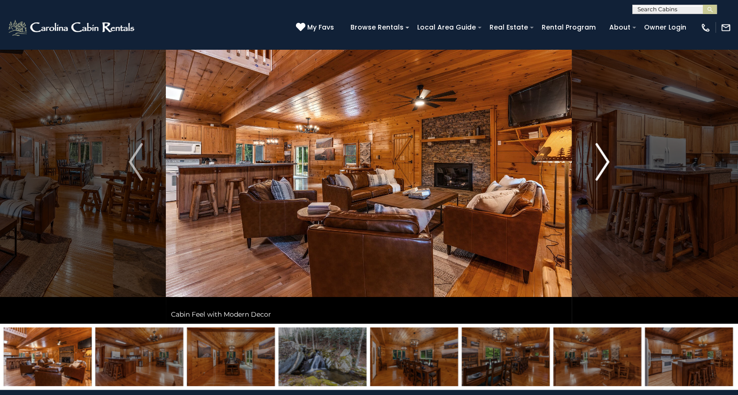
click at [606, 161] on img "Next" at bounding box center [602, 162] width 14 height 38
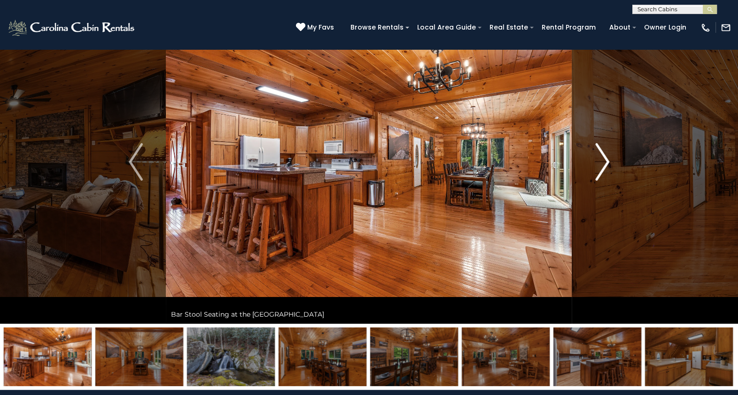
click at [606, 161] on img "Next" at bounding box center [602, 162] width 14 height 38
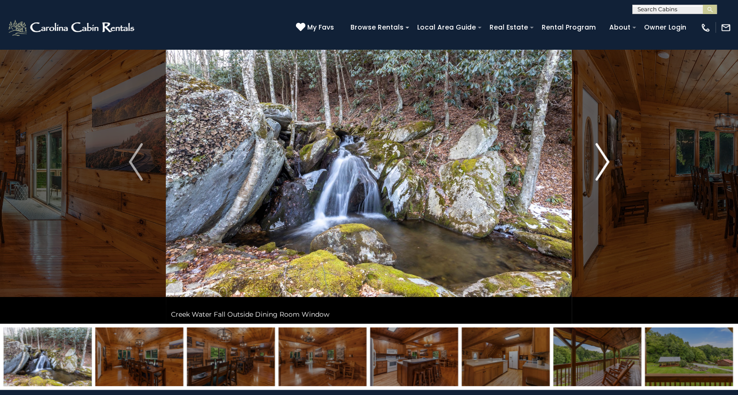
click at [606, 161] on img "Next" at bounding box center [602, 162] width 14 height 38
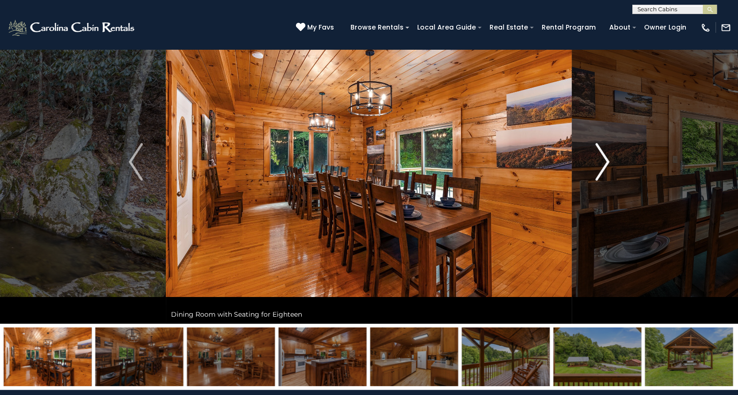
click at [606, 161] on img "Next" at bounding box center [602, 162] width 14 height 38
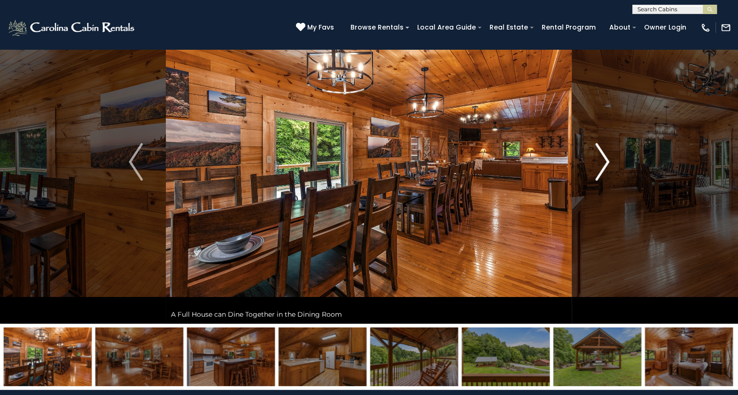
click at [606, 161] on img "Next" at bounding box center [602, 162] width 14 height 38
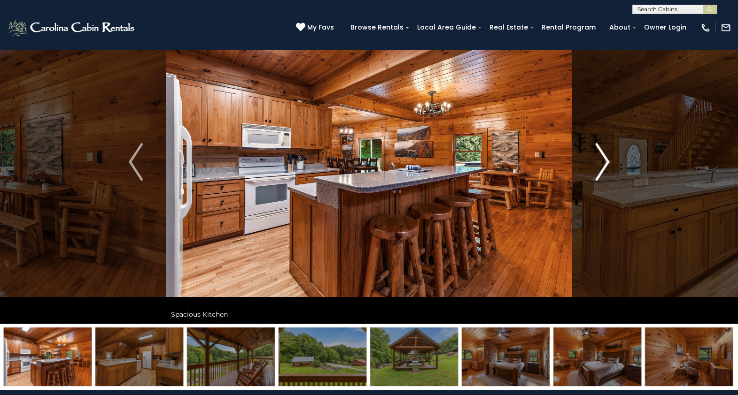
click at [606, 161] on img "Next" at bounding box center [602, 162] width 14 height 38
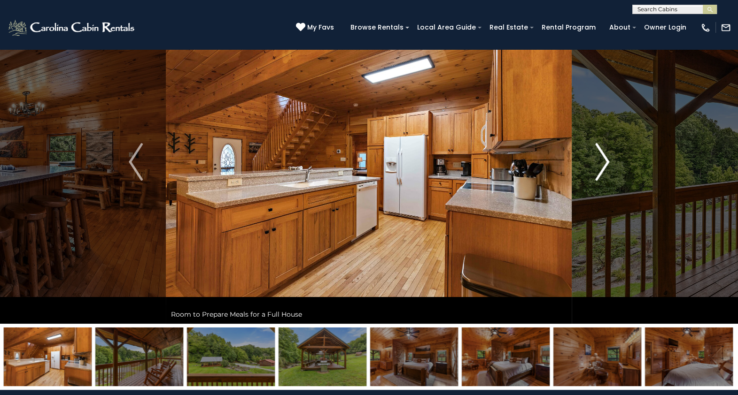
click at [606, 161] on img "Next" at bounding box center [602, 162] width 14 height 38
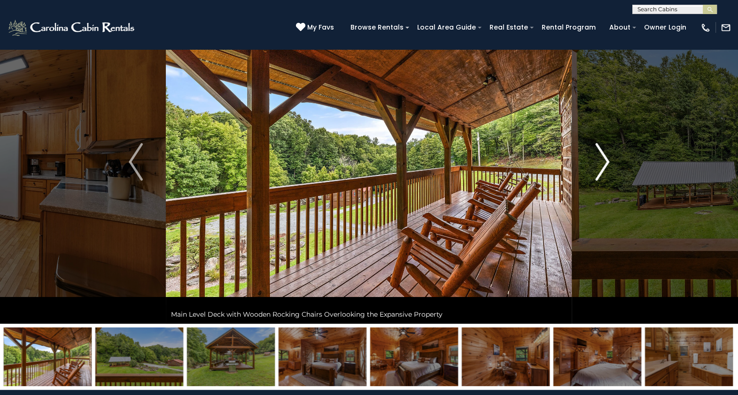
click at [606, 161] on img "Next" at bounding box center [602, 162] width 14 height 38
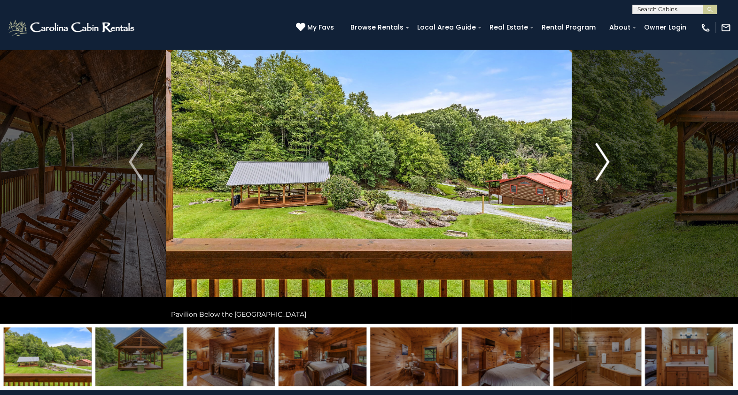
click at [606, 161] on img "Next" at bounding box center [602, 162] width 14 height 38
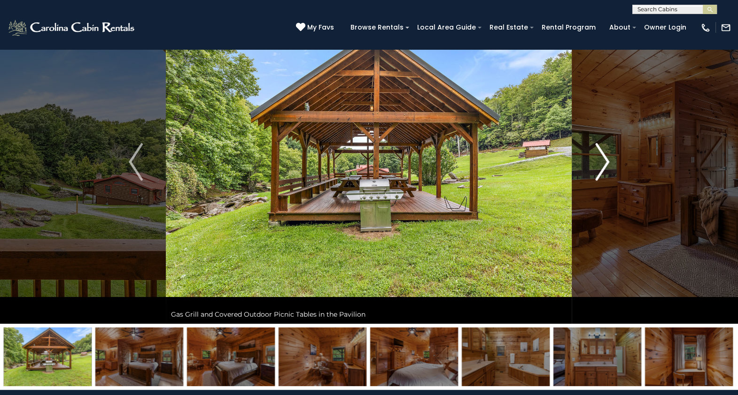
click at [606, 161] on img "Next" at bounding box center [602, 162] width 14 height 38
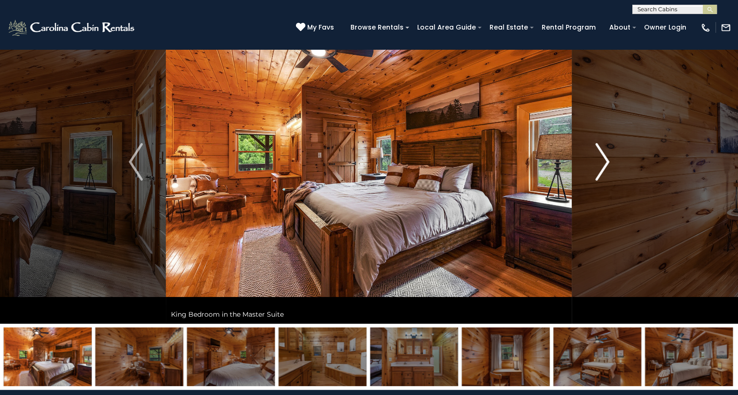
click at [606, 161] on img "Next" at bounding box center [602, 162] width 14 height 38
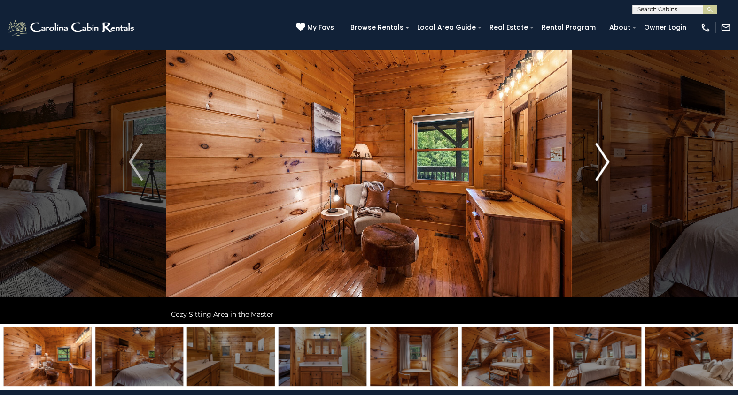
click at [606, 161] on img "Next" at bounding box center [602, 162] width 14 height 38
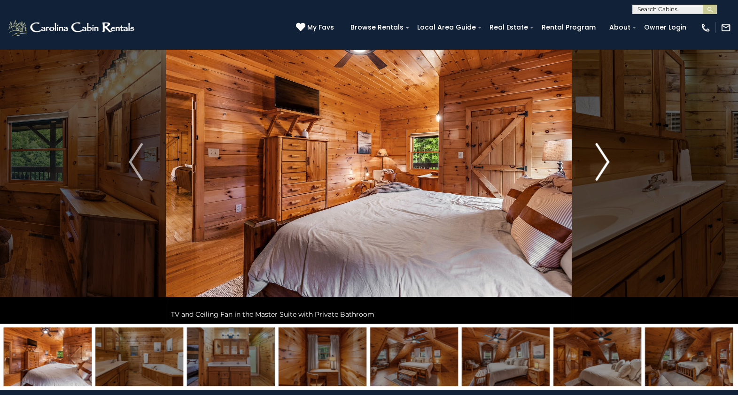
click at [606, 161] on img "Next" at bounding box center [602, 162] width 14 height 38
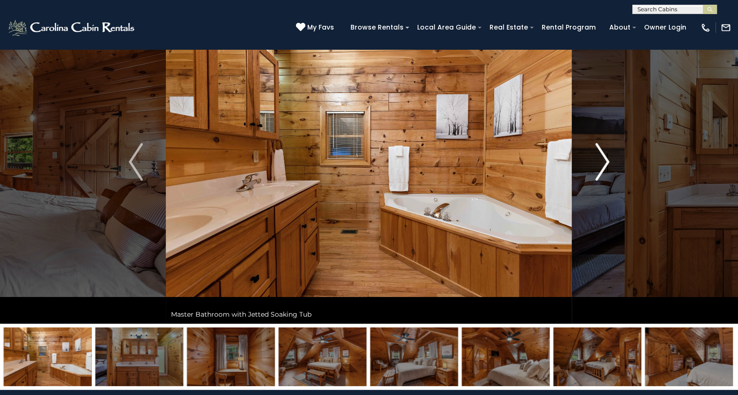
click at [606, 161] on img "Next" at bounding box center [602, 162] width 14 height 38
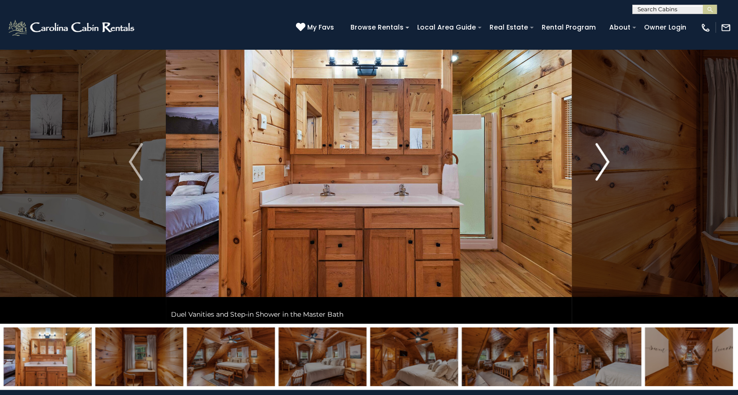
click at [606, 161] on img "Next" at bounding box center [602, 162] width 14 height 38
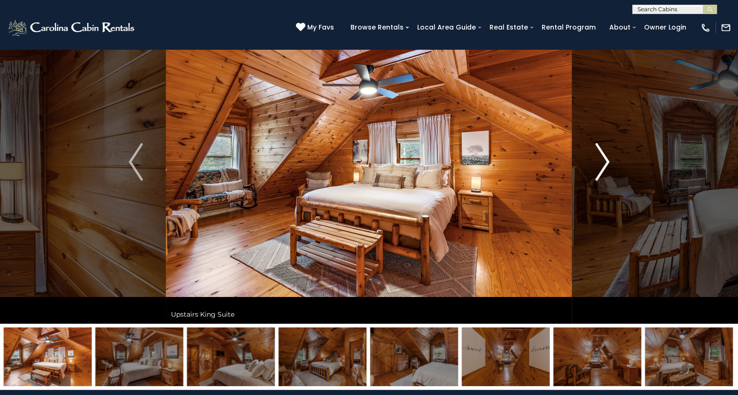
click at [606, 161] on img "Next" at bounding box center [602, 162] width 14 height 38
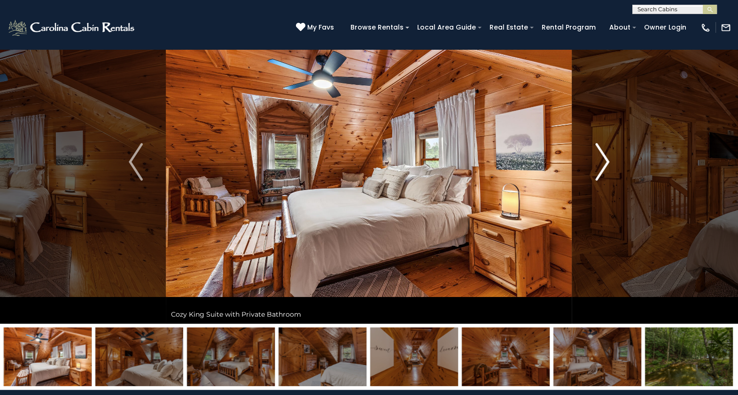
click at [606, 161] on img "Next" at bounding box center [602, 162] width 14 height 38
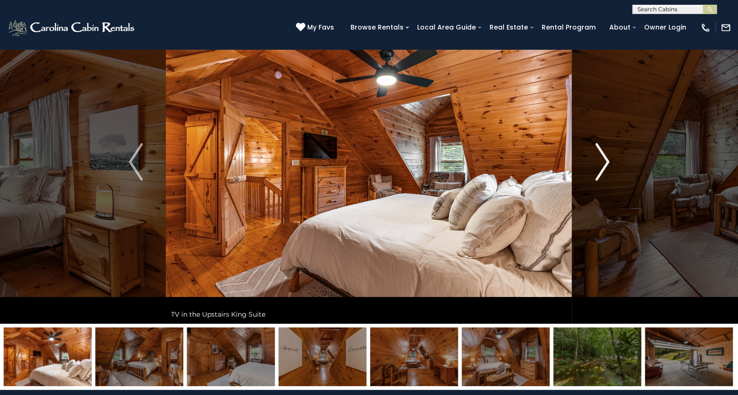
click at [606, 161] on img "Next" at bounding box center [602, 162] width 14 height 38
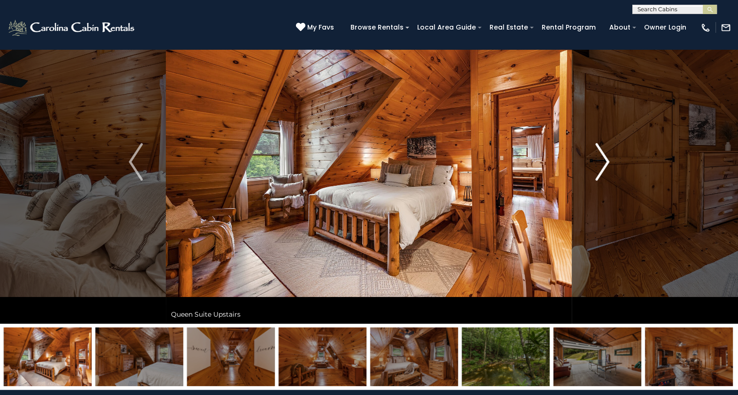
click at [606, 161] on img "Next" at bounding box center [602, 162] width 14 height 38
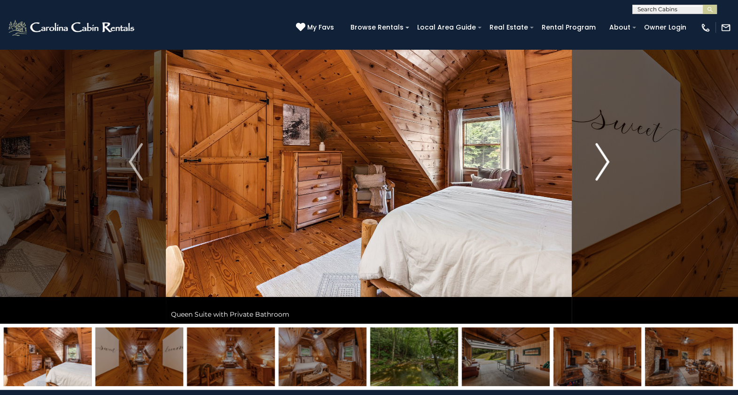
click at [606, 161] on img "Next" at bounding box center [602, 162] width 14 height 38
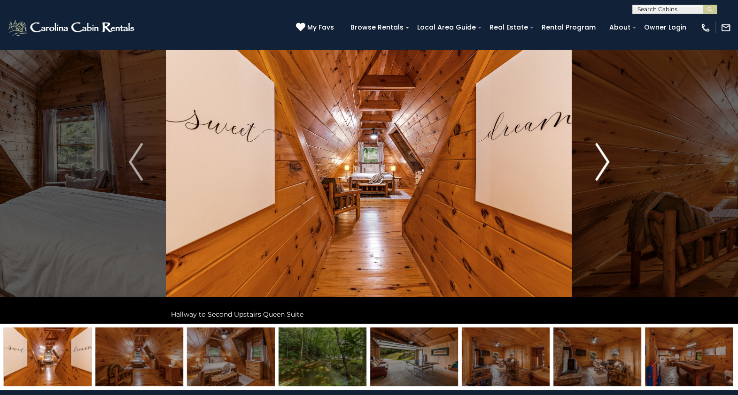
click at [606, 161] on img "Next" at bounding box center [602, 162] width 14 height 38
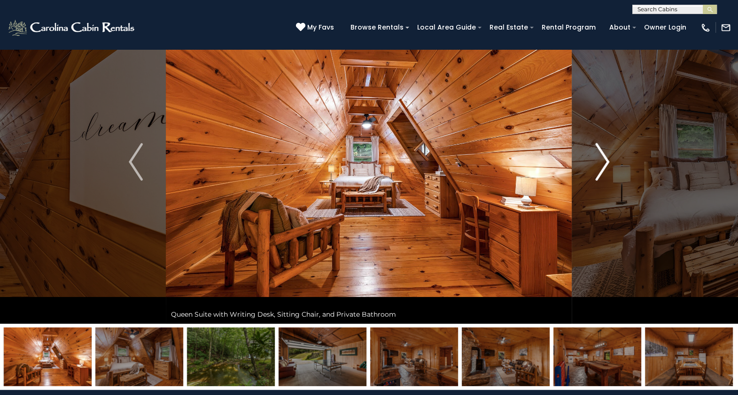
click at [606, 161] on img "Next" at bounding box center [602, 162] width 14 height 38
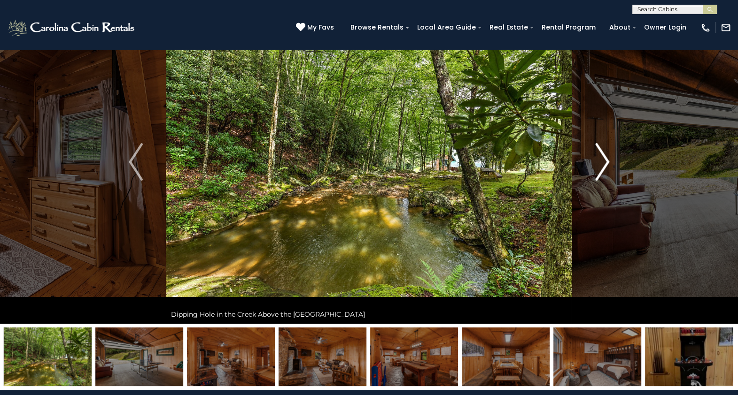
click at [611, 154] on button "Next" at bounding box center [602, 162] width 60 height 324
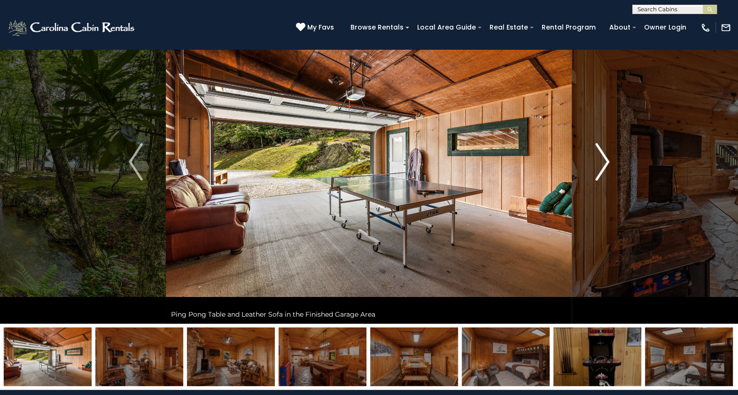
click at [611, 154] on button "Next" at bounding box center [602, 162] width 60 height 324
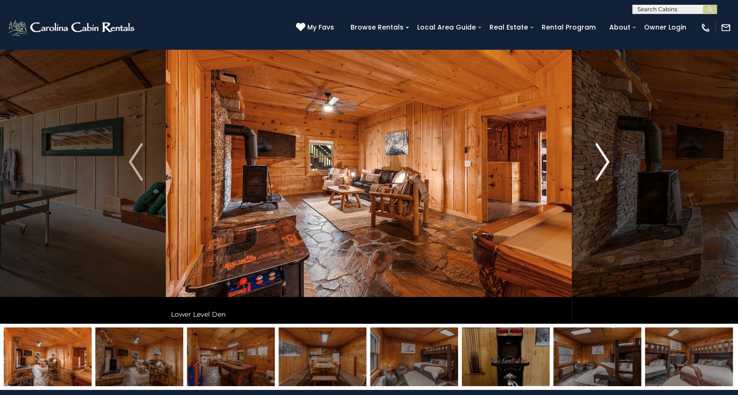
click at [611, 154] on button "Next" at bounding box center [602, 162] width 60 height 324
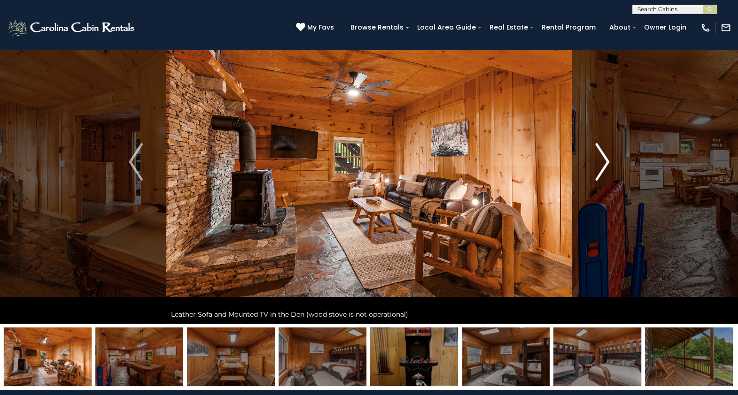
click at [611, 154] on button "Next" at bounding box center [602, 162] width 60 height 324
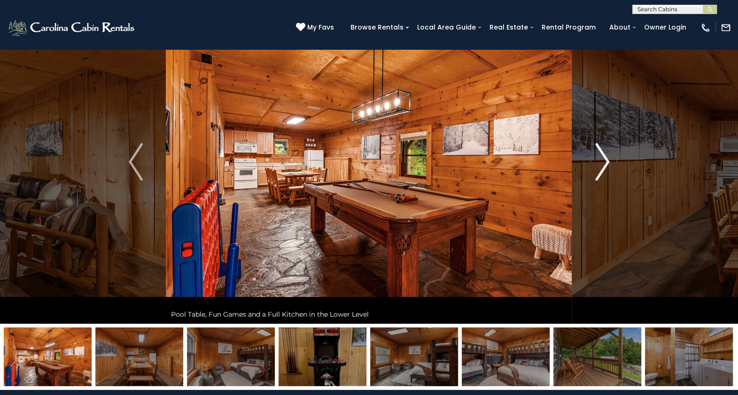
click at [611, 154] on button "Next" at bounding box center [602, 162] width 60 height 324
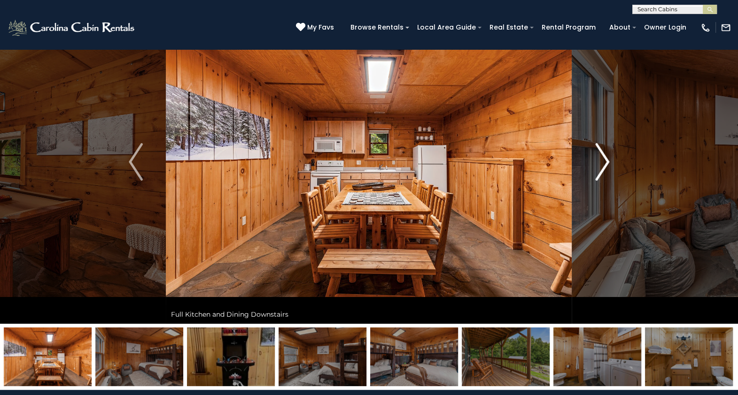
click at [611, 154] on button "Next" at bounding box center [602, 162] width 60 height 324
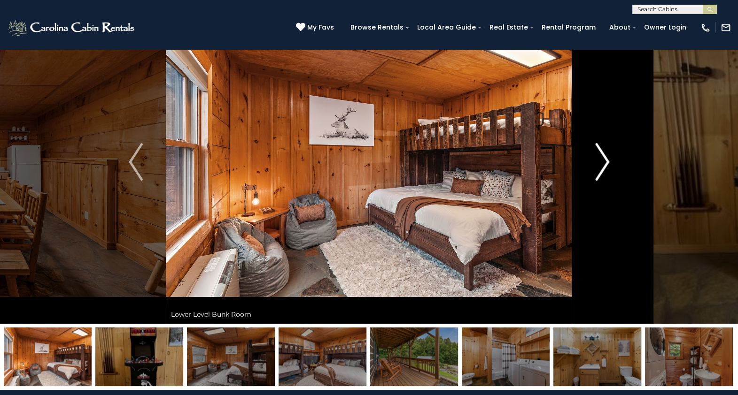
click at [611, 154] on button "Next" at bounding box center [602, 162] width 60 height 324
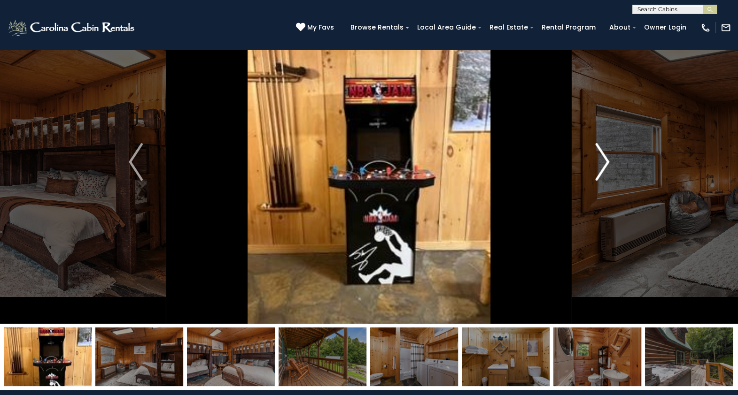
click at [611, 154] on button "Next" at bounding box center [602, 162] width 60 height 324
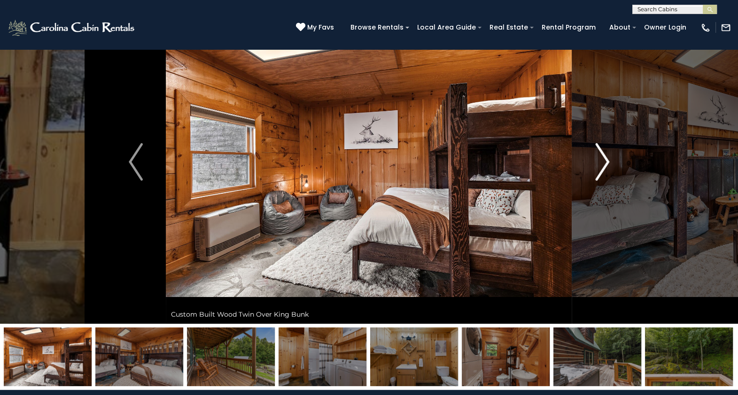
click at [611, 154] on button "Next" at bounding box center [602, 162] width 60 height 324
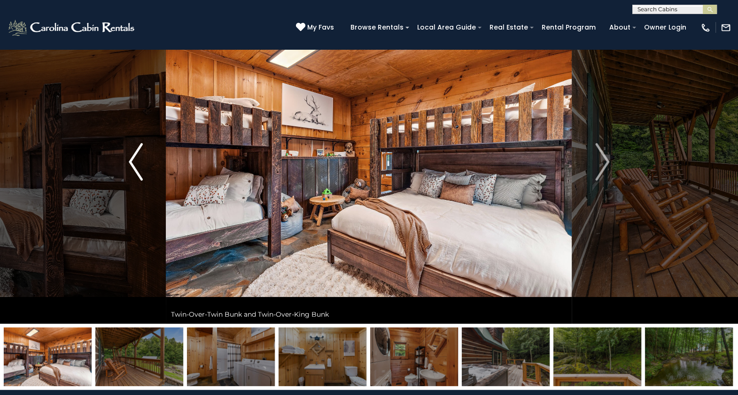
click at [129, 164] on img "Previous" at bounding box center [136, 162] width 14 height 38
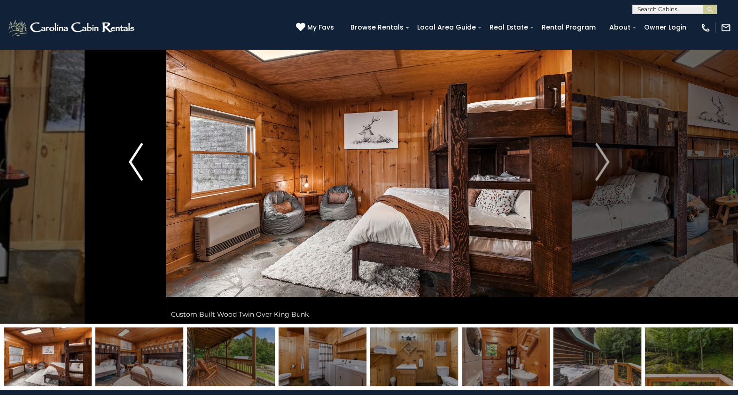
click at [129, 164] on img "Previous" at bounding box center [136, 162] width 14 height 38
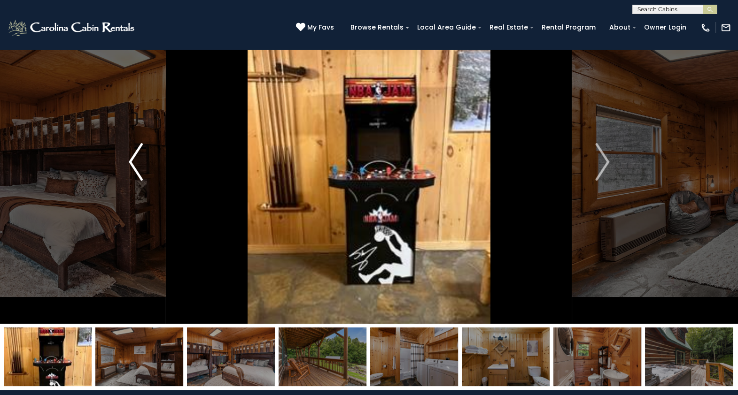
click at [129, 164] on img "Previous" at bounding box center [136, 162] width 14 height 38
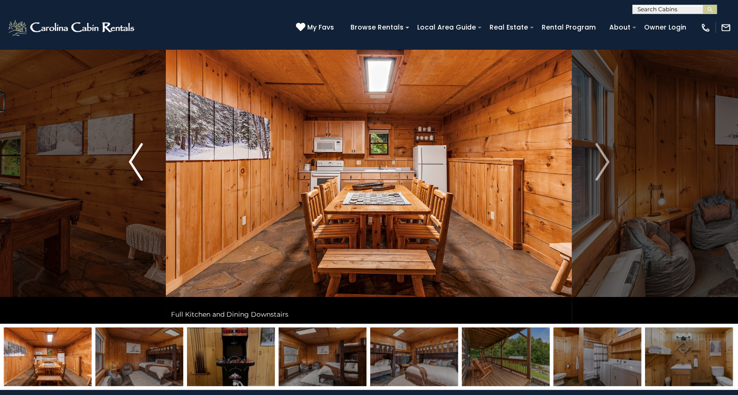
click at [129, 164] on img "Previous" at bounding box center [136, 162] width 14 height 38
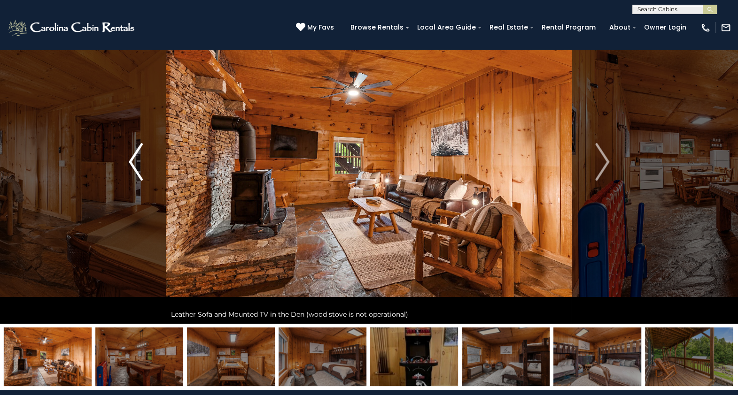
click at [129, 164] on img "Previous" at bounding box center [136, 162] width 14 height 38
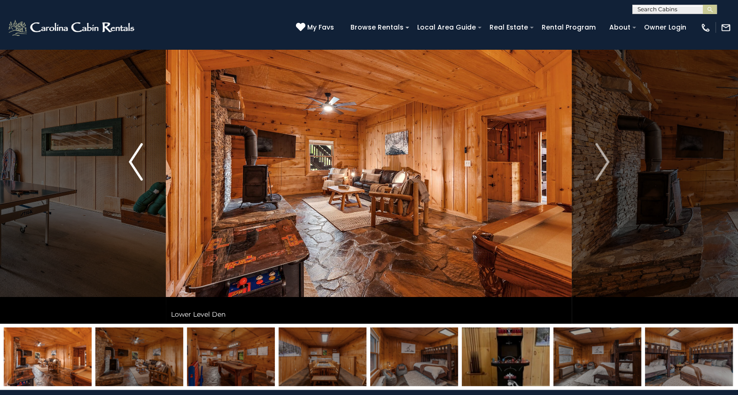
click at [129, 164] on img "Previous" at bounding box center [136, 162] width 14 height 38
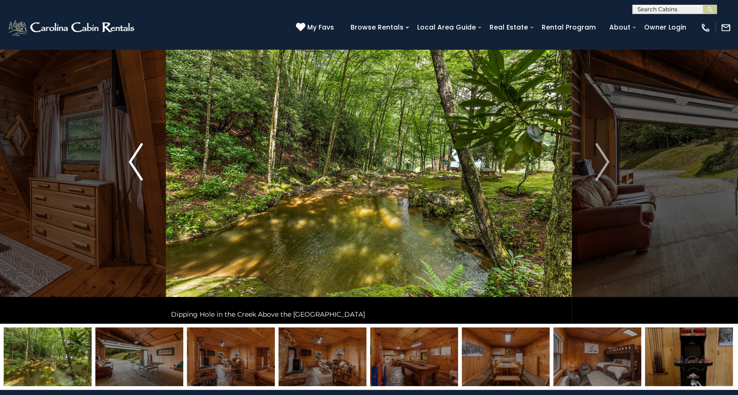
click at [129, 164] on img "Previous" at bounding box center [136, 162] width 14 height 38
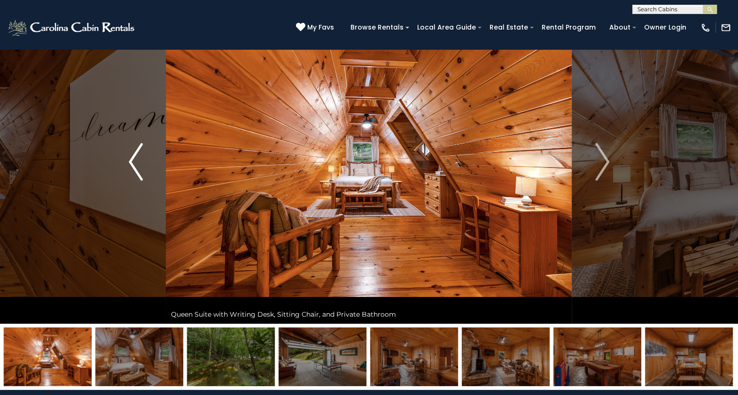
click at [129, 164] on img "Previous" at bounding box center [136, 162] width 14 height 38
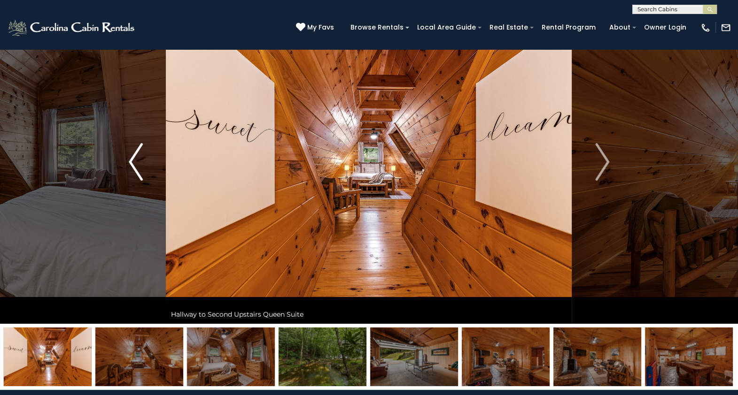
click at [129, 164] on img "Previous" at bounding box center [136, 162] width 14 height 38
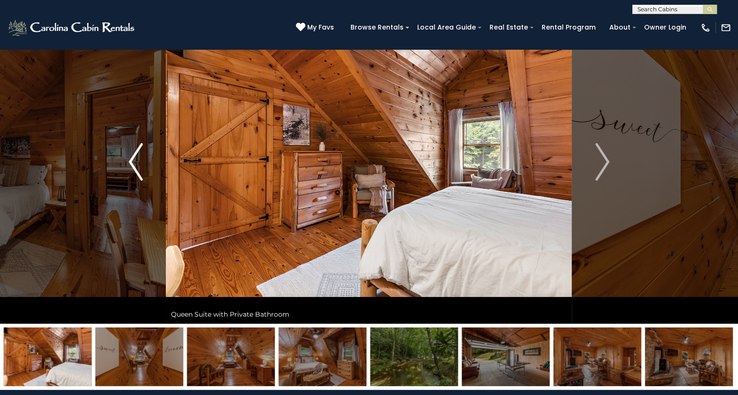
click at [129, 164] on img "Previous" at bounding box center [136, 162] width 14 height 38
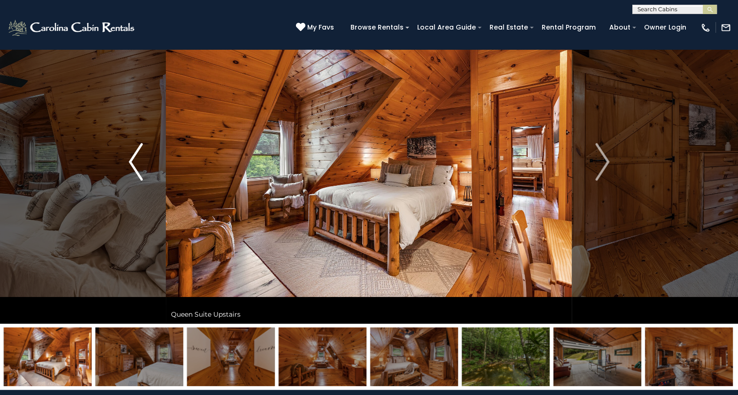
click at [129, 164] on img "Previous" at bounding box center [136, 162] width 14 height 38
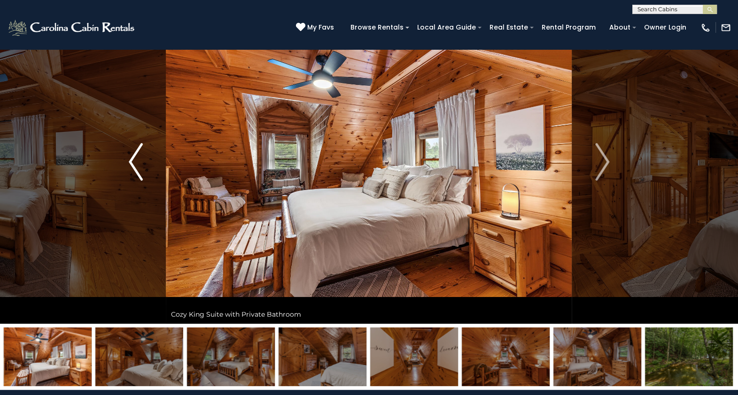
click at [129, 164] on img "Previous" at bounding box center [136, 162] width 14 height 38
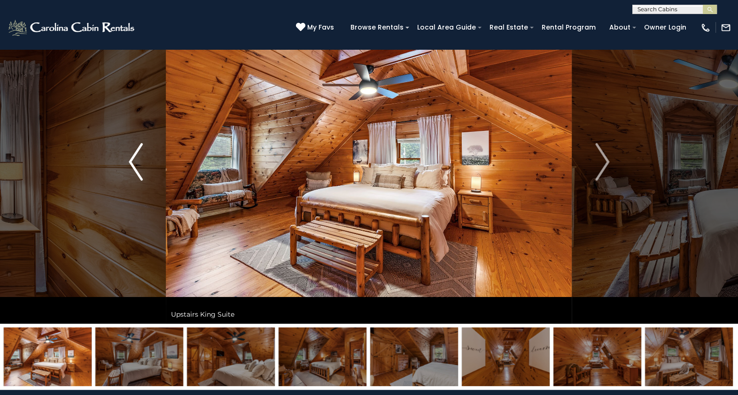
click at [129, 164] on img "Previous" at bounding box center [136, 162] width 14 height 38
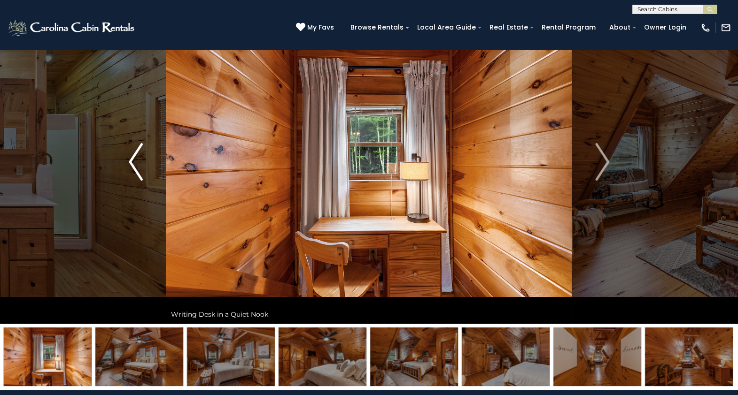
click at [129, 164] on img "Previous" at bounding box center [136, 162] width 14 height 38
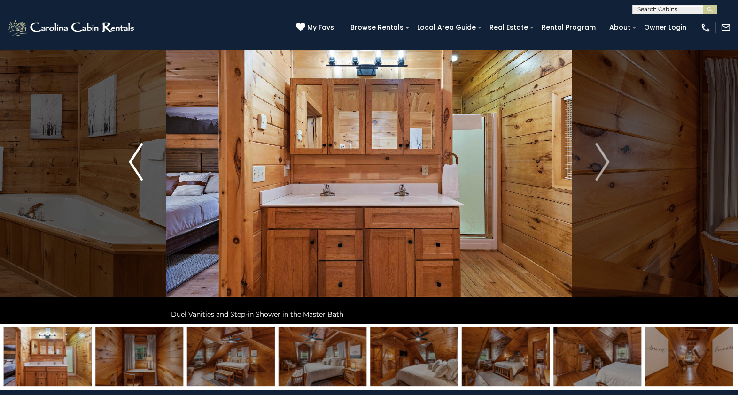
click at [129, 164] on img "Previous" at bounding box center [136, 162] width 14 height 38
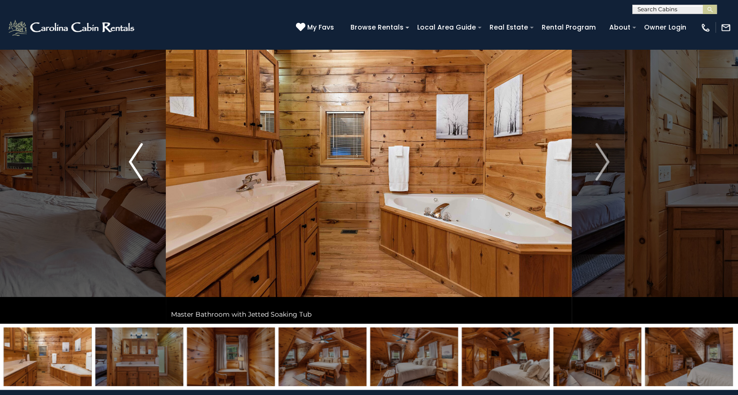
click at [129, 164] on img "Previous" at bounding box center [136, 162] width 14 height 38
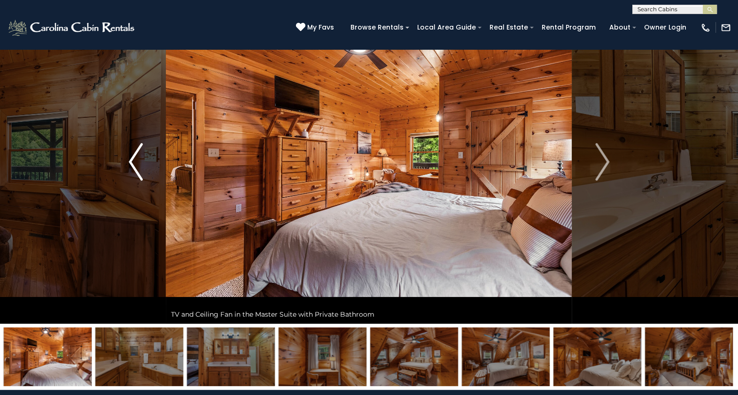
click at [129, 164] on img "Previous" at bounding box center [136, 162] width 14 height 38
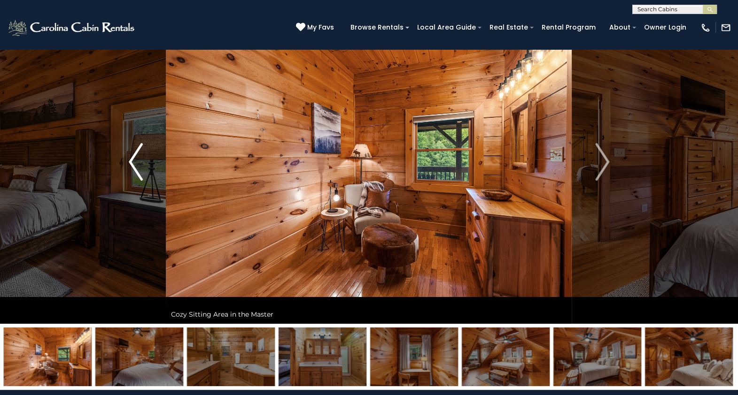
click at [129, 164] on img "Previous" at bounding box center [136, 162] width 14 height 38
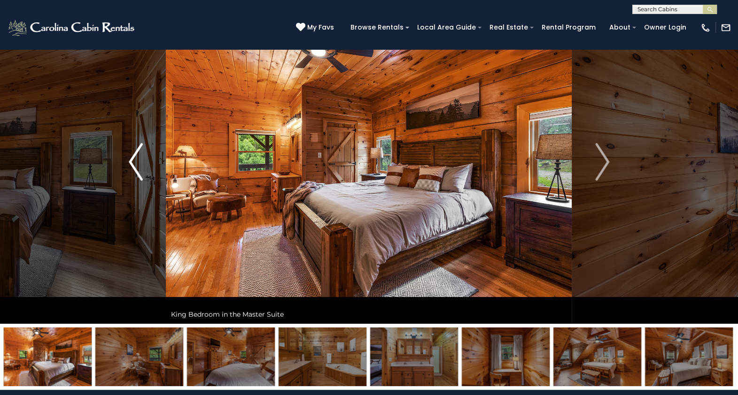
click at [129, 164] on img "Previous" at bounding box center [136, 162] width 14 height 38
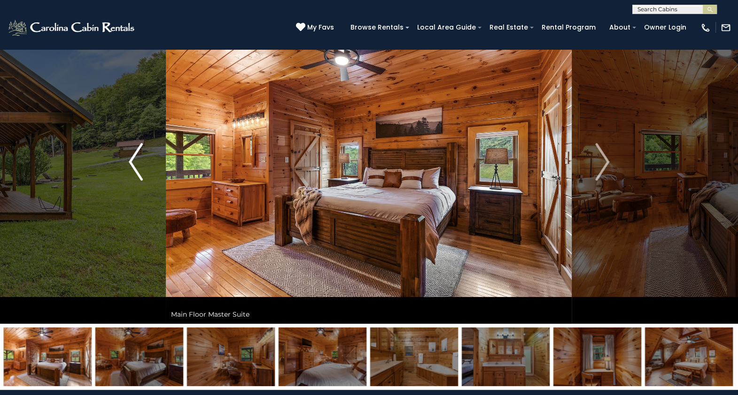
click at [129, 164] on img "Previous" at bounding box center [136, 162] width 14 height 38
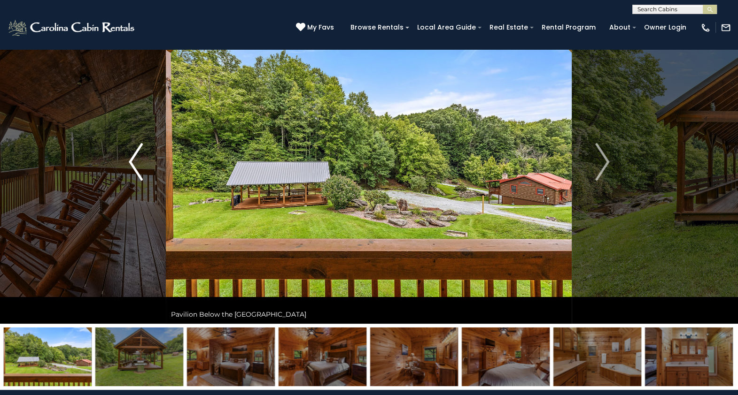
click at [129, 164] on img "Previous" at bounding box center [136, 162] width 14 height 38
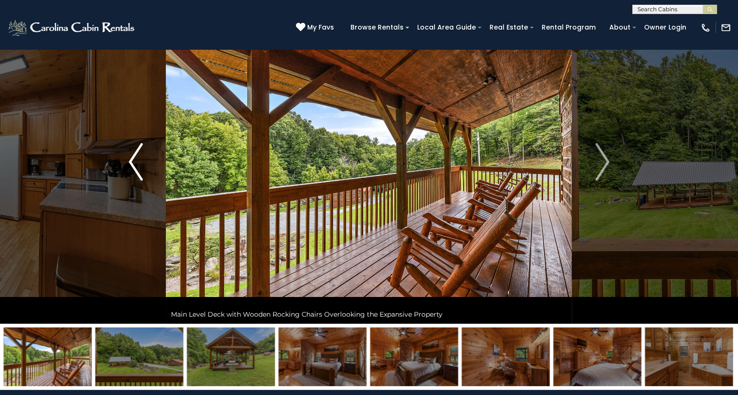
click at [125, 163] on button "Previous" at bounding box center [136, 162] width 60 height 324
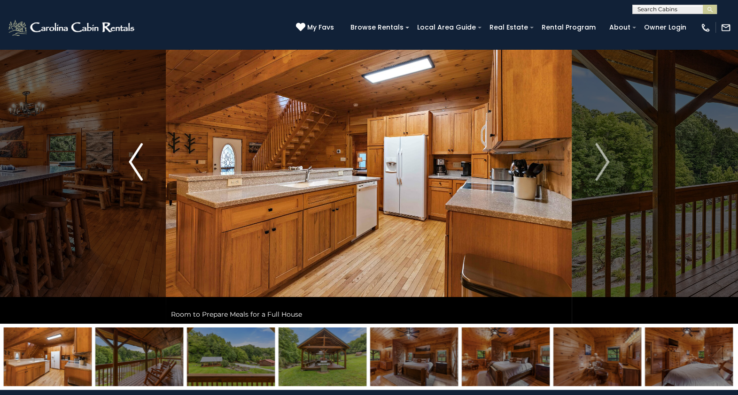
click at [125, 163] on button "Previous" at bounding box center [136, 162] width 60 height 324
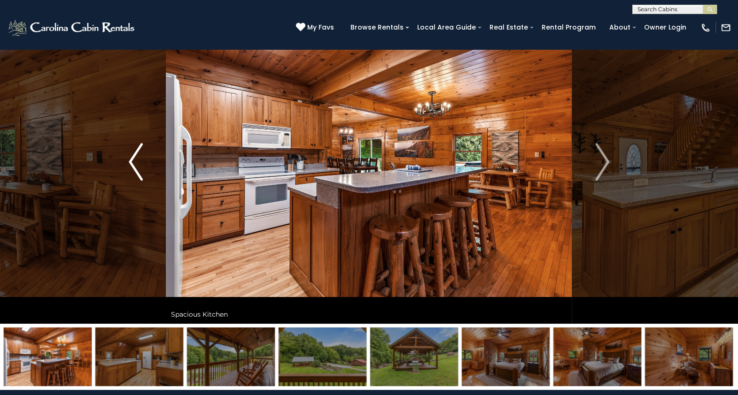
click at [125, 163] on button "Previous" at bounding box center [136, 162] width 60 height 324
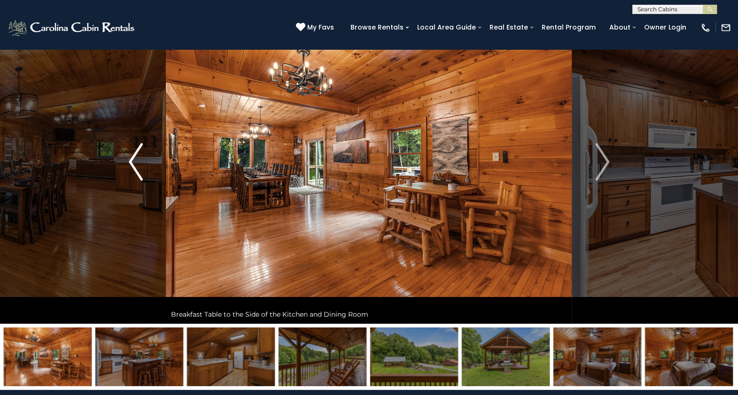
click at [125, 163] on button "Previous" at bounding box center [136, 162] width 60 height 324
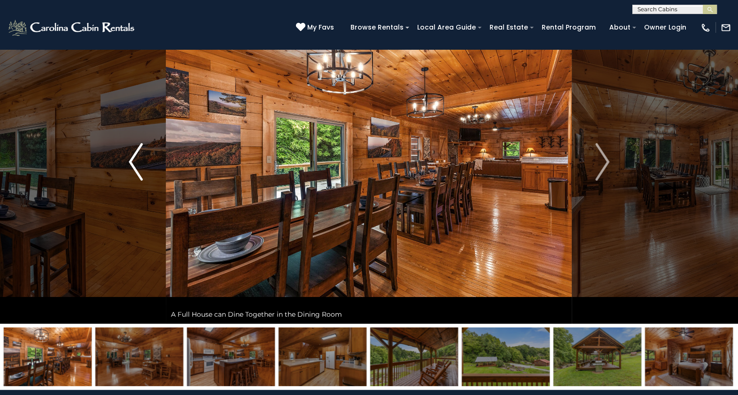
click at [125, 163] on button "Previous" at bounding box center [136, 162] width 60 height 324
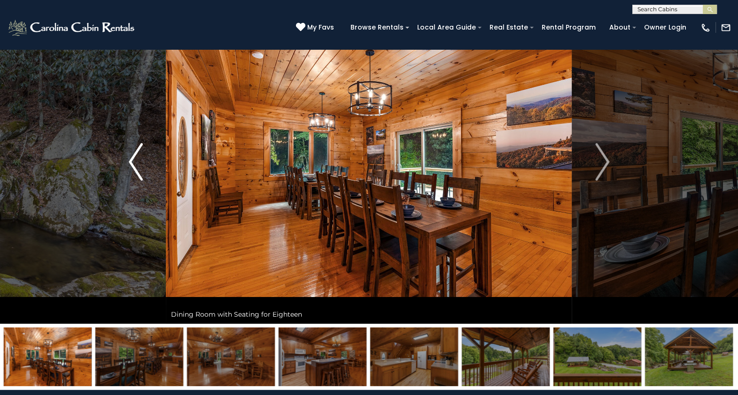
click at [125, 163] on button "Previous" at bounding box center [136, 162] width 60 height 324
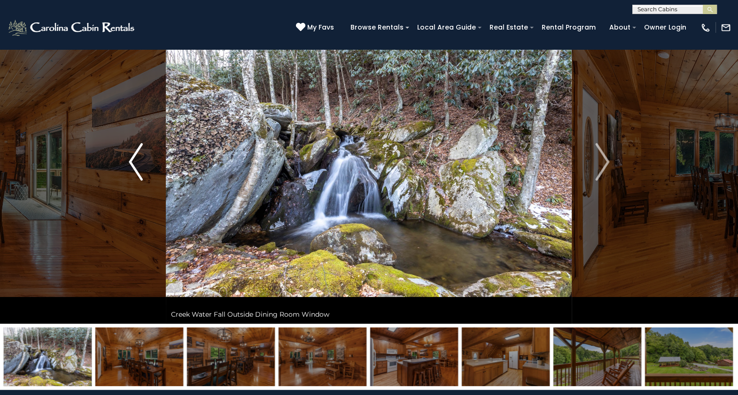
click at [125, 163] on button "Previous" at bounding box center [136, 162] width 60 height 324
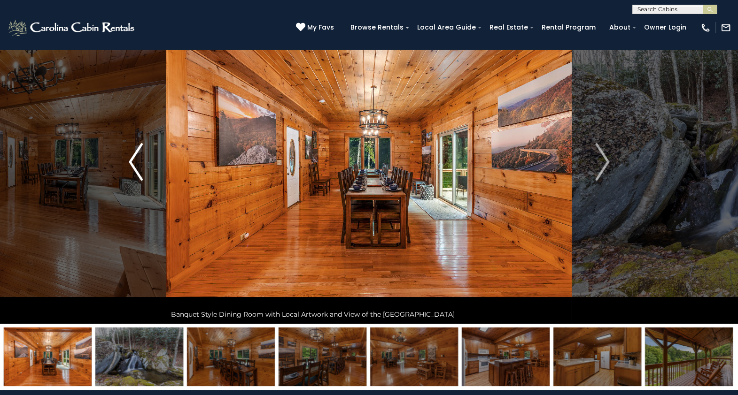
click at [125, 163] on button "Previous" at bounding box center [136, 162] width 60 height 324
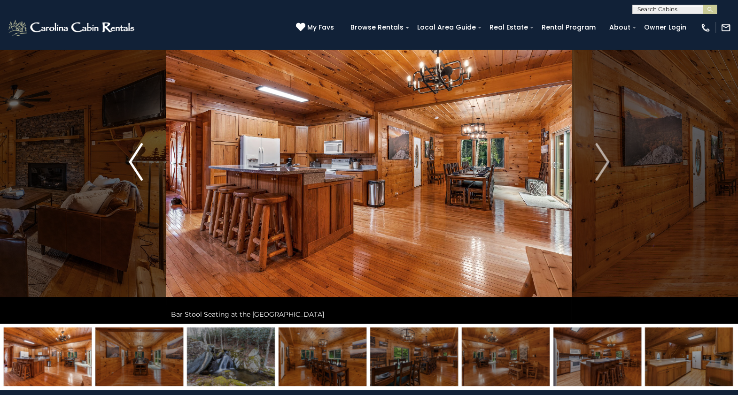
click at [119, 165] on button "Previous" at bounding box center [136, 162] width 60 height 324
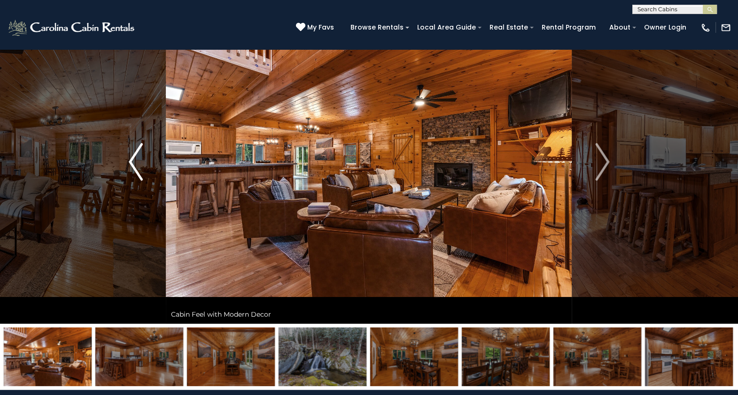
click at [119, 165] on button "Previous" at bounding box center [136, 162] width 60 height 324
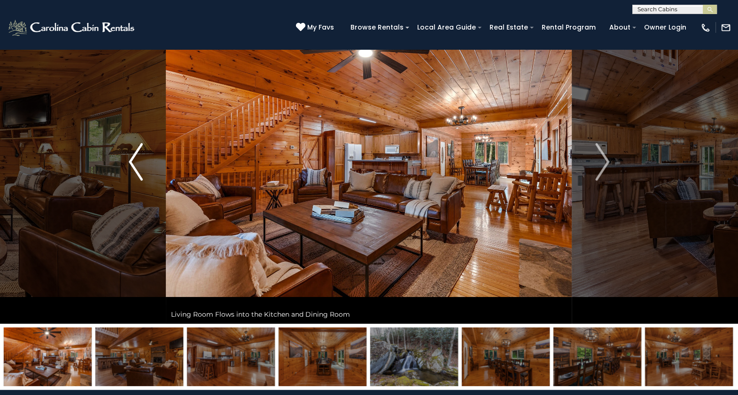
click at [119, 165] on button "Previous" at bounding box center [136, 162] width 60 height 324
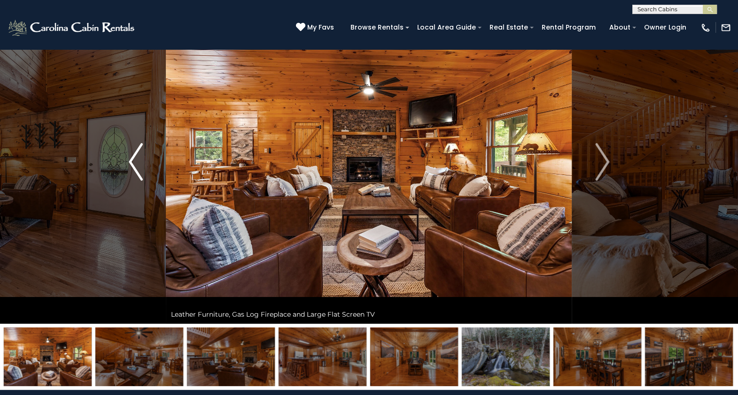
click at [119, 165] on button "Previous" at bounding box center [136, 162] width 60 height 324
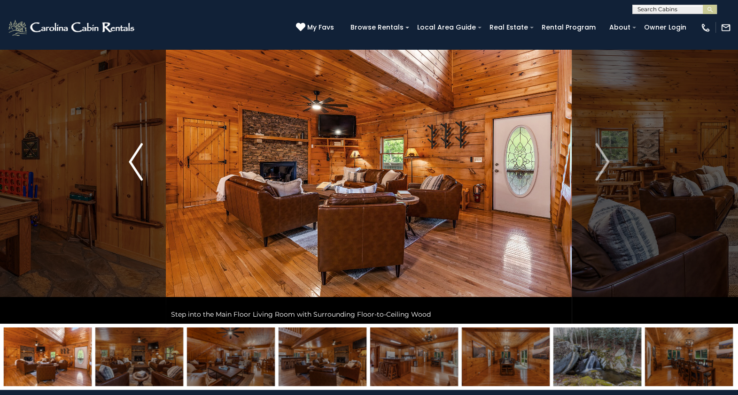
click at [119, 165] on button "Previous" at bounding box center [136, 162] width 60 height 324
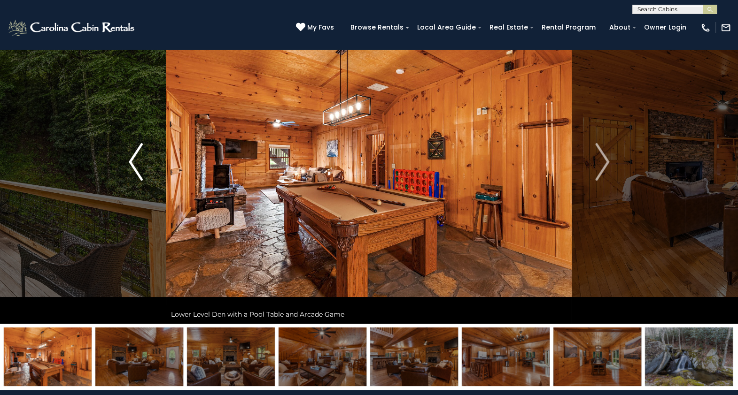
click at [119, 165] on button "Previous" at bounding box center [136, 162] width 60 height 324
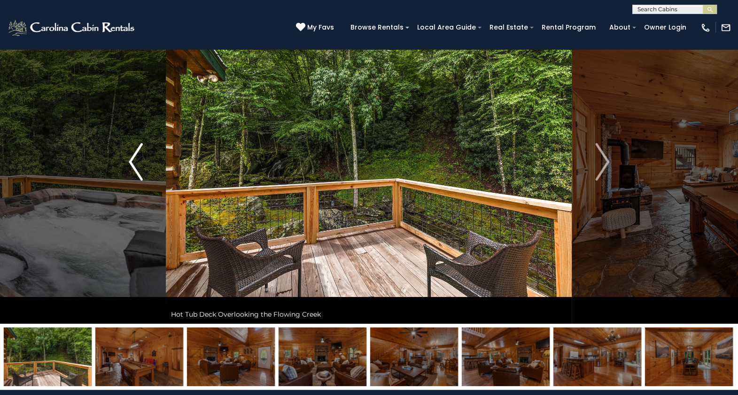
click at [119, 165] on button "Previous" at bounding box center [136, 162] width 60 height 324
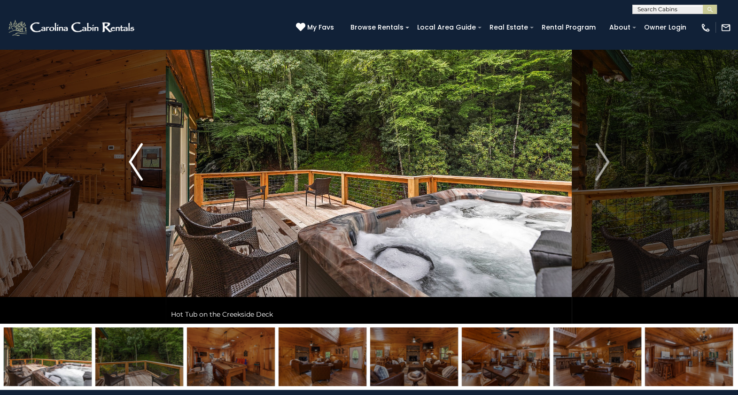
click at [119, 165] on button "Previous" at bounding box center [136, 162] width 60 height 324
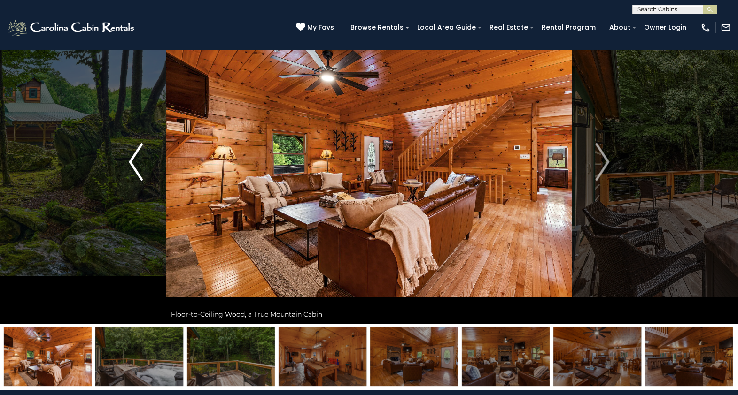
click at [119, 165] on button "Previous" at bounding box center [136, 162] width 60 height 324
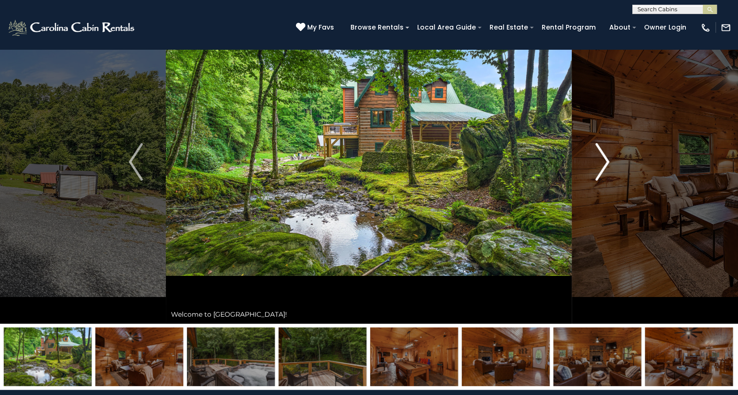
click at [595, 167] on img "Next" at bounding box center [602, 162] width 14 height 38
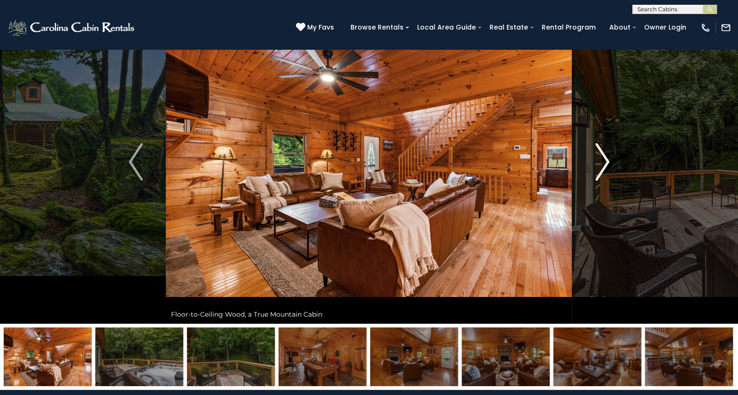
click at [595, 167] on img "Next" at bounding box center [602, 162] width 14 height 38
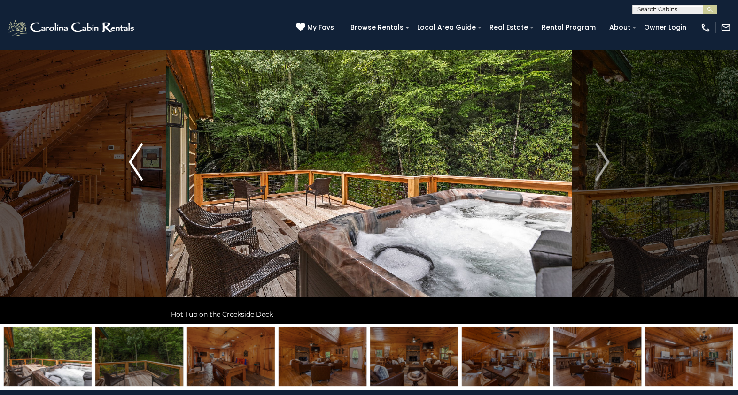
click at [139, 169] on img "Previous" at bounding box center [136, 162] width 14 height 38
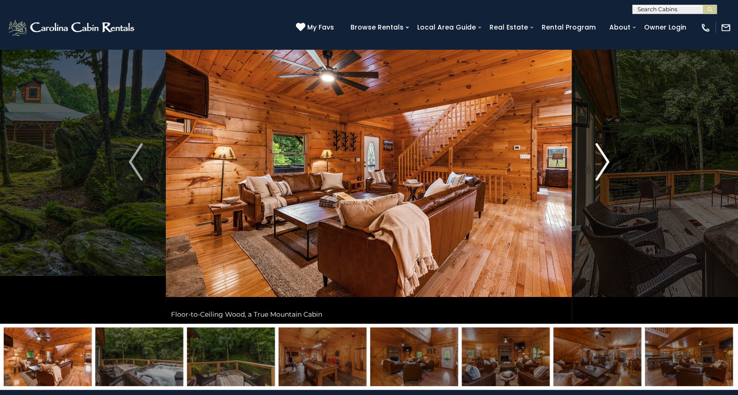
click at [595, 174] on img "Next" at bounding box center [602, 162] width 14 height 38
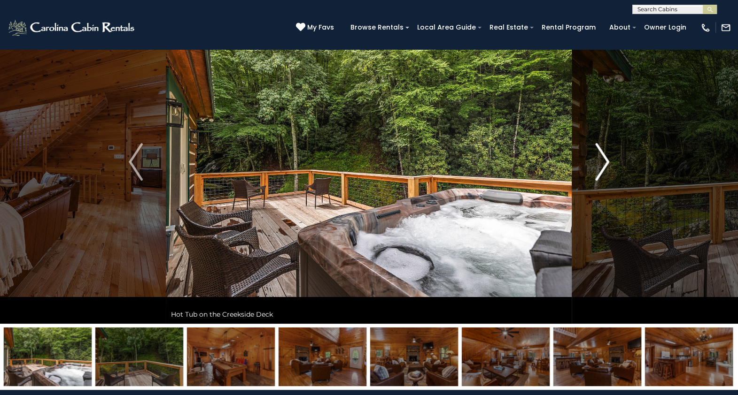
click at [595, 174] on img "Next" at bounding box center [602, 162] width 14 height 38
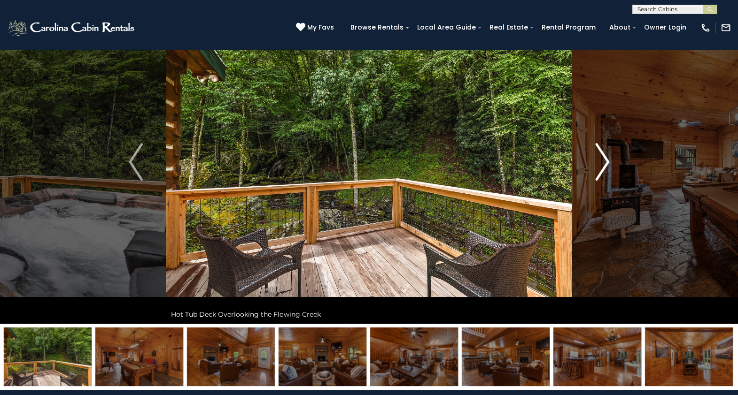
click at [595, 174] on img "Next" at bounding box center [602, 162] width 14 height 38
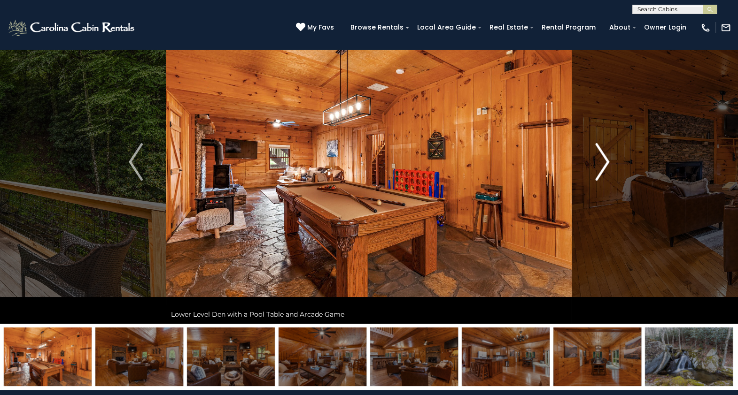
click at [595, 174] on img "Next" at bounding box center [602, 162] width 14 height 38
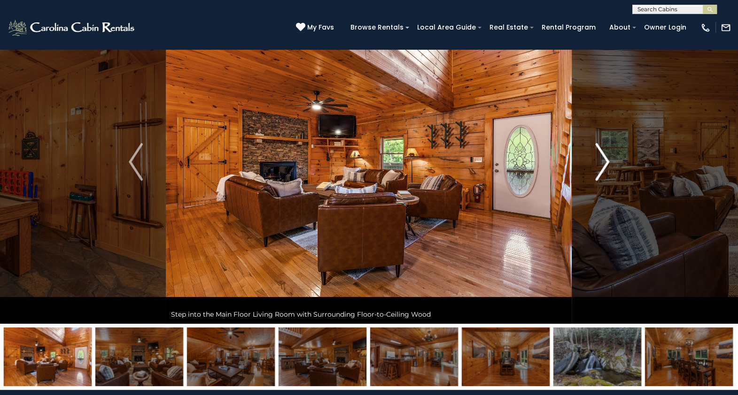
click at [595, 174] on img "Next" at bounding box center [602, 162] width 14 height 38
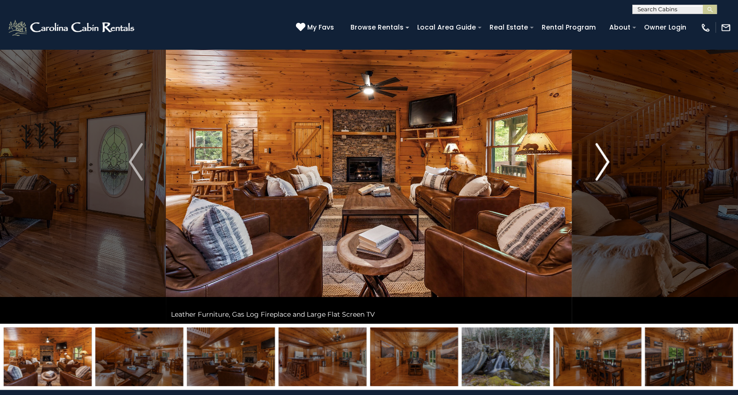
click at [595, 174] on img "Next" at bounding box center [602, 162] width 14 height 38
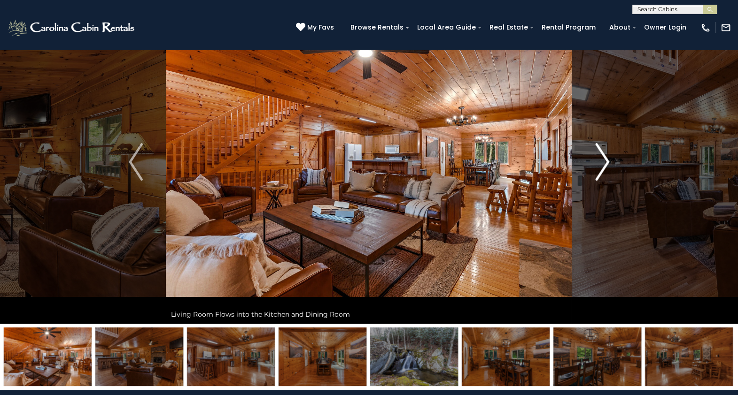
click at [595, 174] on img "Next" at bounding box center [602, 162] width 14 height 38
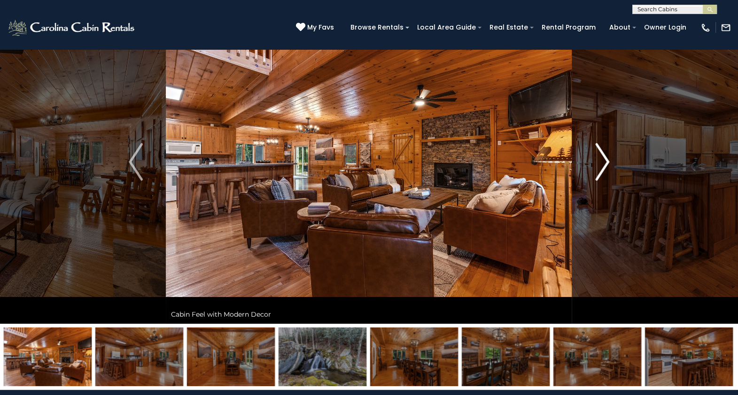
click at [595, 174] on img "Next" at bounding box center [602, 162] width 14 height 38
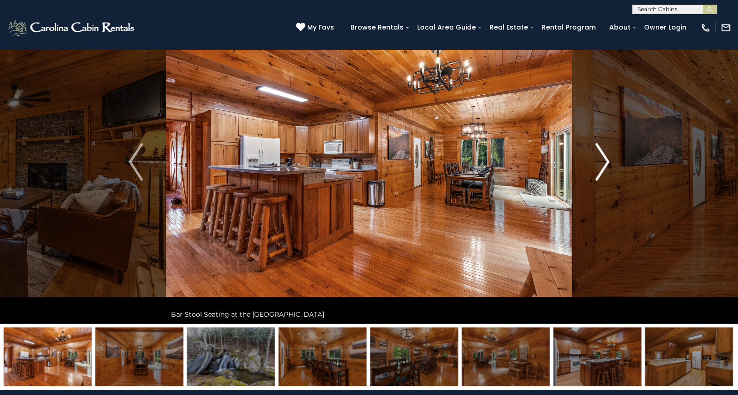
click at [595, 174] on img "Next" at bounding box center [602, 162] width 14 height 38
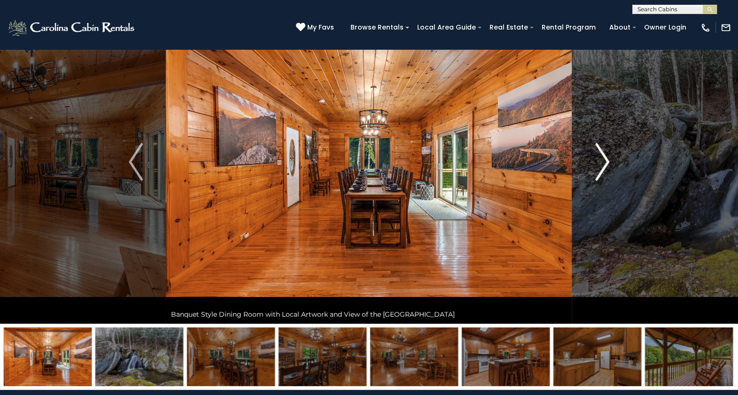
click at [595, 174] on img "Next" at bounding box center [602, 162] width 14 height 38
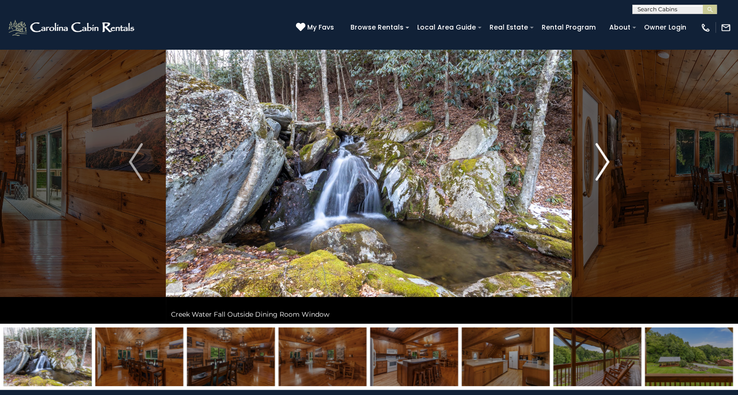
click at [595, 174] on img "Next" at bounding box center [602, 162] width 14 height 38
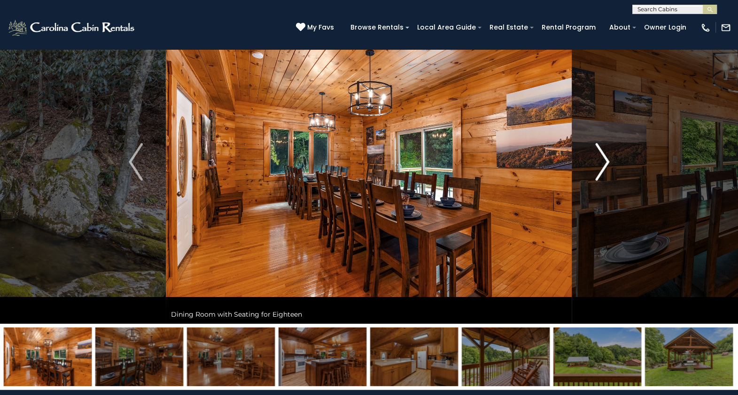
click at [595, 174] on img "Next" at bounding box center [602, 162] width 14 height 38
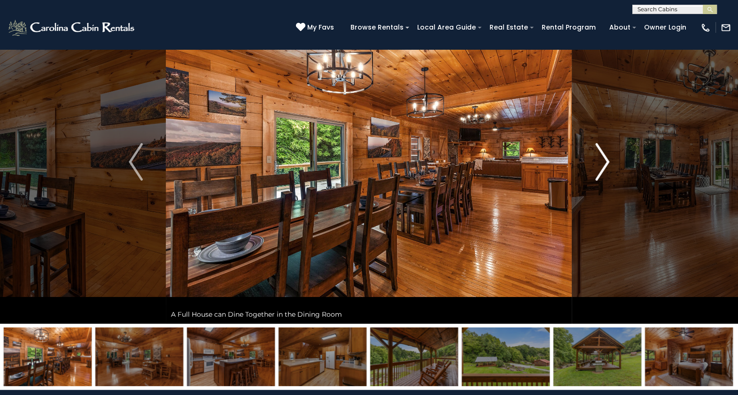
click at [595, 174] on img "Next" at bounding box center [602, 162] width 14 height 38
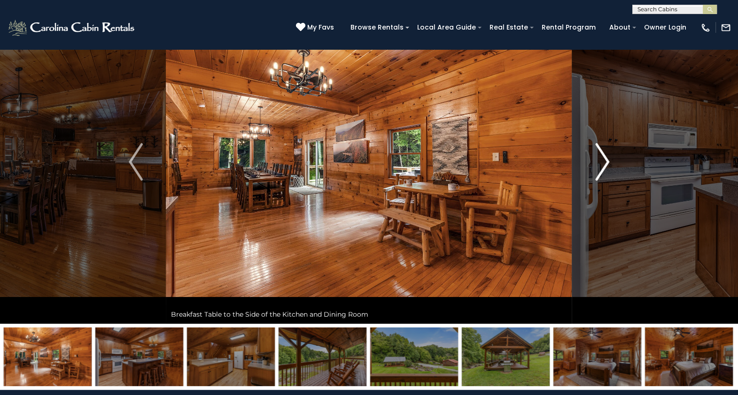
click at [595, 174] on img "Next" at bounding box center [602, 162] width 14 height 38
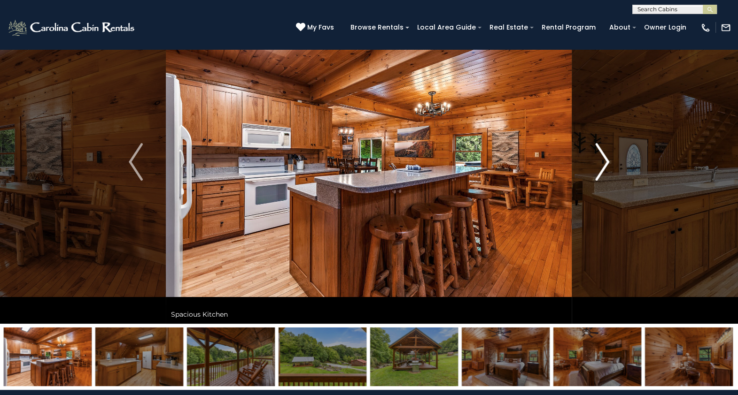
click at [595, 174] on img "Next" at bounding box center [602, 162] width 14 height 38
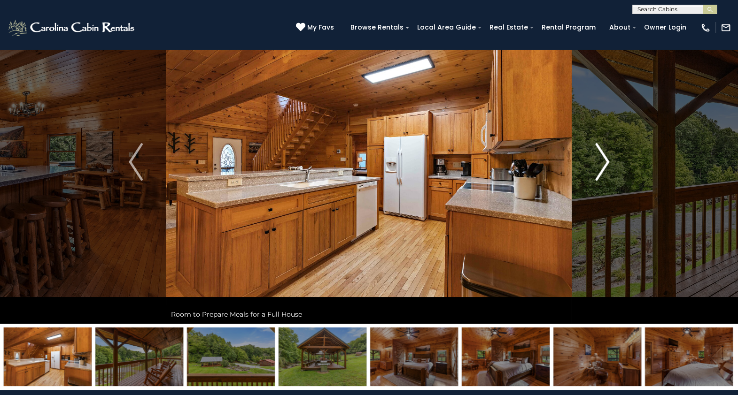
click at [595, 174] on img "Next" at bounding box center [602, 162] width 14 height 38
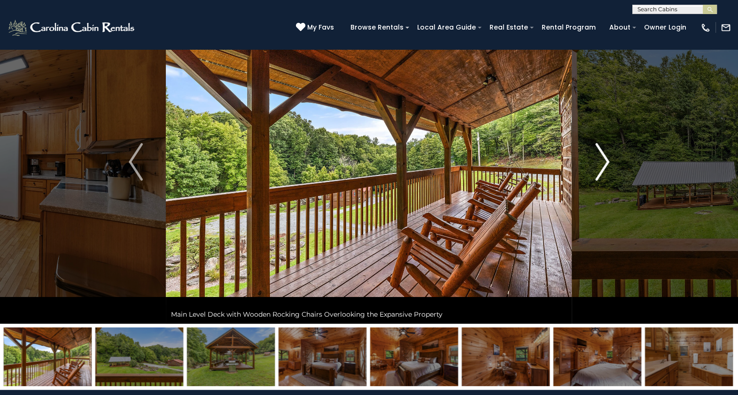
click at [595, 174] on img "Next" at bounding box center [602, 162] width 14 height 38
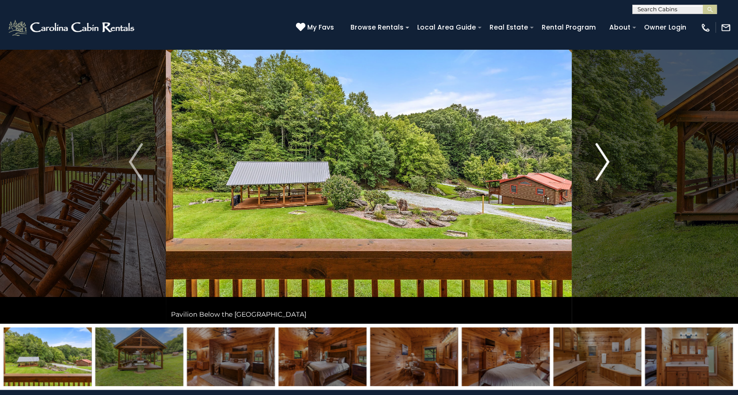
click at [595, 174] on img "Next" at bounding box center [602, 162] width 14 height 38
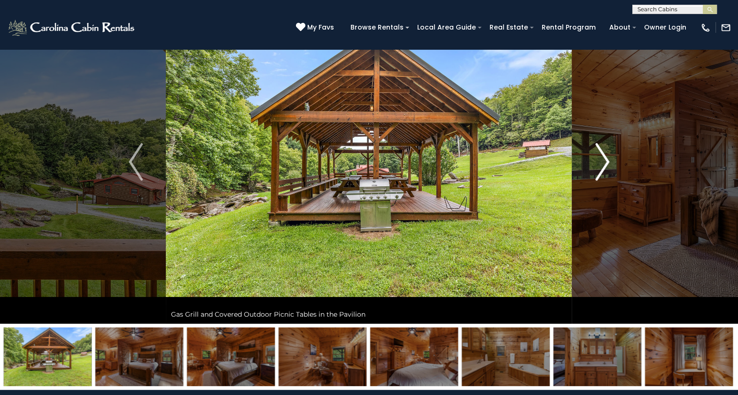
click at [595, 174] on img "Next" at bounding box center [602, 162] width 14 height 38
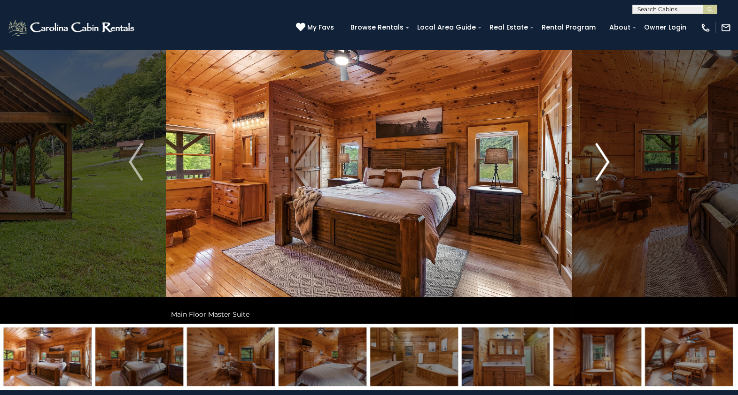
click at [595, 174] on img "Next" at bounding box center [602, 162] width 14 height 38
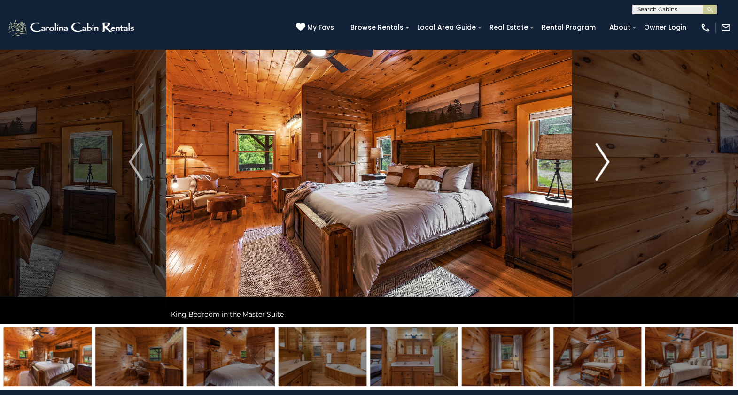
click at [595, 174] on img "Next" at bounding box center [602, 162] width 14 height 38
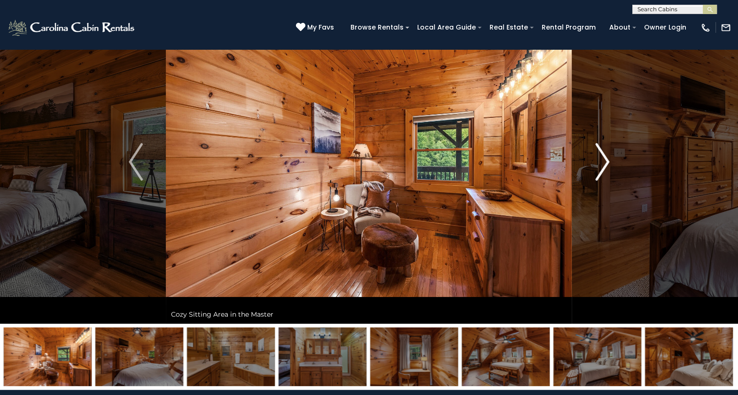
click at [595, 169] on img "Next" at bounding box center [602, 162] width 14 height 38
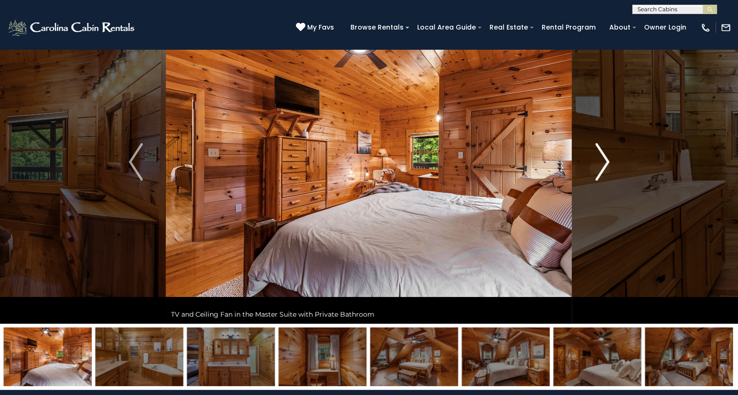
click at [595, 169] on img "Next" at bounding box center [602, 162] width 14 height 38
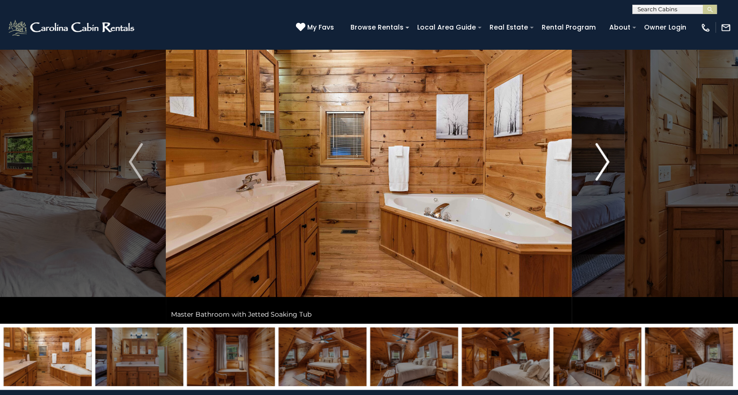
click at [595, 169] on img "Next" at bounding box center [602, 162] width 14 height 38
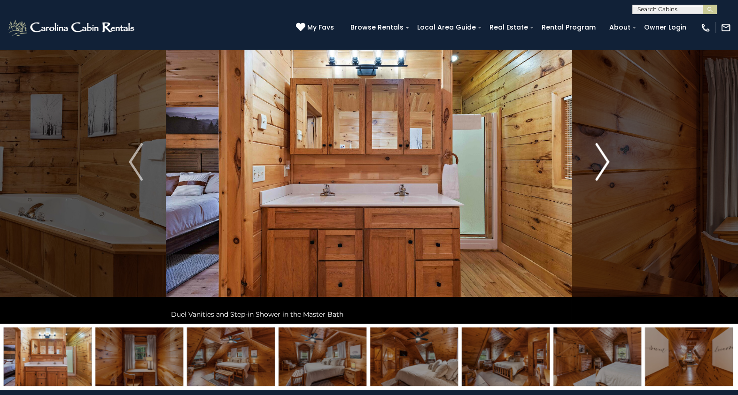
click at [595, 169] on img "Next" at bounding box center [602, 162] width 14 height 38
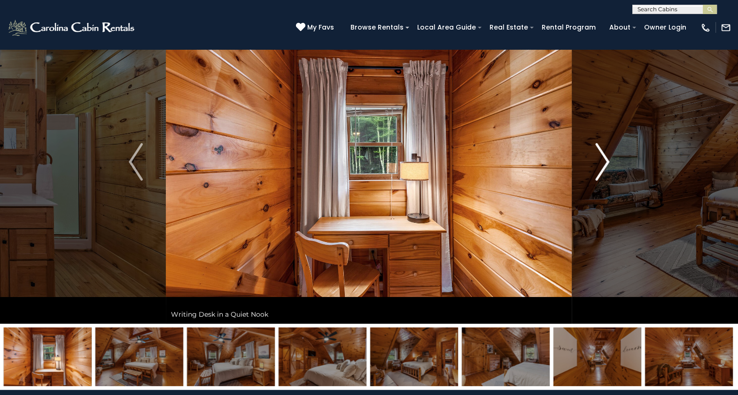
click at [595, 169] on img "Next" at bounding box center [602, 162] width 14 height 38
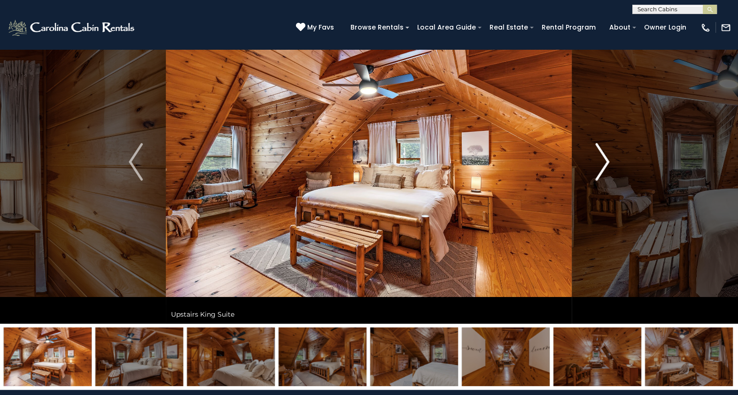
click at [595, 169] on img "Next" at bounding box center [602, 162] width 14 height 38
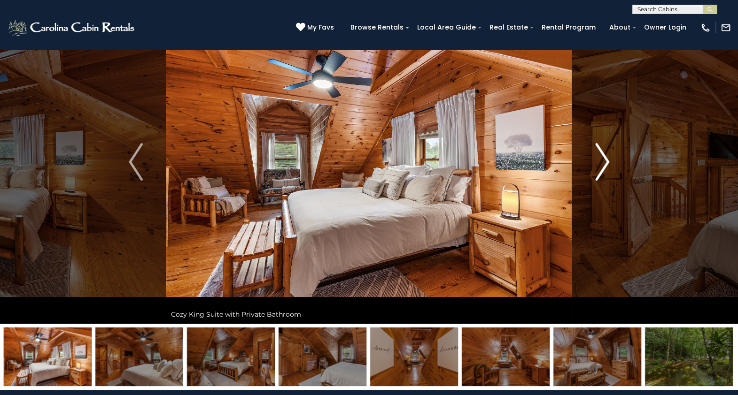
click at [595, 169] on img "Next" at bounding box center [602, 162] width 14 height 38
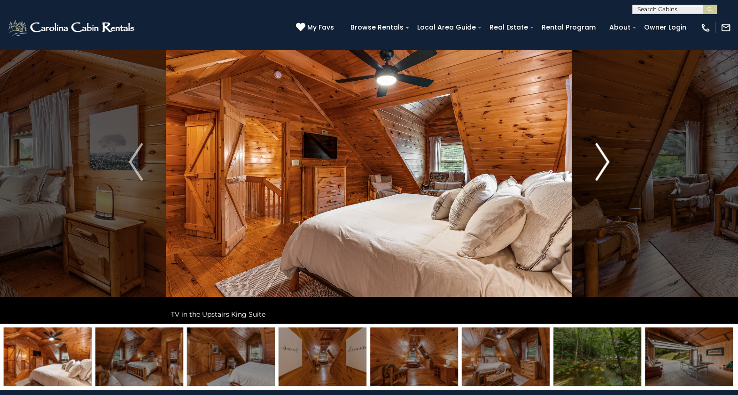
click at [595, 169] on img "Next" at bounding box center [602, 162] width 14 height 38
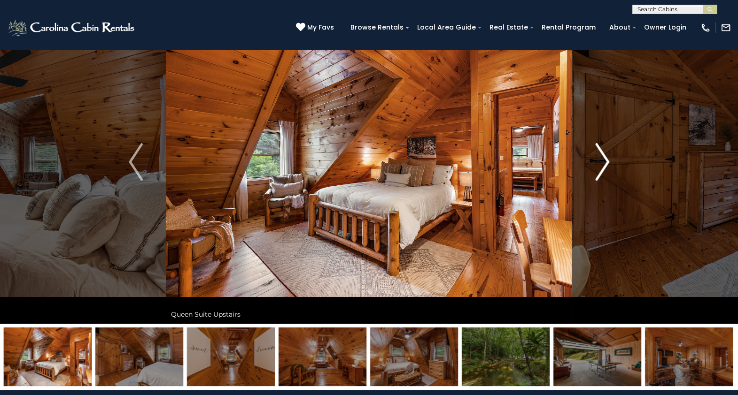
click at [595, 169] on img "Next" at bounding box center [602, 162] width 14 height 38
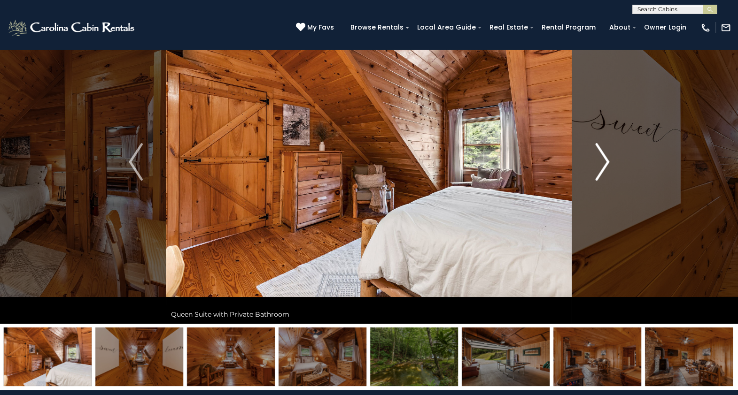
click at [595, 169] on img "Next" at bounding box center [602, 162] width 14 height 38
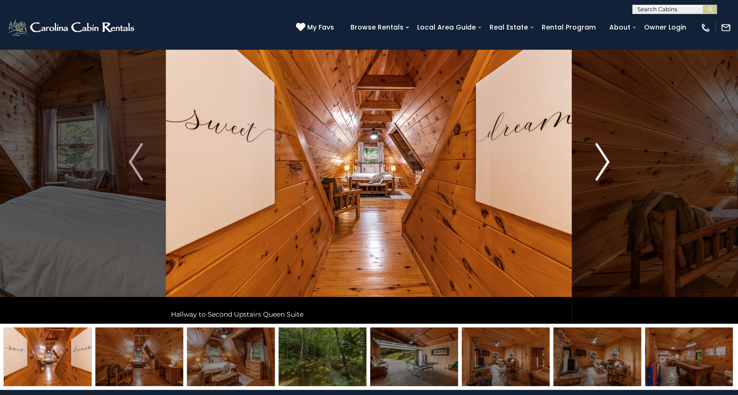
click at [595, 169] on img "Next" at bounding box center [602, 162] width 14 height 38
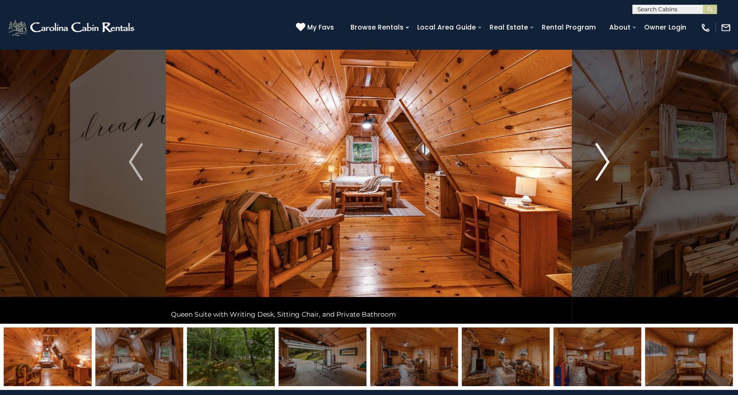
click at [595, 169] on img "Next" at bounding box center [602, 162] width 14 height 38
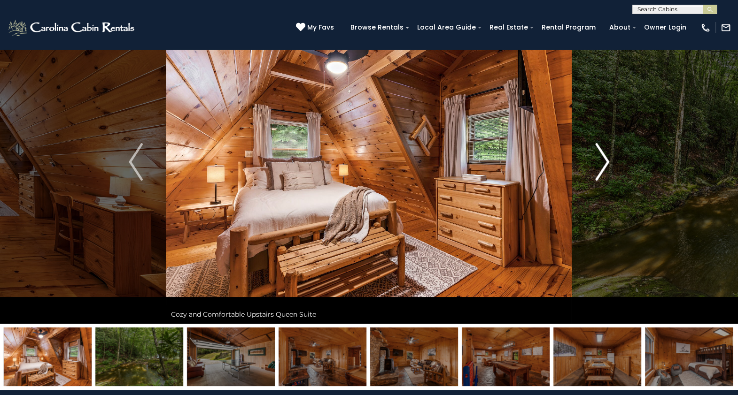
click at [595, 169] on img "Next" at bounding box center [602, 162] width 14 height 38
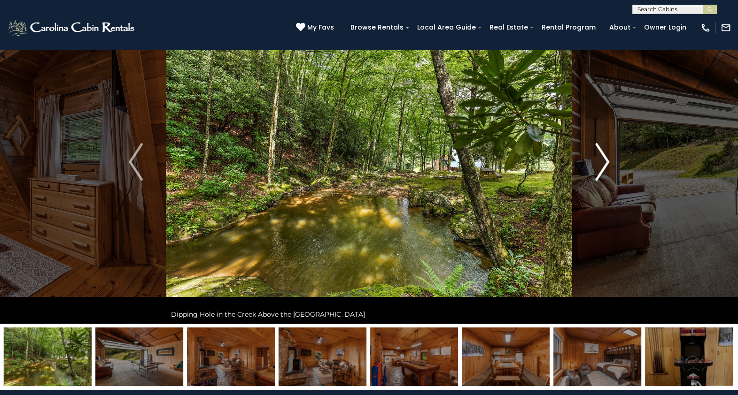
click at [595, 169] on img "Next" at bounding box center [602, 162] width 14 height 38
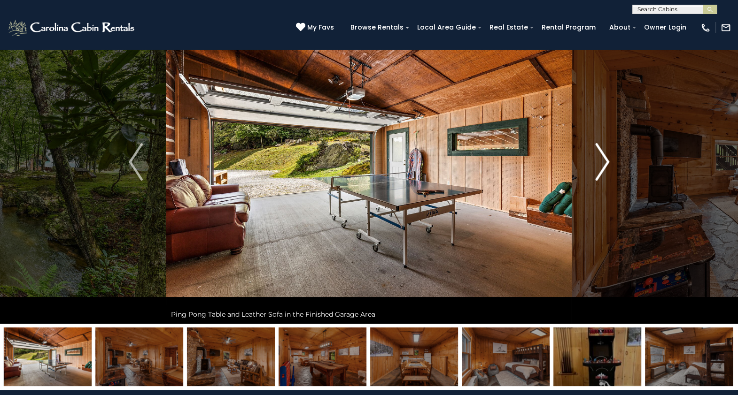
click at [595, 169] on img "Next" at bounding box center [602, 162] width 14 height 38
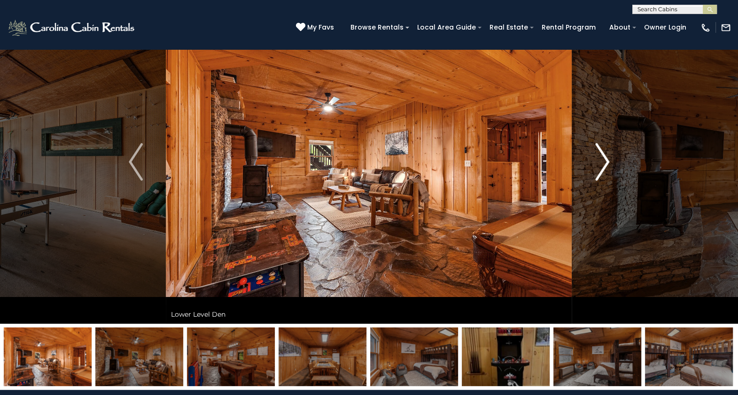
click at [595, 169] on img "Next" at bounding box center [602, 162] width 14 height 38
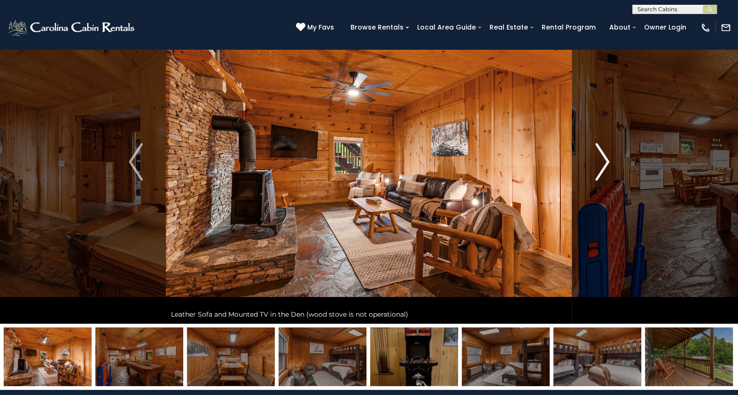
click at [595, 169] on img "Next" at bounding box center [602, 162] width 14 height 38
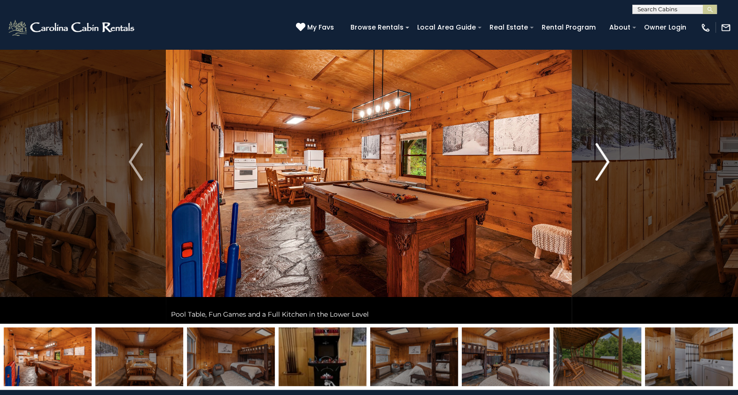
click at [595, 169] on img "Next" at bounding box center [602, 162] width 14 height 38
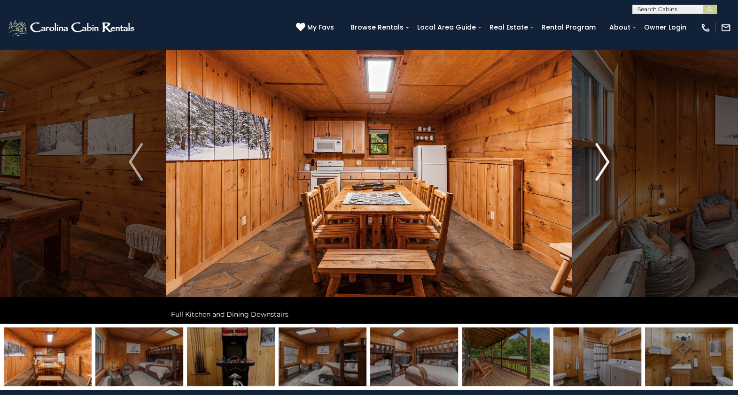
click at [595, 169] on img "Next" at bounding box center [602, 162] width 14 height 38
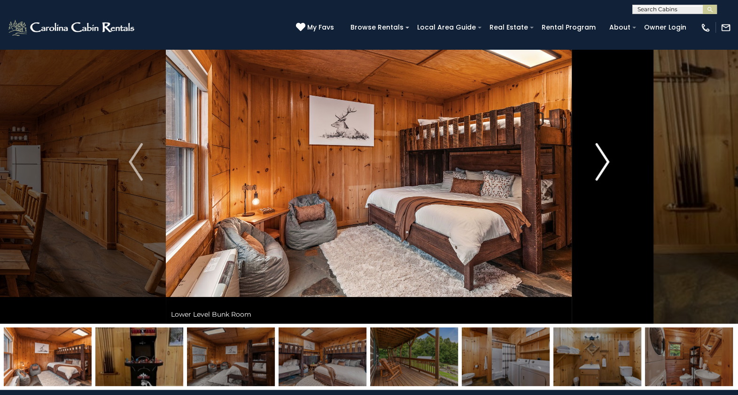
click at [595, 169] on img "Next" at bounding box center [602, 162] width 14 height 38
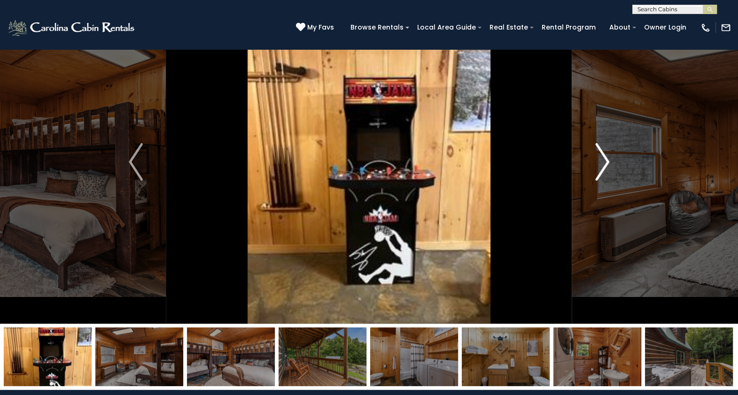
click at [595, 169] on img "Next" at bounding box center [602, 162] width 14 height 38
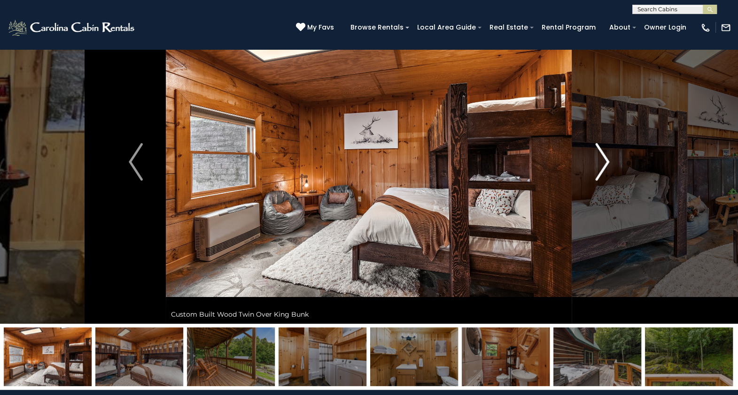
click at [595, 169] on img "Next" at bounding box center [602, 162] width 14 height 38
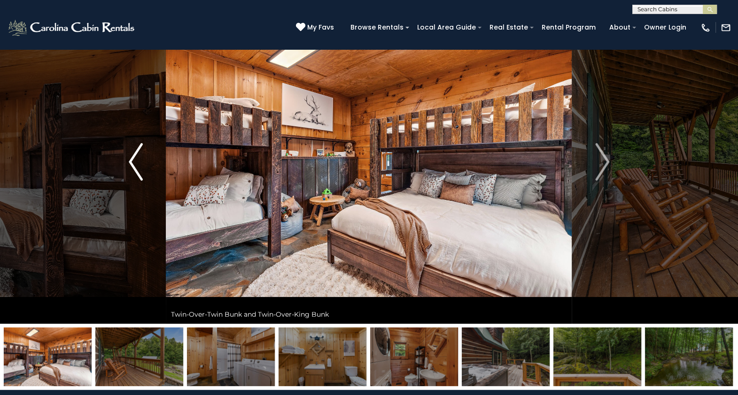
click at [137, 169] on img "Previous" at bounding box center [136, 162] width 14 height 38
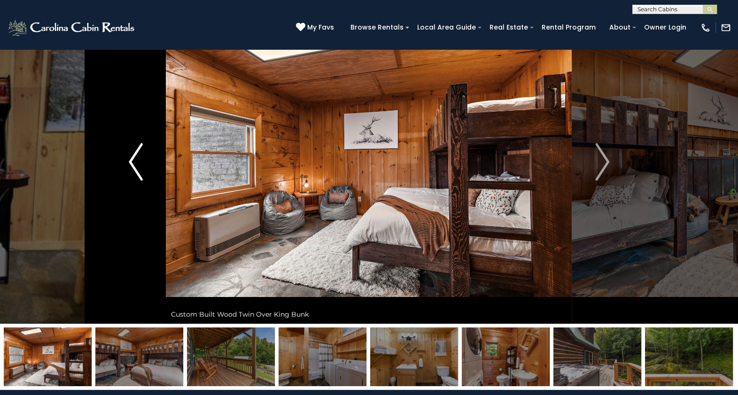
click at [137, 169] on img "Previous" at bounding box center [136, 162] width 14 height 38
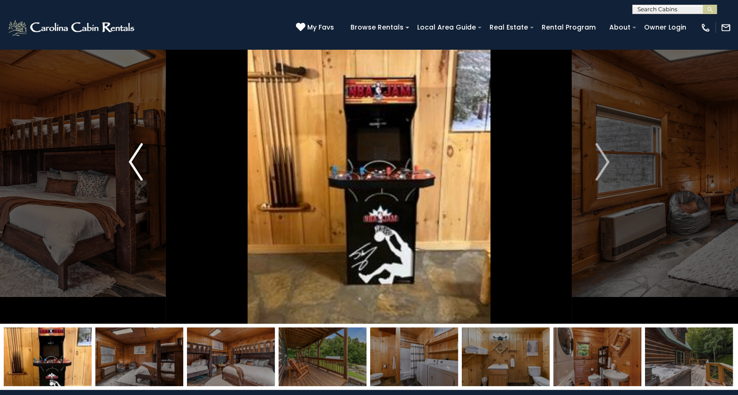
click at [137, 169] on img "Previous" at bounding box center [136, 162] width 14 height 38
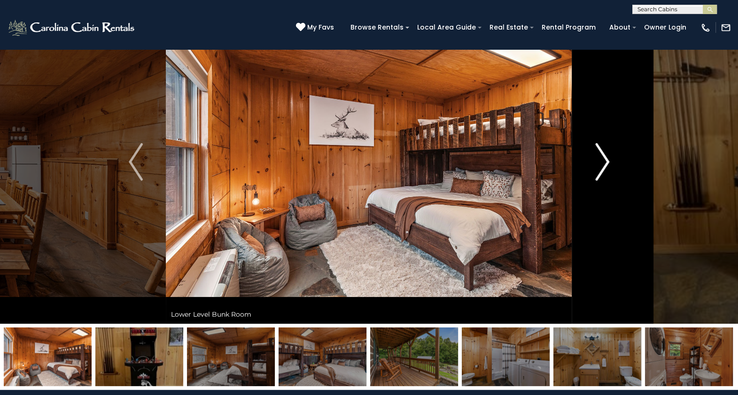
click at [594, 169] on button "Next" at bounding box center [602, 162] width 60 height 324
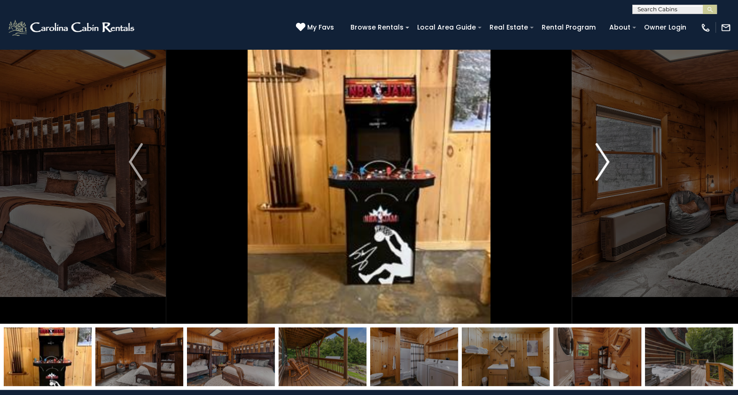
click at [594, 169] on button "Next" at bounding box center [602, 162] width 60 height 324
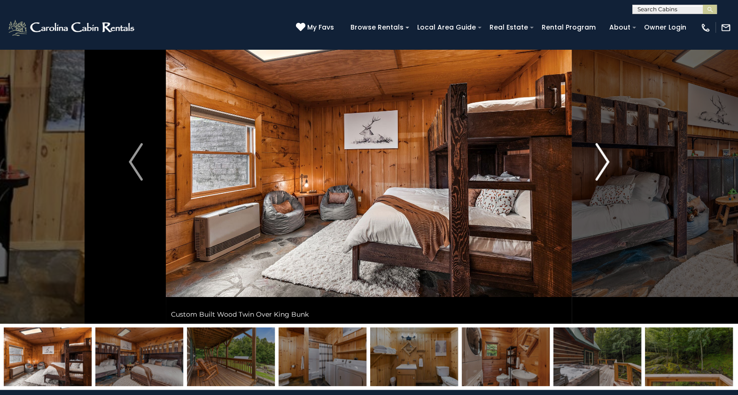
click at [594, 169] on button "Next" at bounding box center [602, 162] width 60 height 324
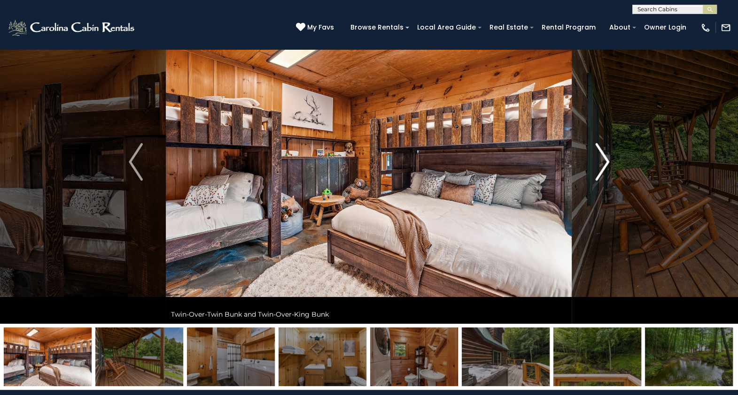
click at [607, 167] on img "Next" at bounding box center [602, 162] width 14 height 38
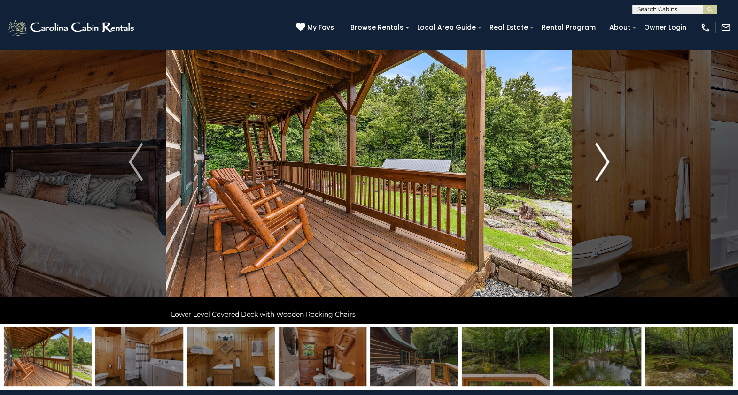
click at [607, 167] on img "Next" at bounding box center [602, 162] width 14 height 38
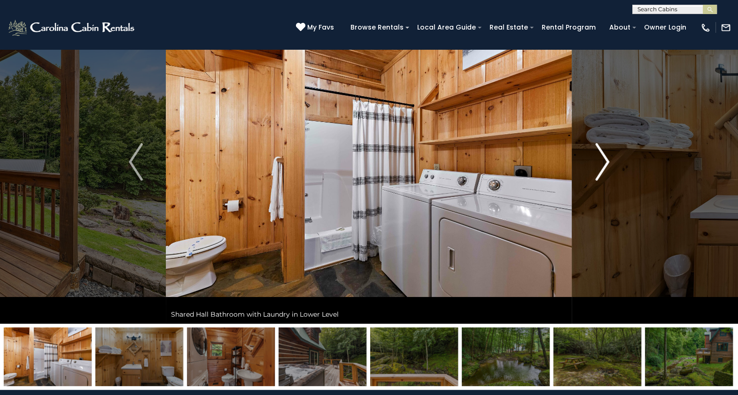
click at [607, 167] on img "Next" at bounding box center [602, 162] width 14 height 38
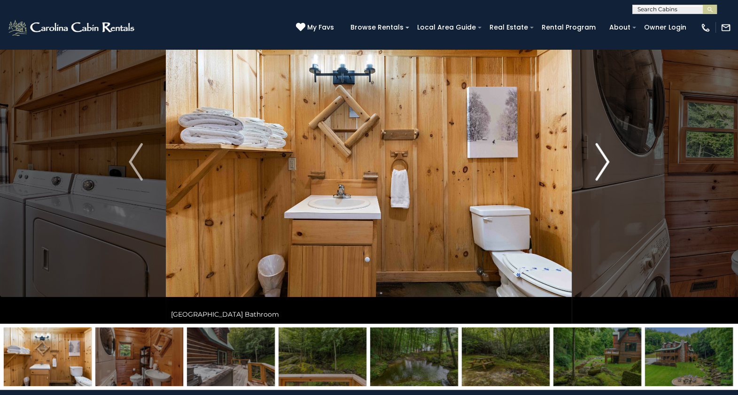
click at [607, 167] on img "Next" at bounding box center [602, 162] width 14 height 38
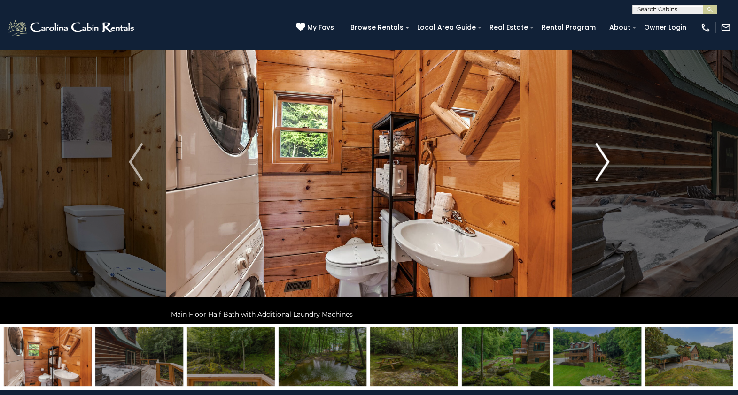
click at [607, 167] on img "Next" at bounding box center [602, 162] width 14 height 38
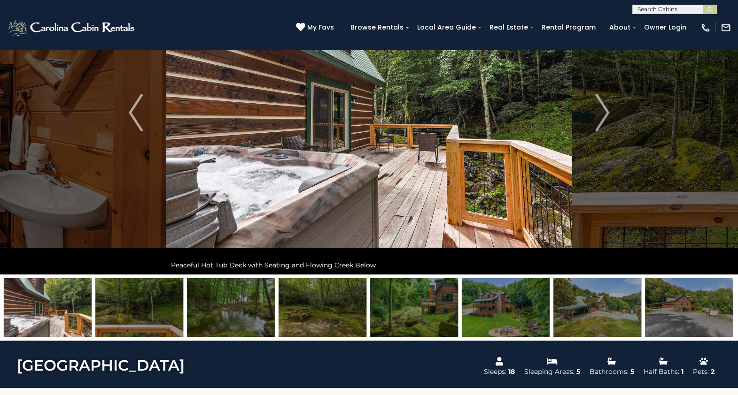
scroll to position [0, 0]
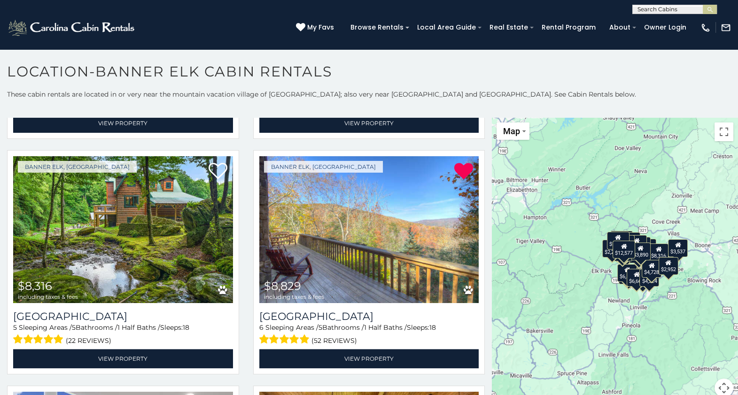
scroll to position [1450, 0]
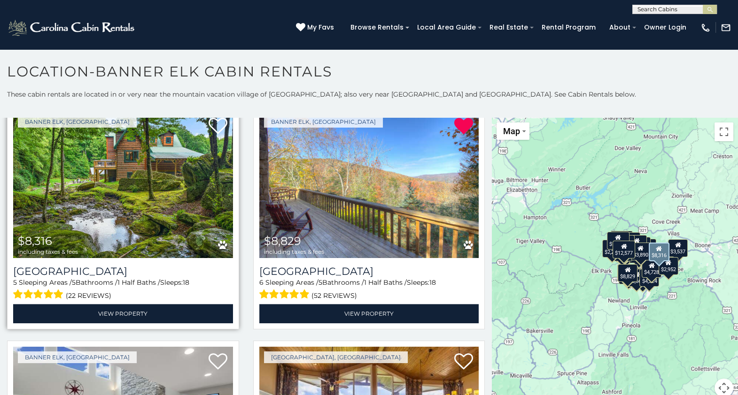
click at [124, 213] on img at bounding box center [123, 184] width 220 height 147
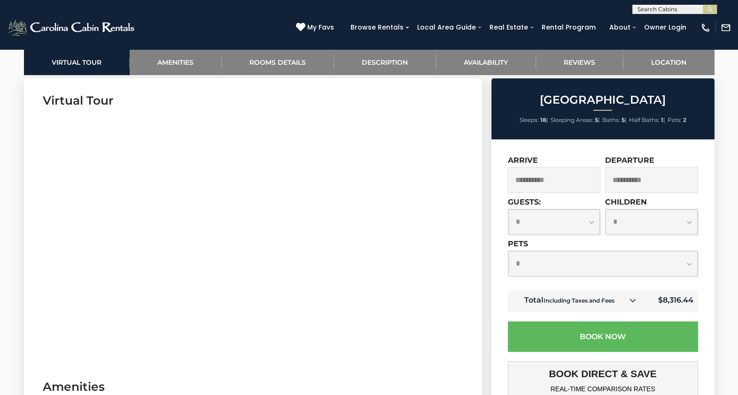
scroll to position [484, 0]
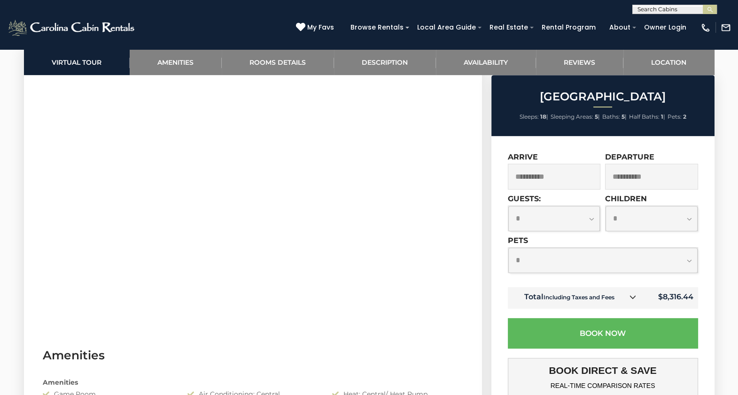
click at [587, 216] on select "**********" at bounding box center [554, 218] width 92 height 25
select select "**"
click at [508, 206] on select "**********" at bounding box center [554, 218] width 92 height 25
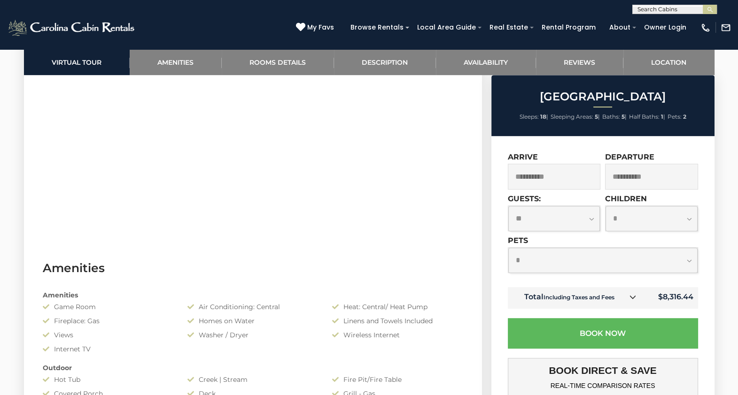
scroll to position [610, 0]
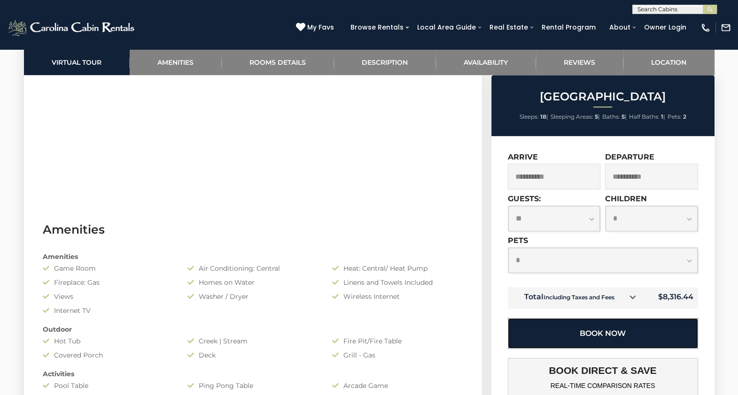
click at [602, 338] on button "Book Now" at bounding box center [603, 333] width 190 height 31
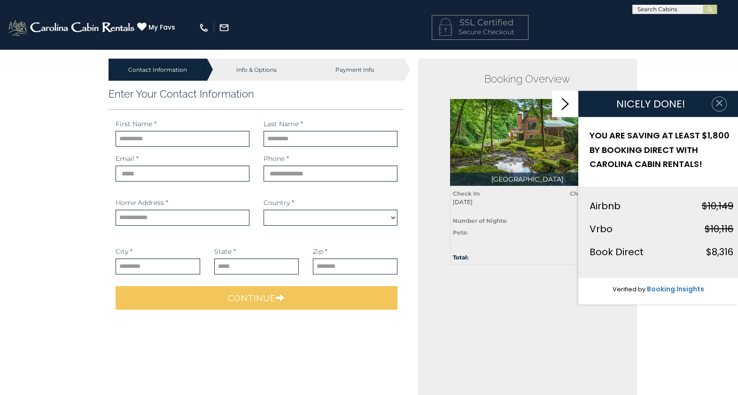
click at [718, 104] on icon "button" at bounding box center [719, 103] width 6 height 6
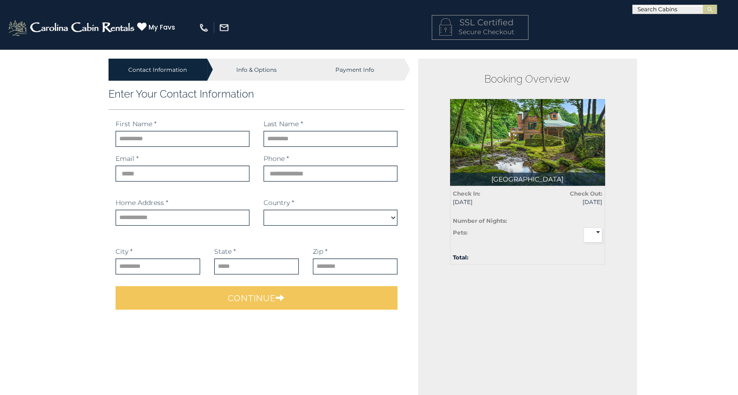
click at [263, 77] on div "Info & Options" at bounding box center [256, 70] width 99 height 22
select select "*********"
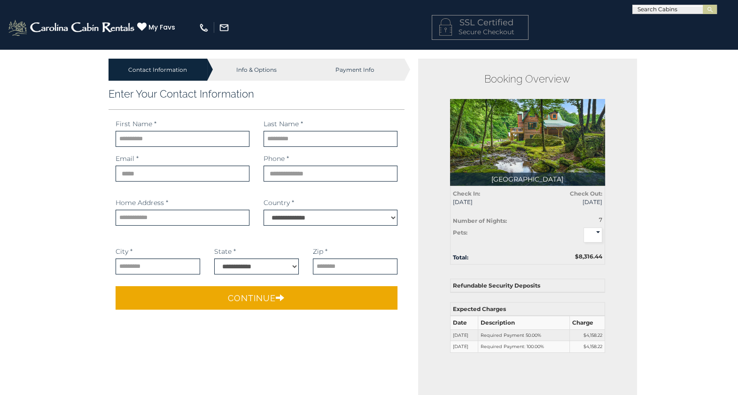
click at [244, 70] on div "Info & Options" at bounding box center [256, 70] width 99 height 22
click at [185, 139] on input "text" at bounding box center [183, 139] width 134 height 16
type input "***"
type input "****"
type input "**********"
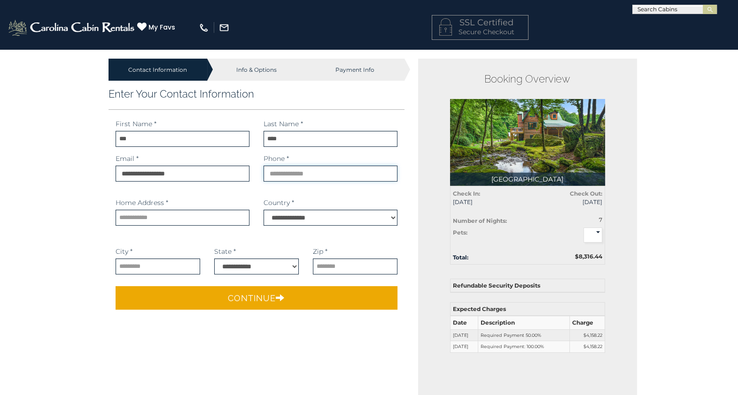
type input "**********"
type input "*****"
select select "**"
type input "*****"
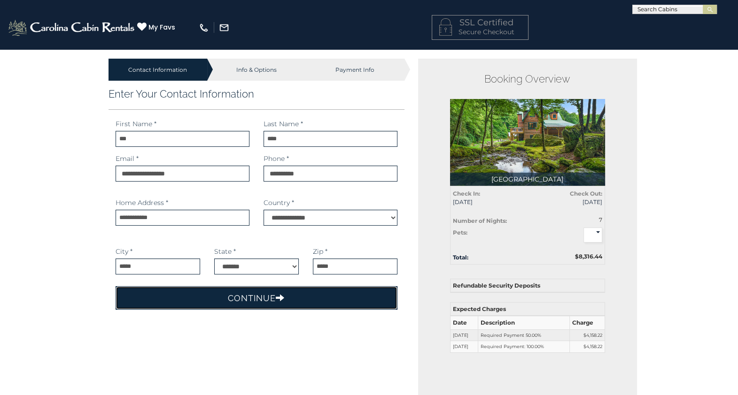
click at [253, 296] on button "Continue" at bounding box center [257, 297] width 282 height 23
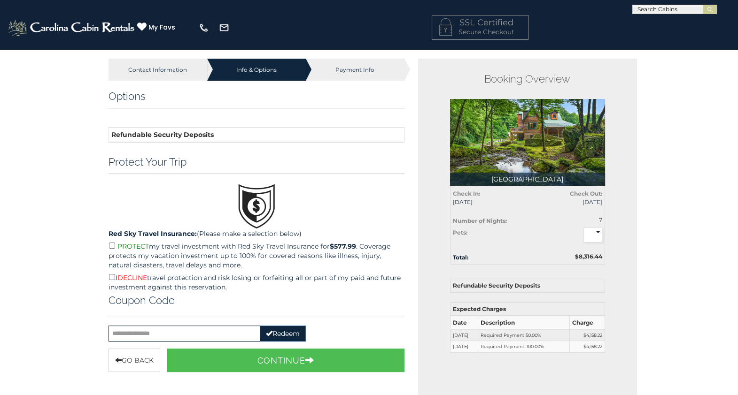
click at [176, 134] on th "Refundable Security Deposits" at bounding box center [256, 135] width 296 height 15
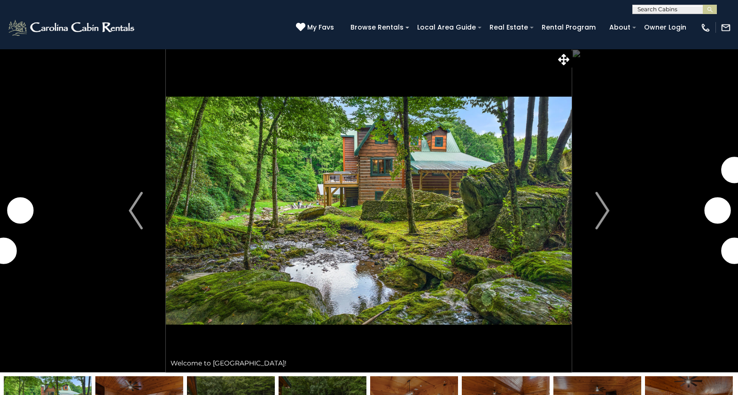
select select "**"
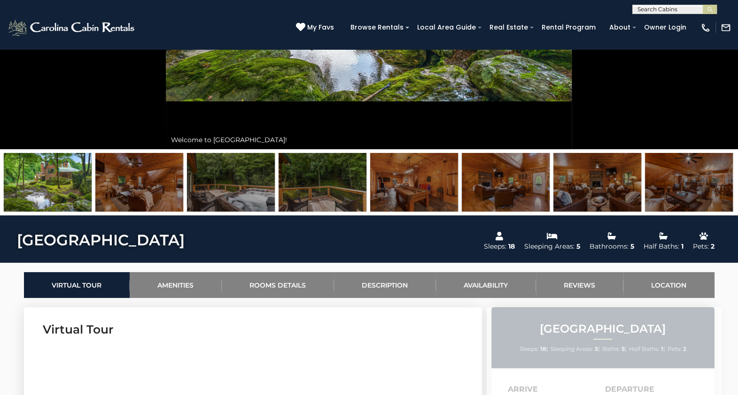
scroll to position [201, 0]
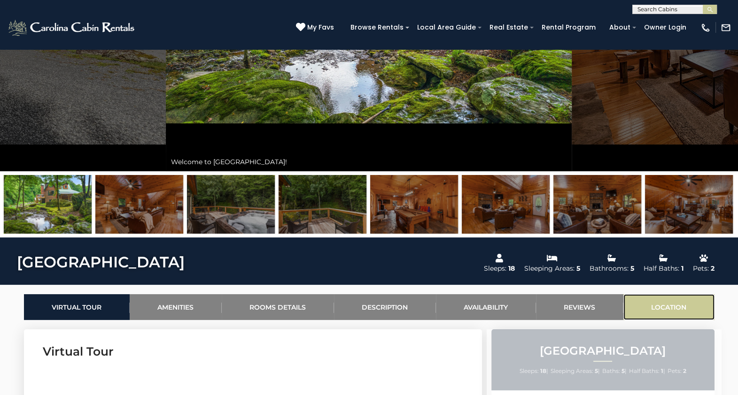
click at [673, 308] on link "Location" at bounding box center [668, 307] width 91 height 26
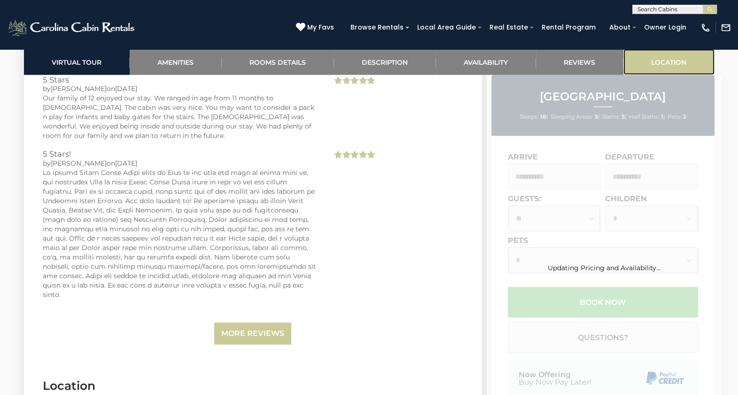
scroll to position [2899, 0]
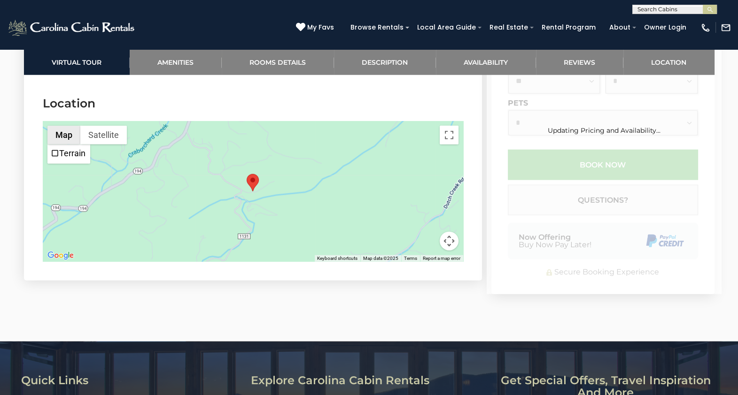
click at [62, 126] on button "Map" at bounding box center [63, 135] width 33 height 19
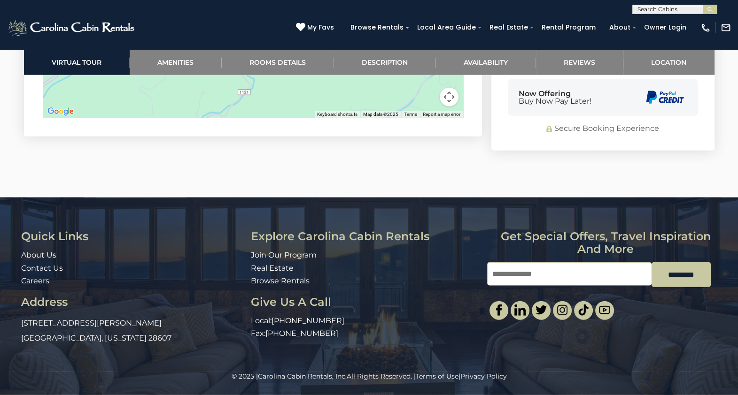
scroll to position [2753, 0]
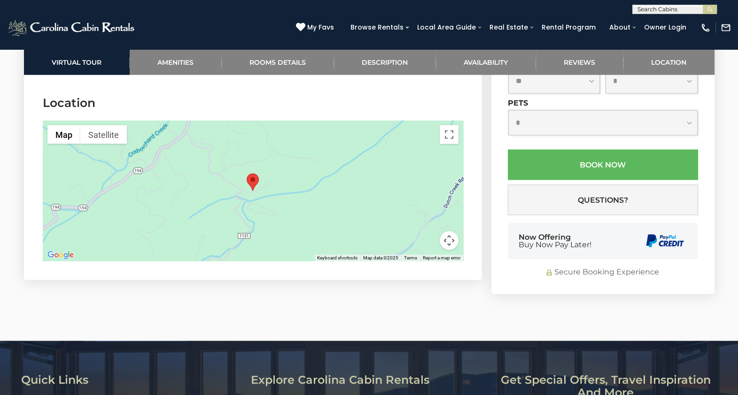
click at [254, 174] on img "Eagle Ridge Falls" at bounding box center [253, 182] width 12 height 17
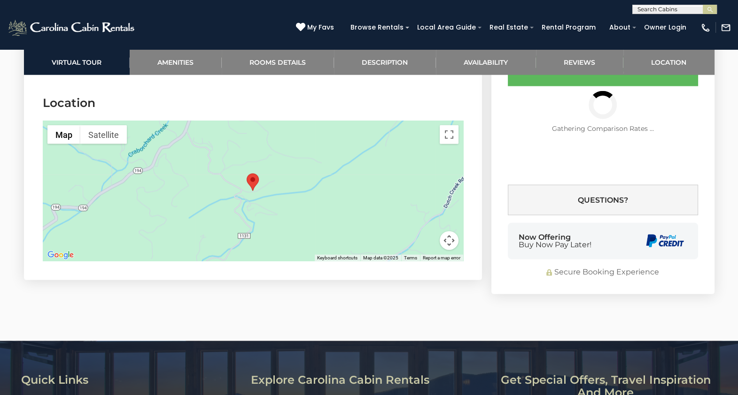
click at [254, 174] on img "Eagle Ridge Falls" at bounding box center [253, 182] width 12 height 17
click at [449, 127] on button "Toggle fullscreen view" at bounding box center [449, 134] width 19 height 19
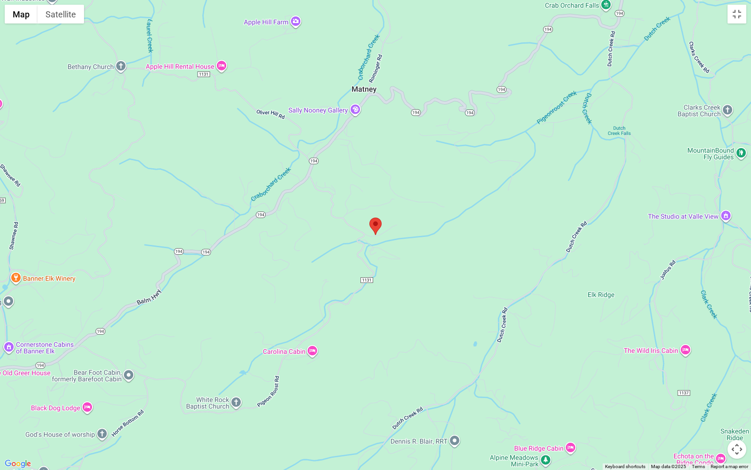
click at [408, 294] on div at bounding box center [375, 235] width 751 height 470
click at [455, 106] on div at bounding box center [375, 235] width 751 height 470
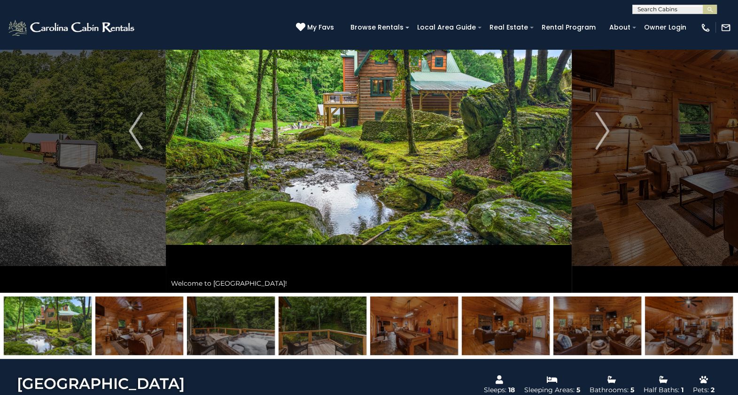
scroll to position [76, 0]
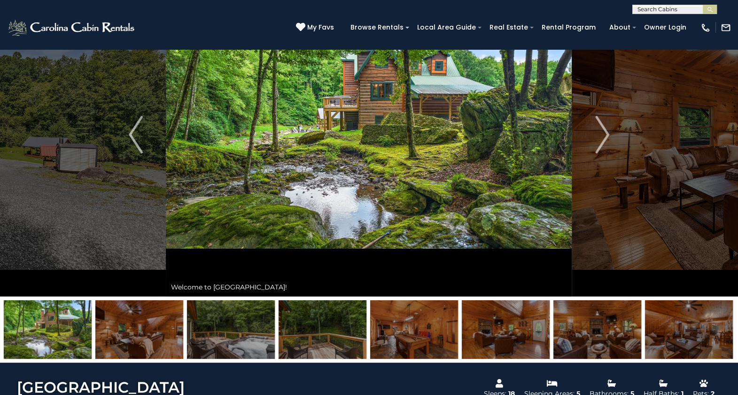
click at [698, 28] on div "My Favs Browse Rentals Local Area Guide Activities & Attractions Area Map Drivi…" at bounding box center [513, 27] width 435 height 24
click at [704, 27] on img at bounding box center [705, 28] width 10 height 10
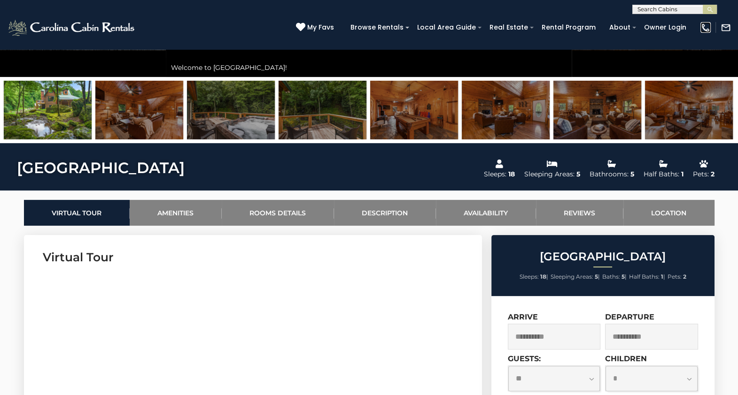
scroll to position [0, 0]
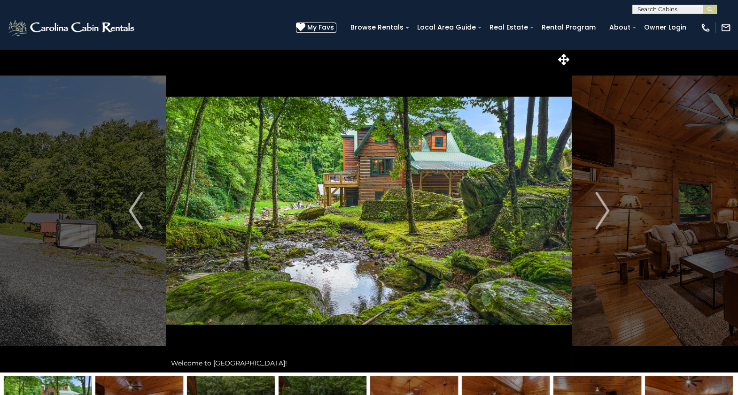
click at [305, 24] on icon at bounding box center [300, 27] width 9 height 9
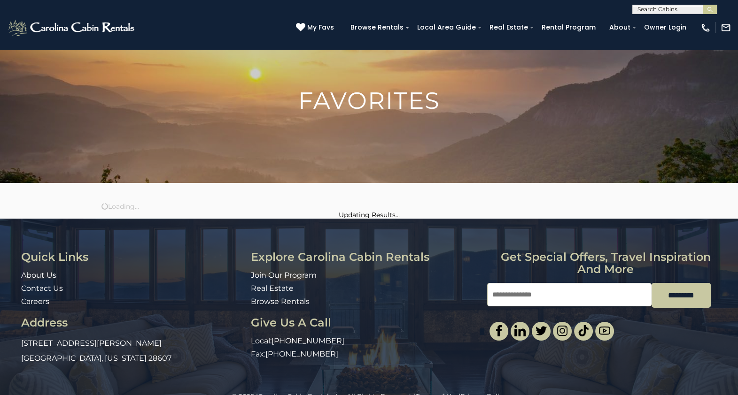
scroll to position [50, 0]
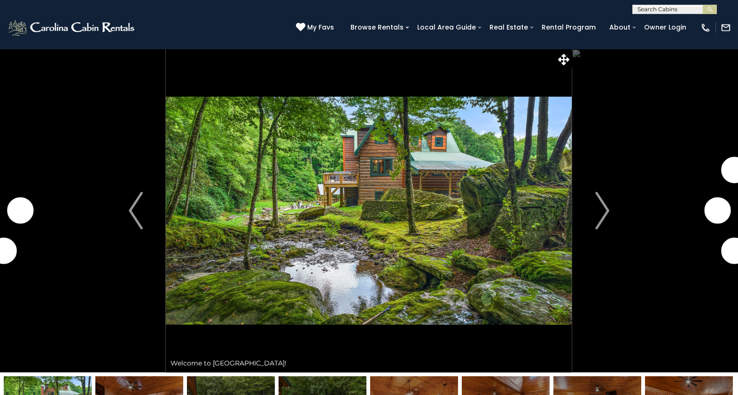
select select "**"
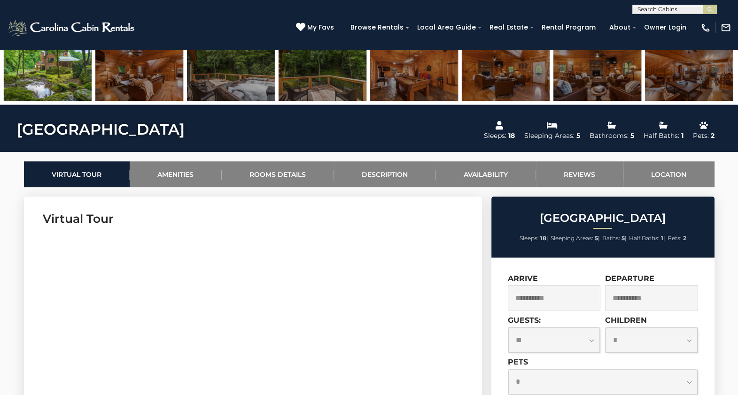
scroll to position [341, 0]
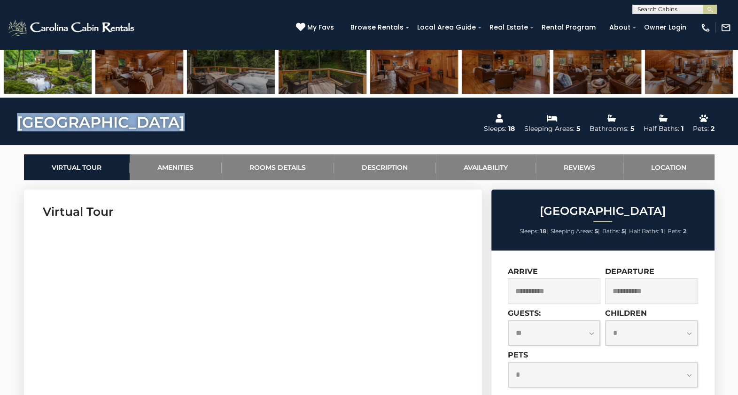
drag, startPoint x: 153, startPoint y: 120, endPoint x: 18, endPoint y: 124, distance: 134.8
copy h1 "[GEOGRAPHIC_DATA]"
click at [262, 159] on link "Rooms Details" at bounding box center [278, 168] width 112 height 26
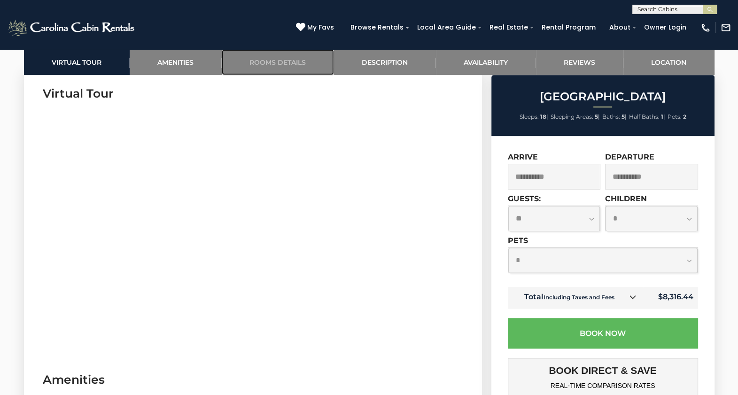
scroll to position [491, 0]
